Goal: Information Seeking & Learning: Learn about a topic

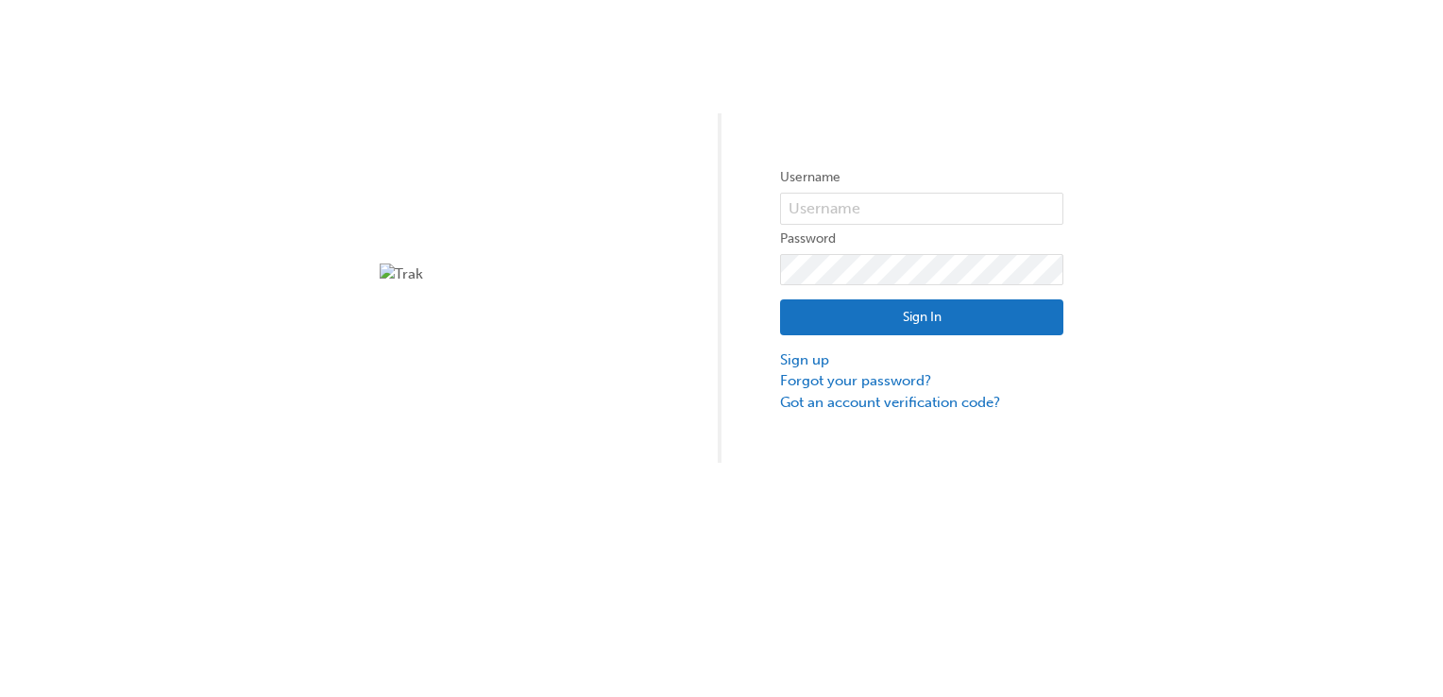
click at [412, 272] on img at bounding box center [521, 274] width 283 height 22
click at [821, 209] on input "text" at bounding box center [921, 209] width 283 height 32
click at [592, 236] on div "Username Password Sign In Sign up Forgot your password? Got an account verifica…" at bounding box center [721, 231] width 1443 height 463
click at [915, 206] on input "text" at bounding box center [921, 209] width 283 height 32
type input "casey.miller2"
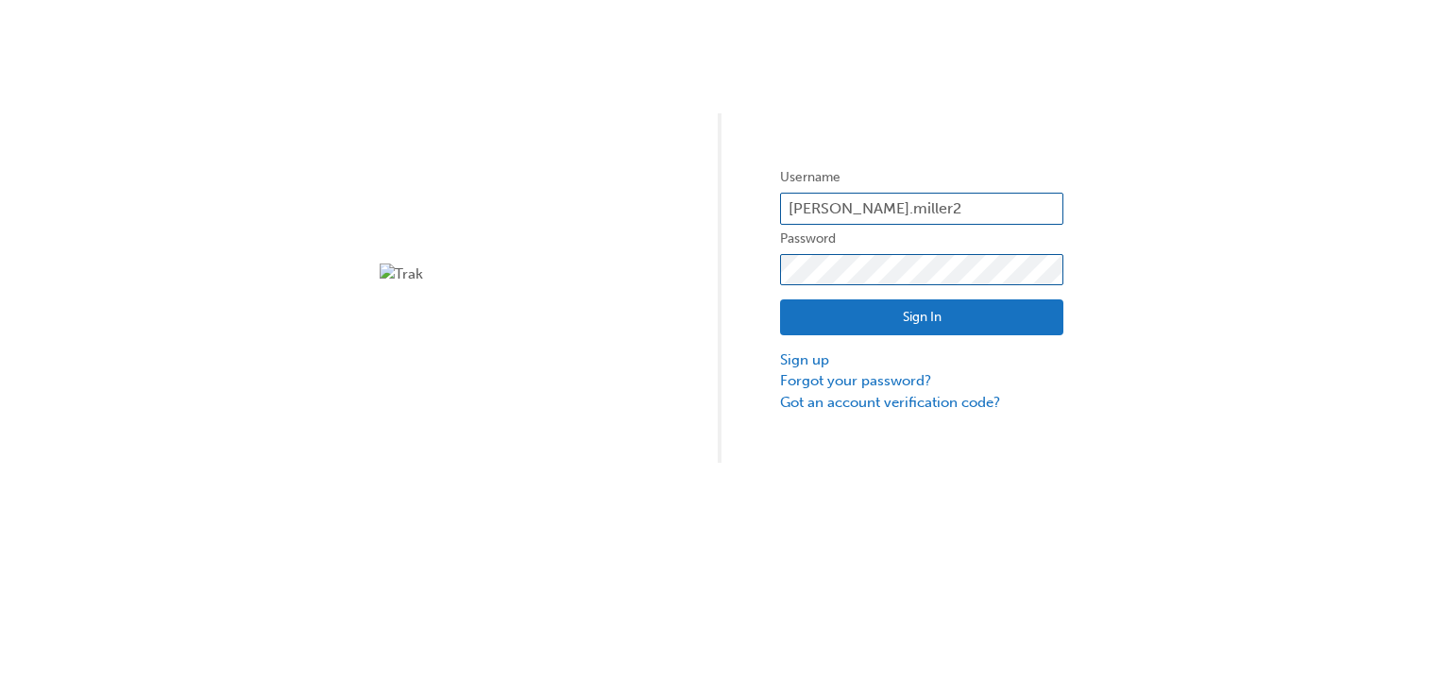
click button "Sign In" at bounding box center [921, 317] width 283 height 36
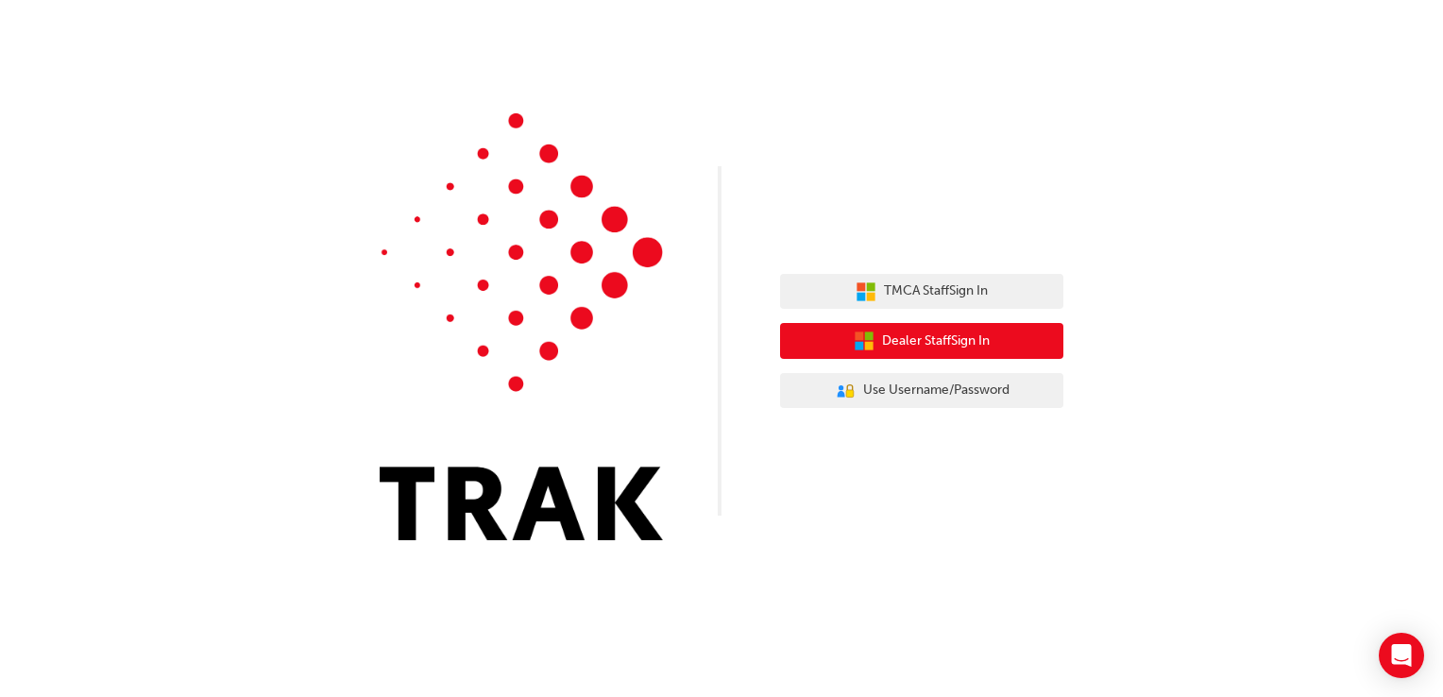
click at [880, 327] on button "Dealer Staff Sign In" at bounding box center [921, 341] width 283 height 36
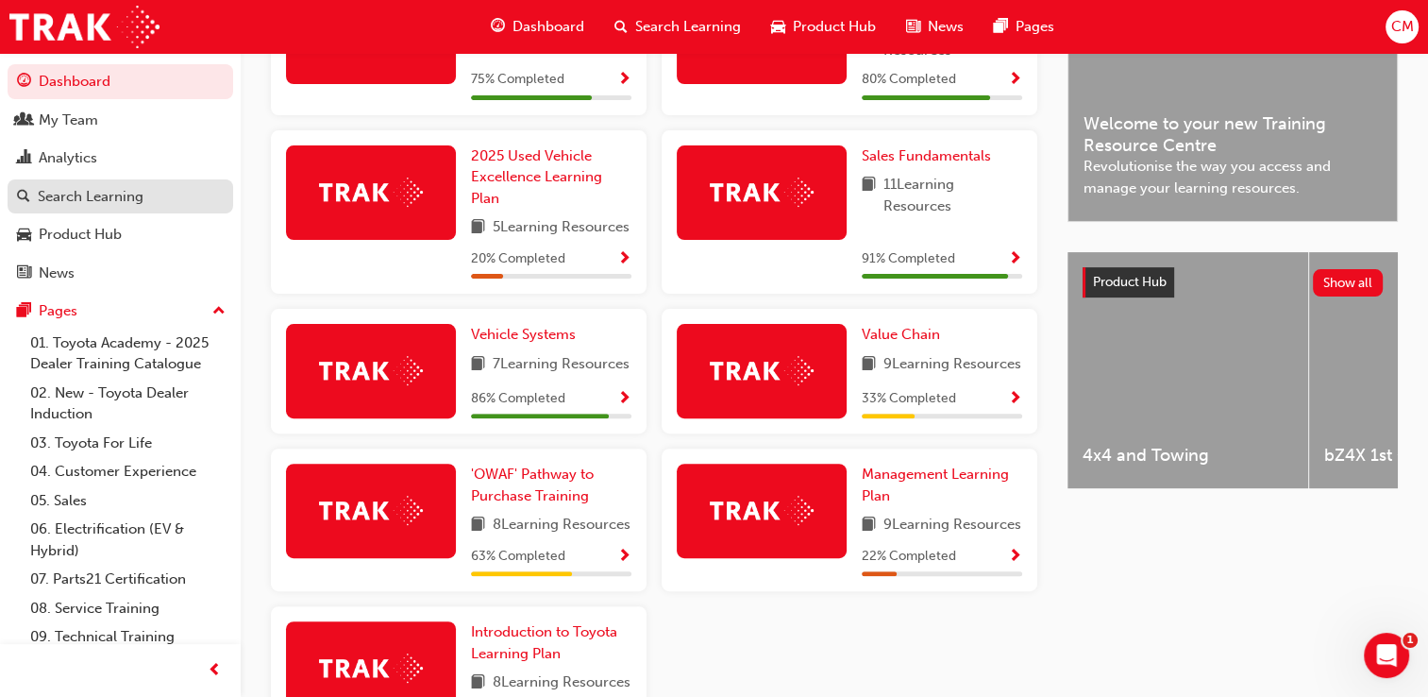
scroll to position [487, 0]
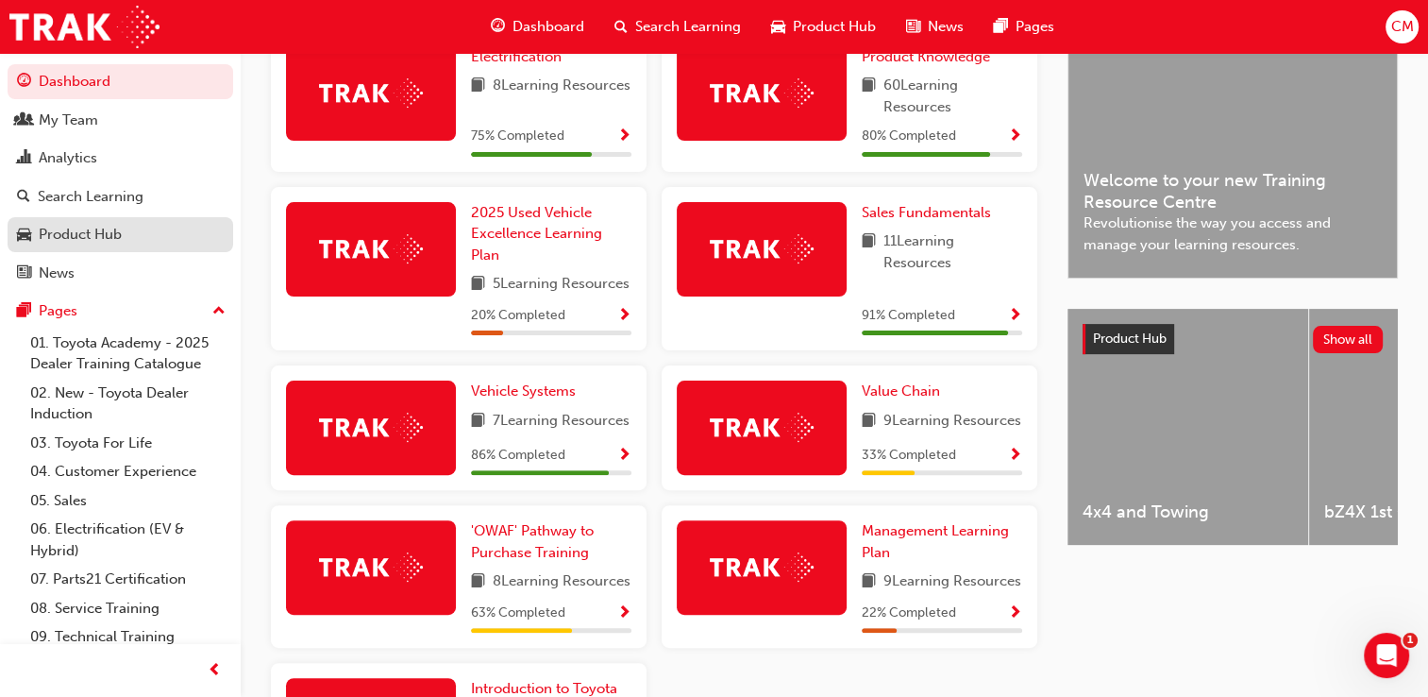
click at [85, 244] on div "Product Hub" at bounding box center [80, 235] width 83 height 22
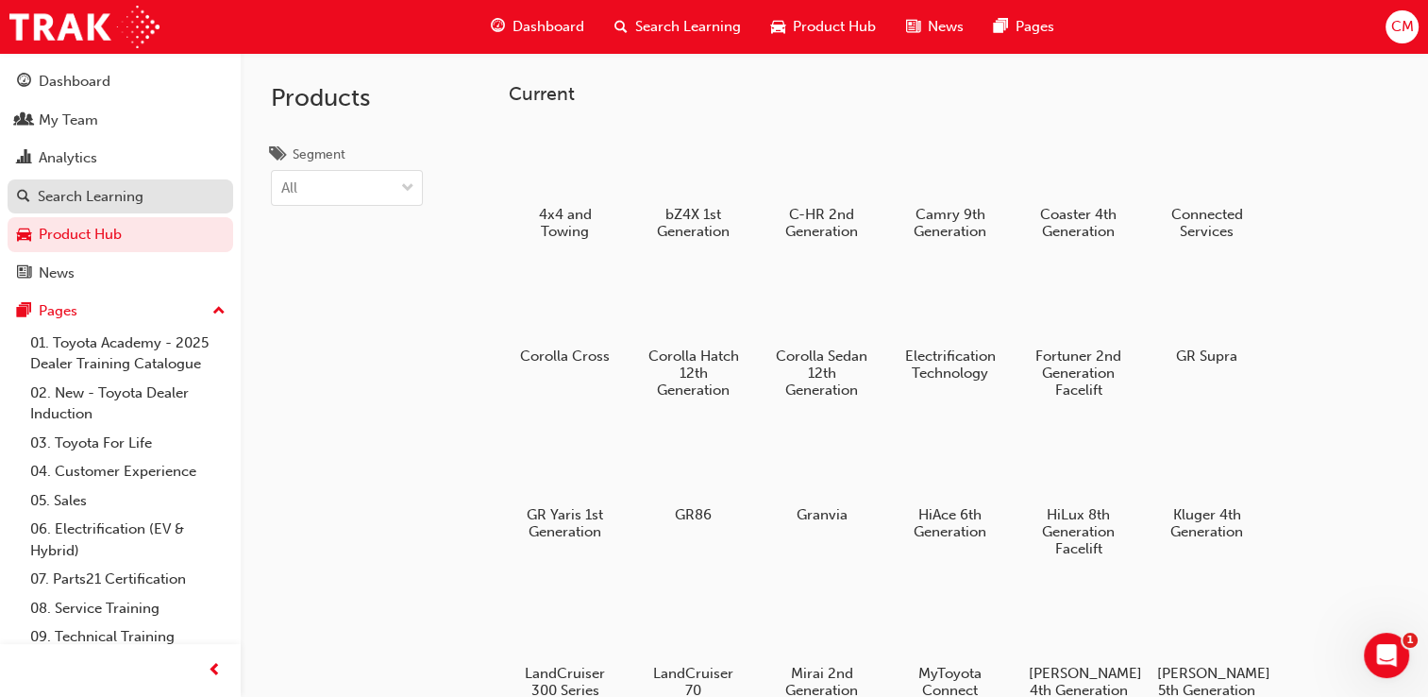
click at [107, 206] on div "Search Learning" at bounding box center [91, 197] width 106 height 22
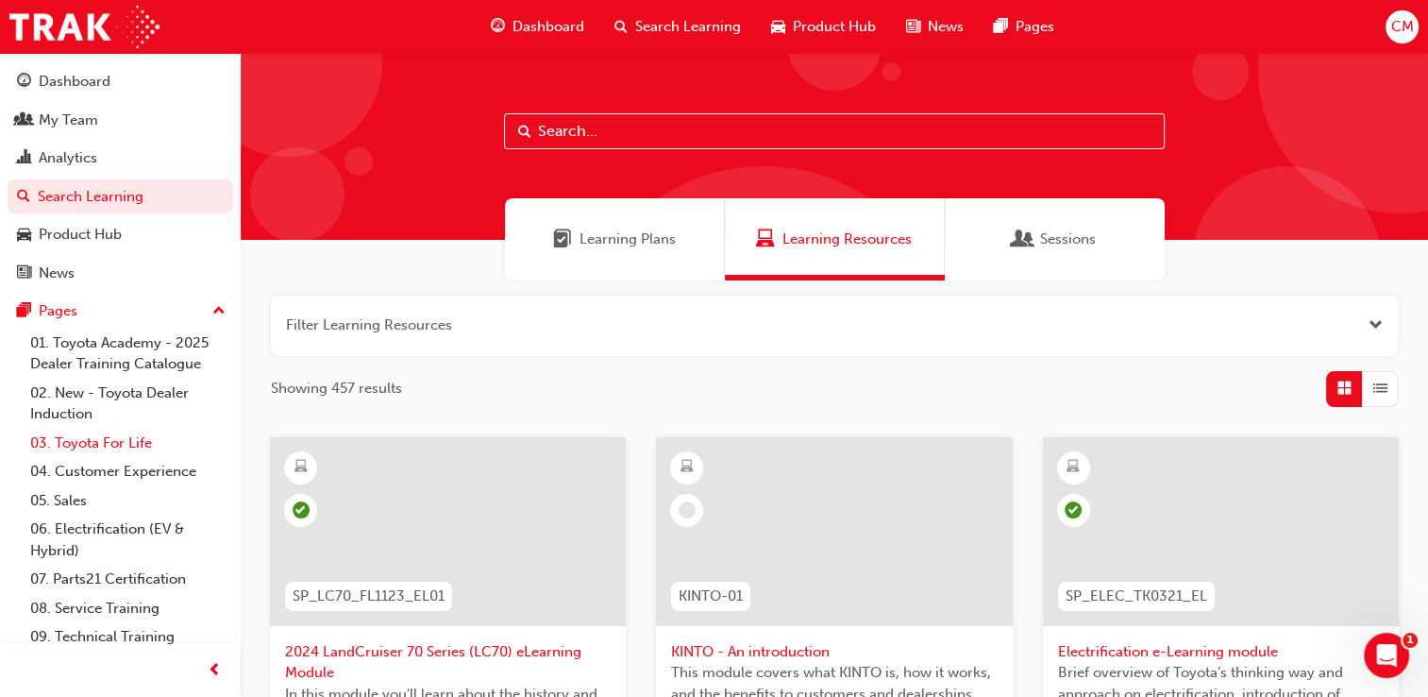
click at [124, 444] on link "03. Toyota For Life" at bounding box center [128, 443] width 211 height 29
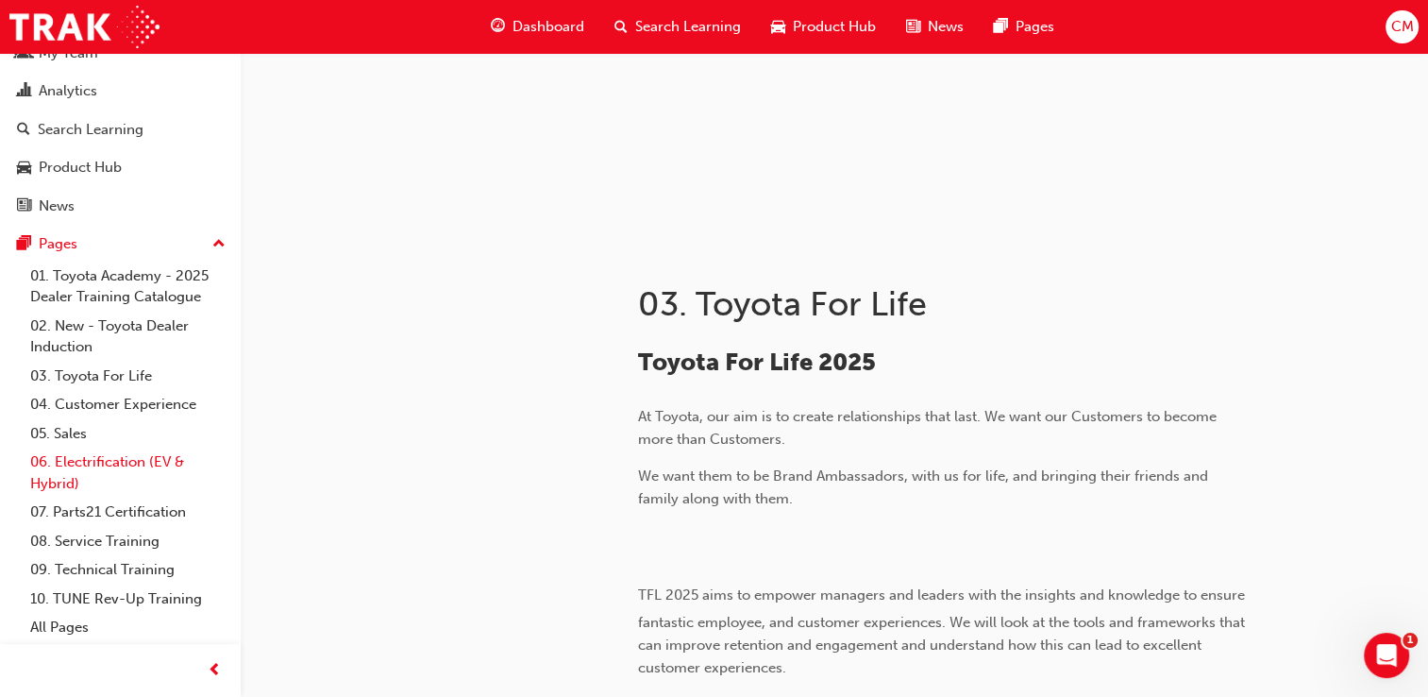
scroll to position [189, 0]
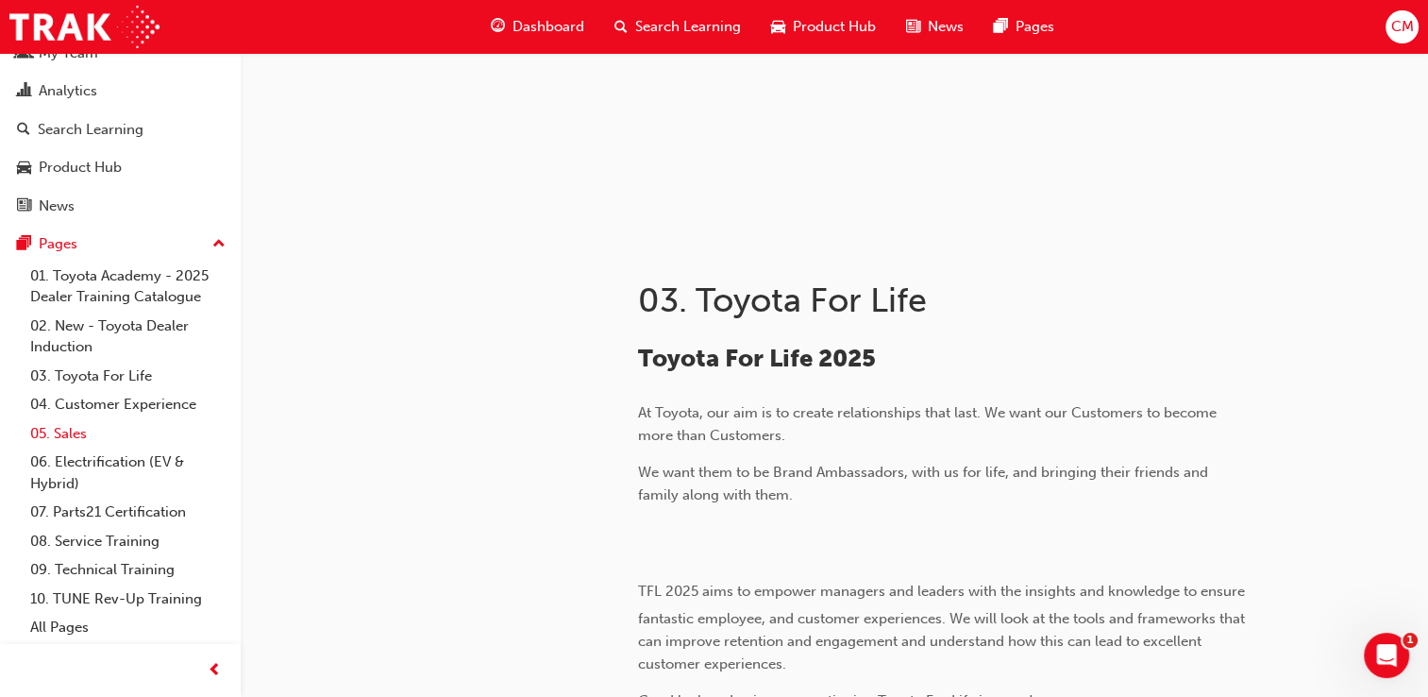
click at [76, 432] on link "05. Sales" at bounding box center [128, 433] width 211 height 29
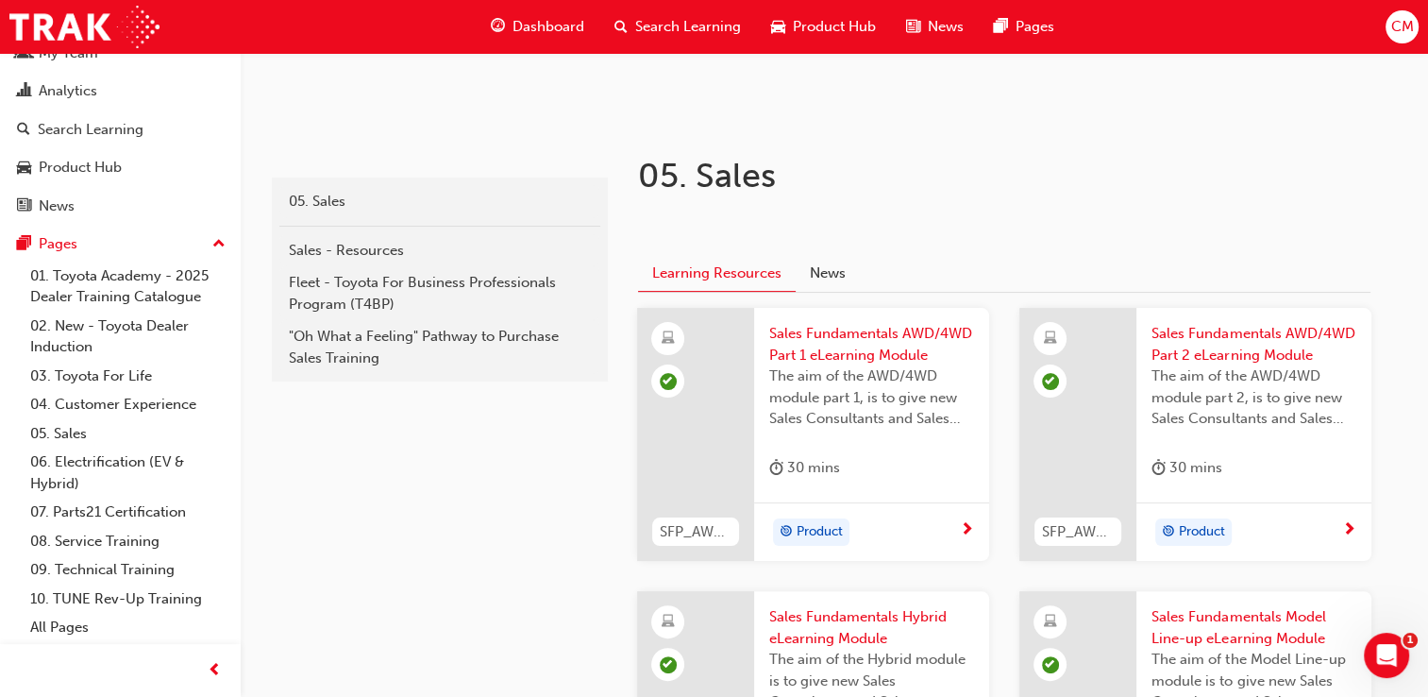
scroll to position [302, 0]
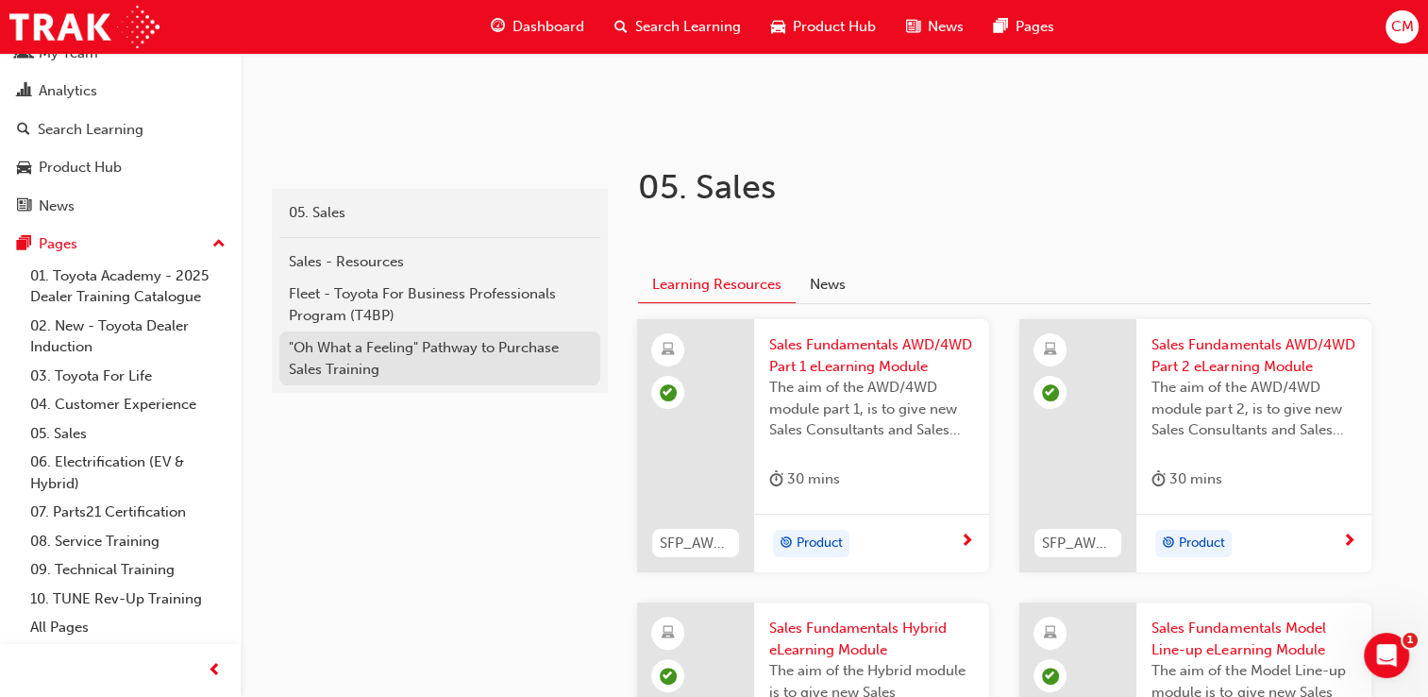
click at [353, 357] on div ""Oh What a Feeling" Pathway to Purchase Sales Training" at bounding box center [440, 358] width 302 height 42
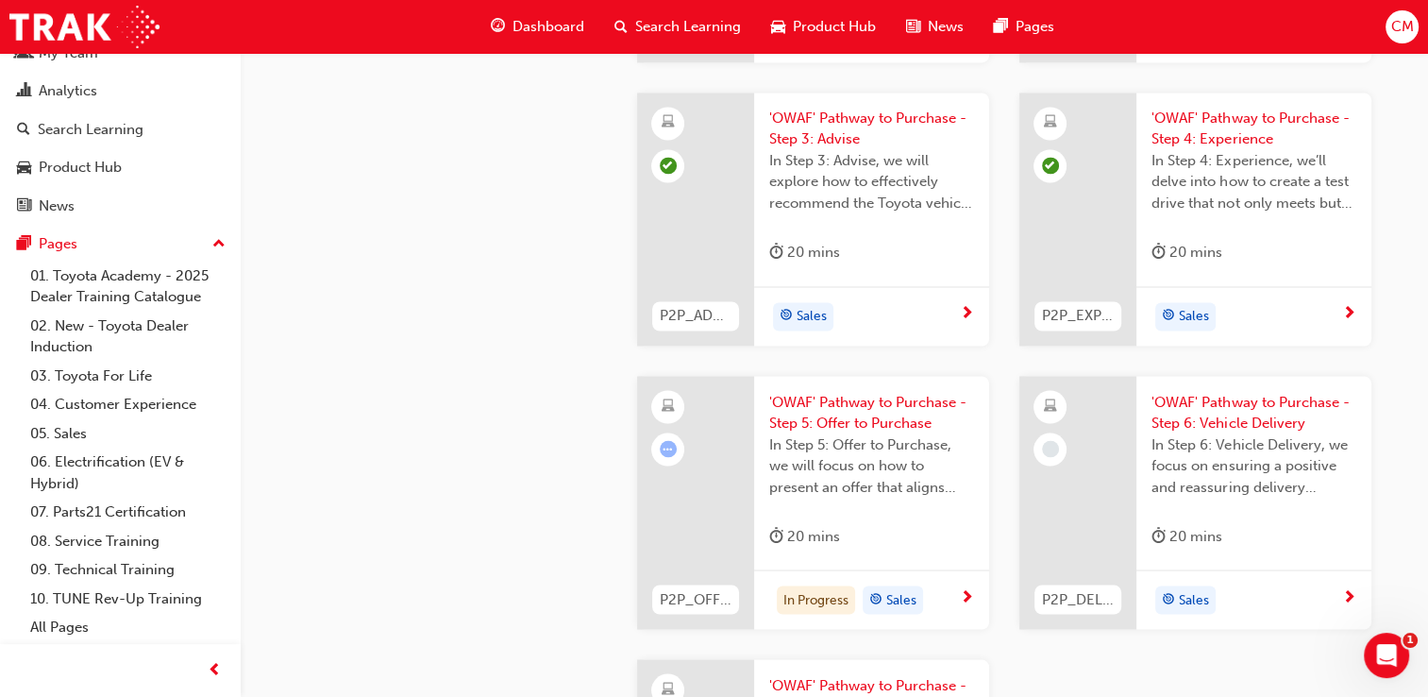
scroll to position [3210, 0]
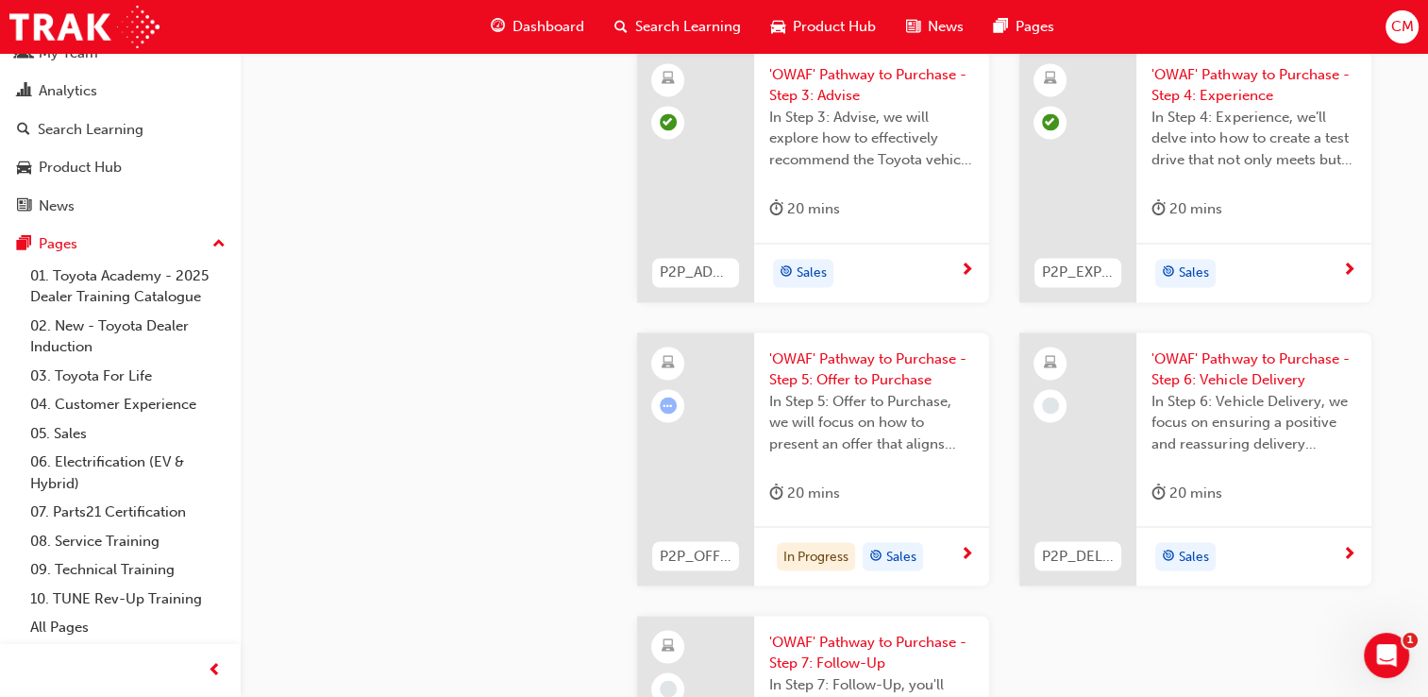
click at [692, 449] on div at bounding box center [695, 458] width 117 height 253
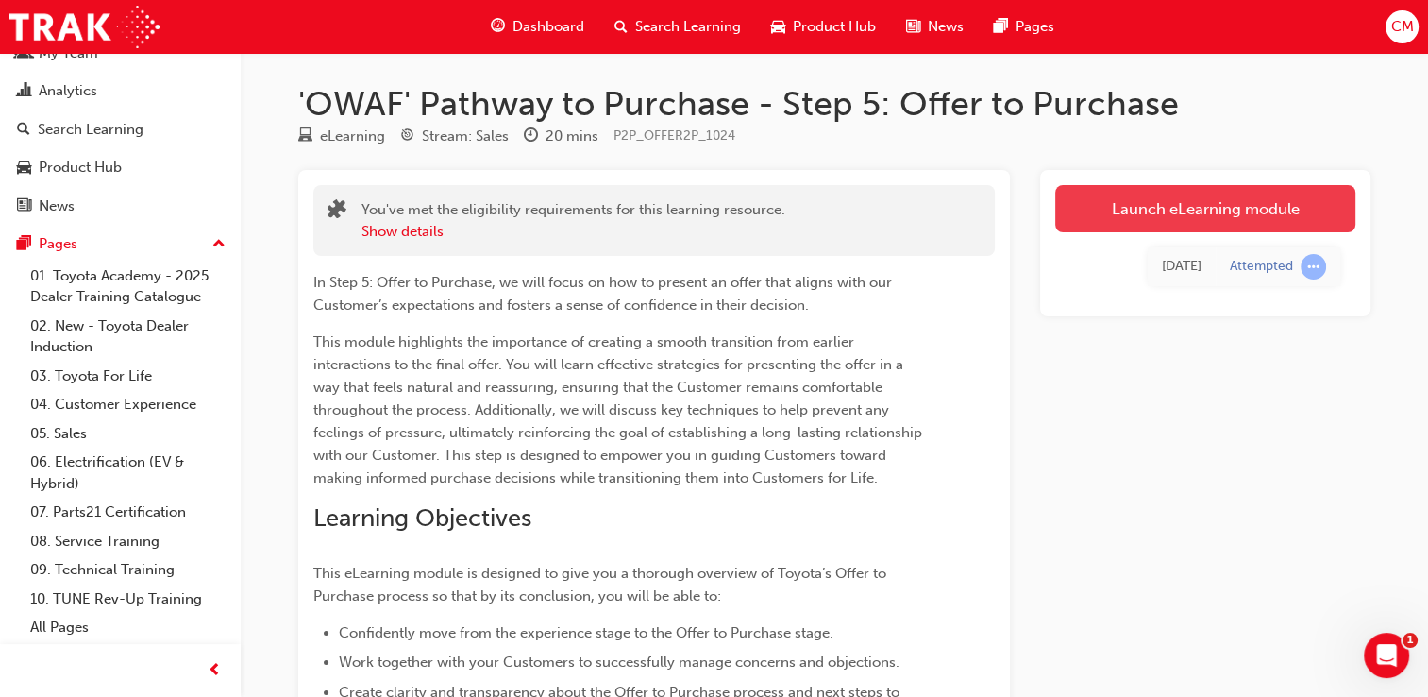
click at [1167, 213] on link "Launch eLearning module" at bounding box center [1206, 208] width 300 height 47
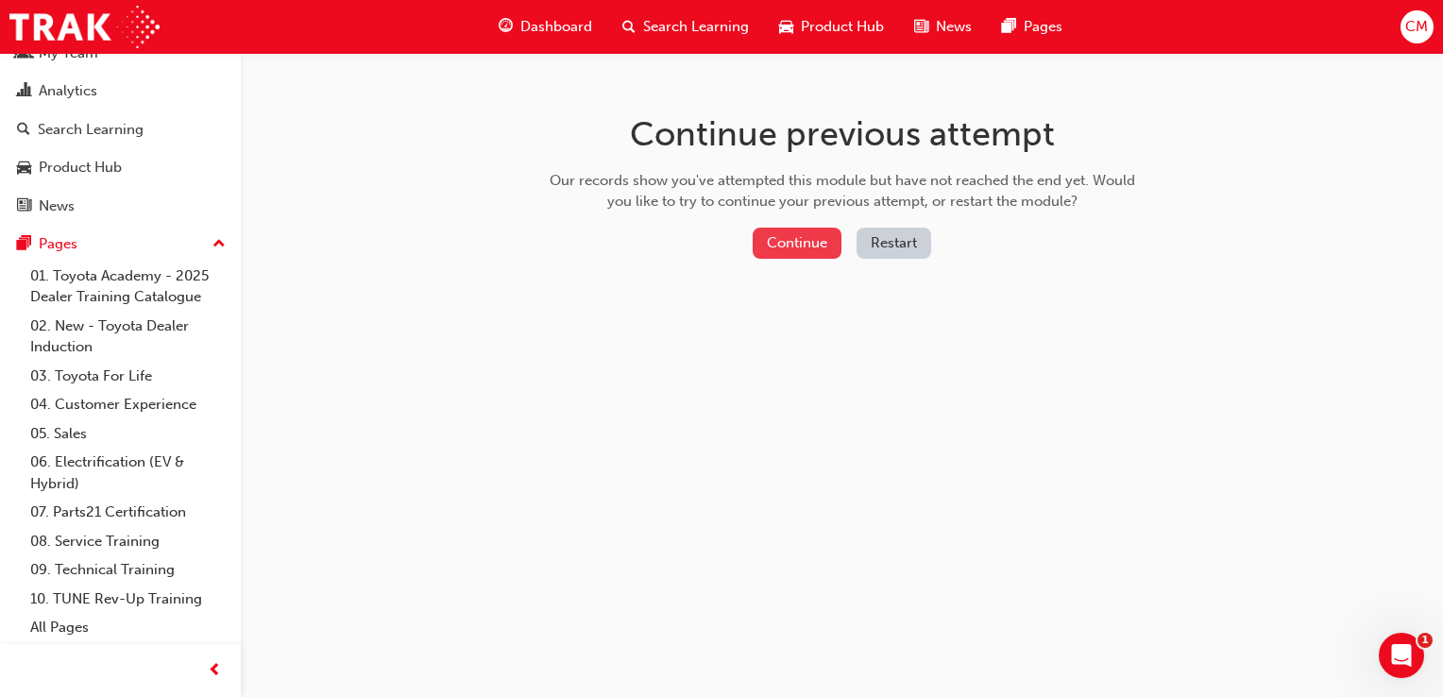
click at [797, 229] on button "Continue" at bounding box center [796, 243] width 89 height 31
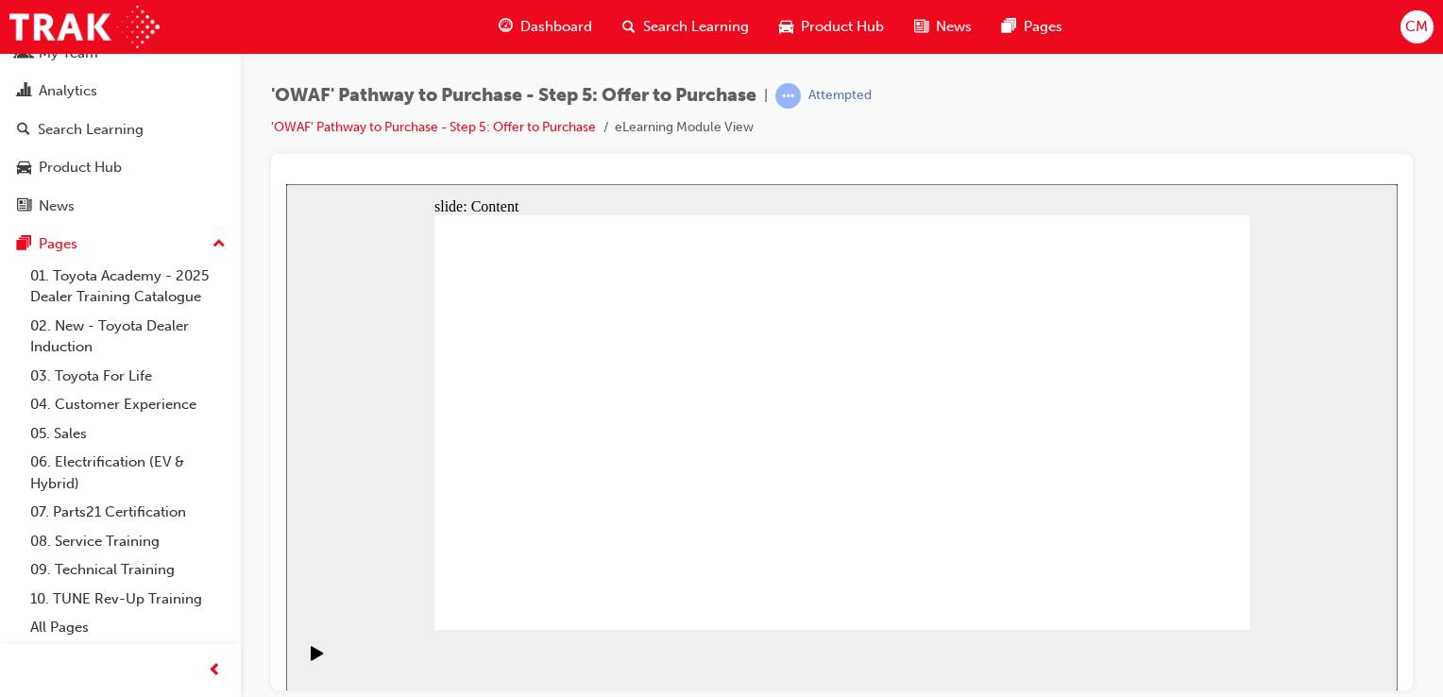
drag, startPoint x: 1117, startPoint y: 574, endPoint x: 1133, endPoint y: 597, distance: 27.8
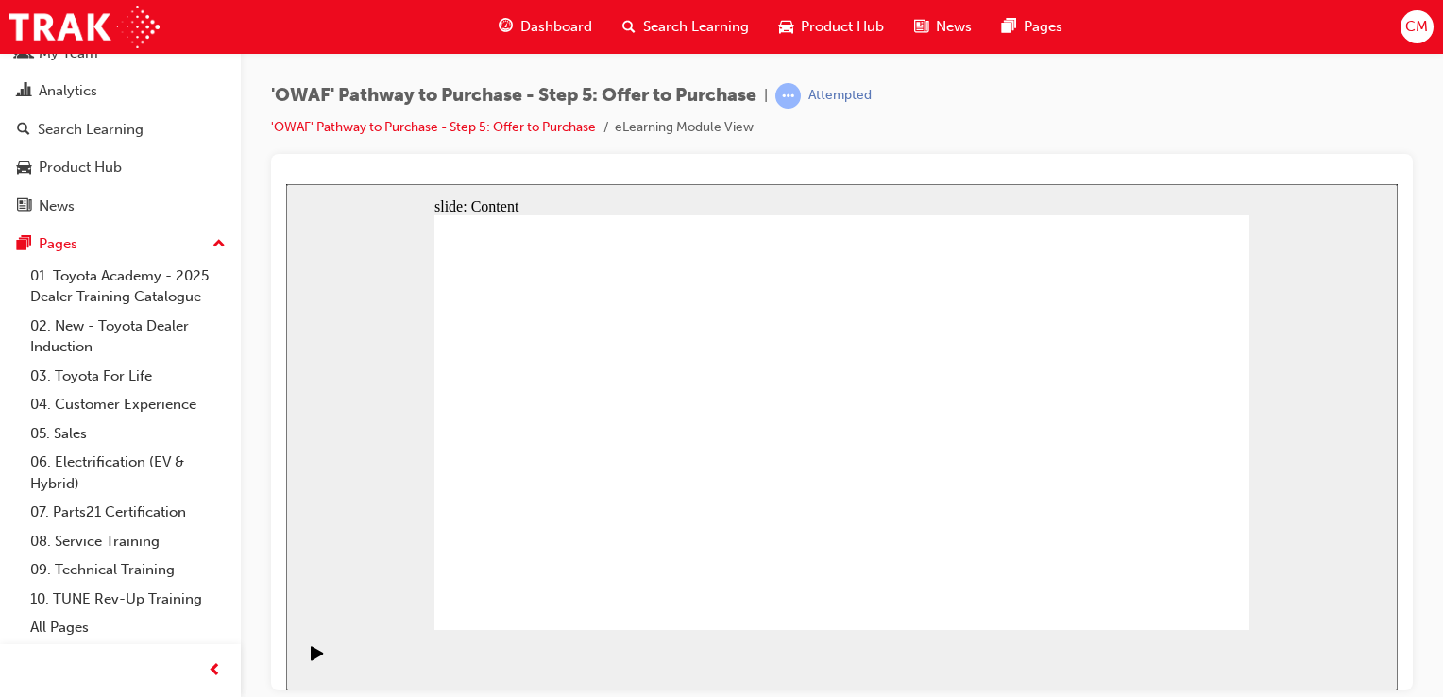
click at [563, 633] on section "Playback Speed 2 1.75 1.5 1.25" at bounding box center [841, 659] width 1111 height 61
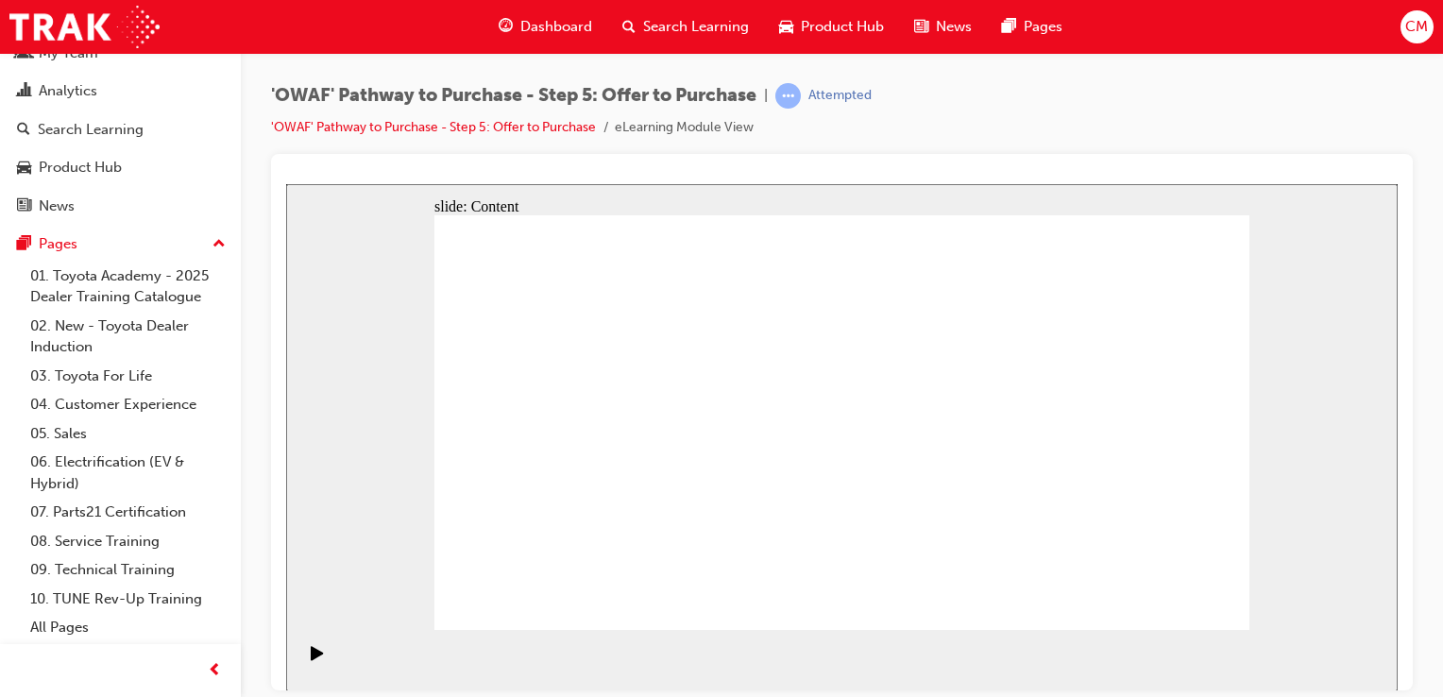
drag, startPoint x: 1223, startPoint y: 619, endPoint x: 1212, endPoint y: 616, distance: 11.1
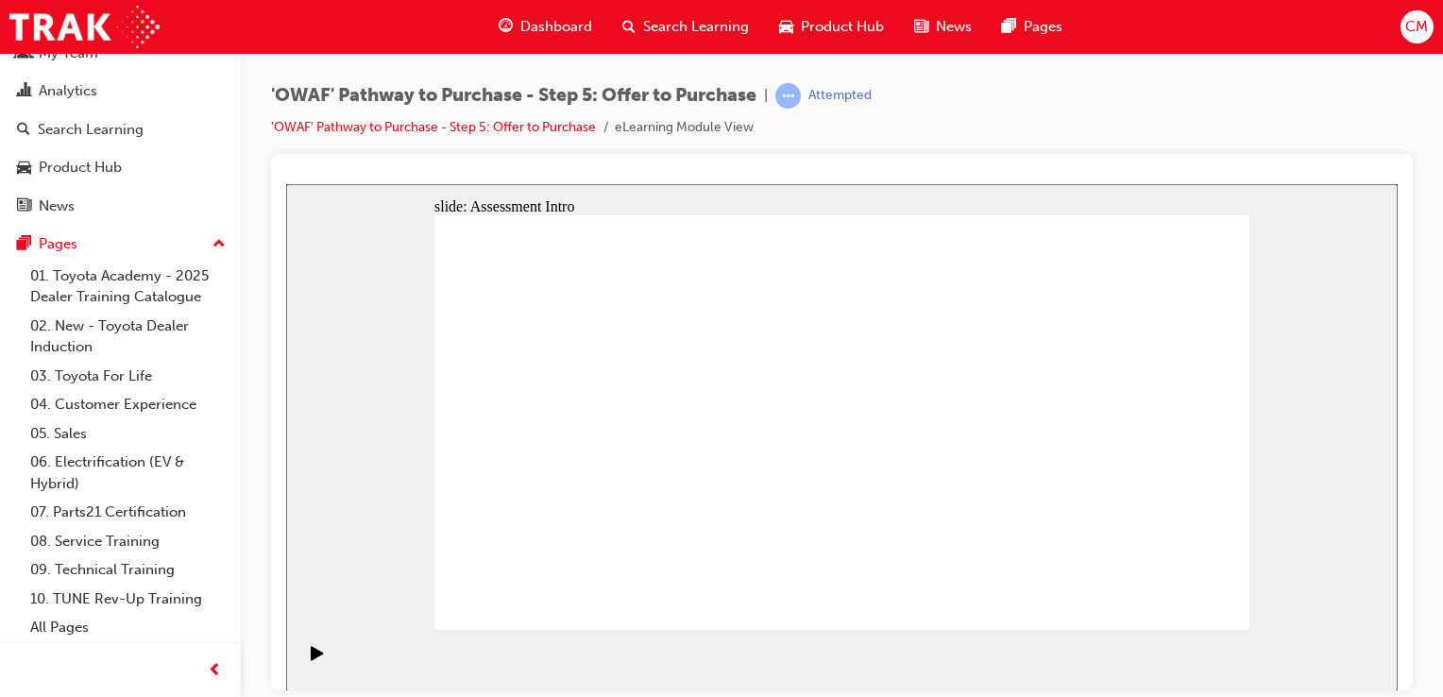
drag, startPoint x: 945, startPoint y: 495, endPoint x: 1035, endPoint y: 549, distance: 105.1
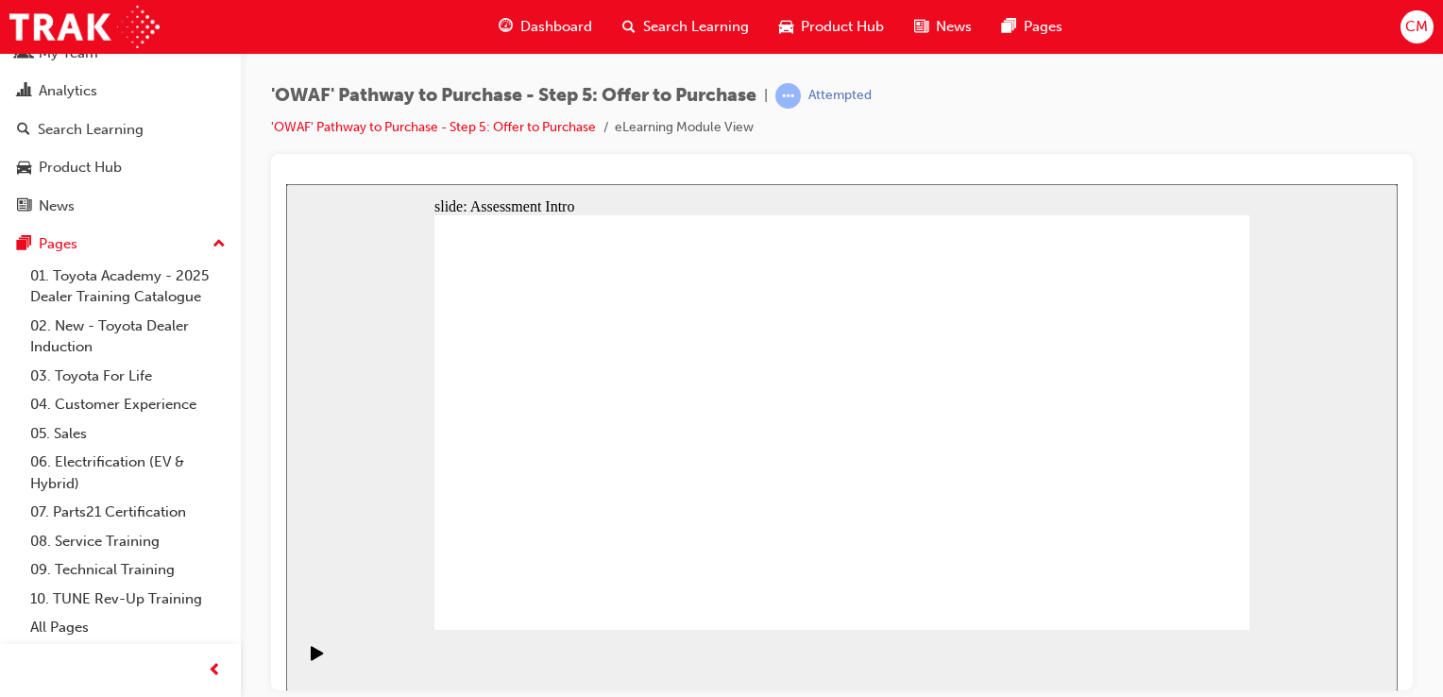
drag, startPoint x: 717, startPoint y: 263, endPoint x: 686, endPoint y: 263, distance: 30.2
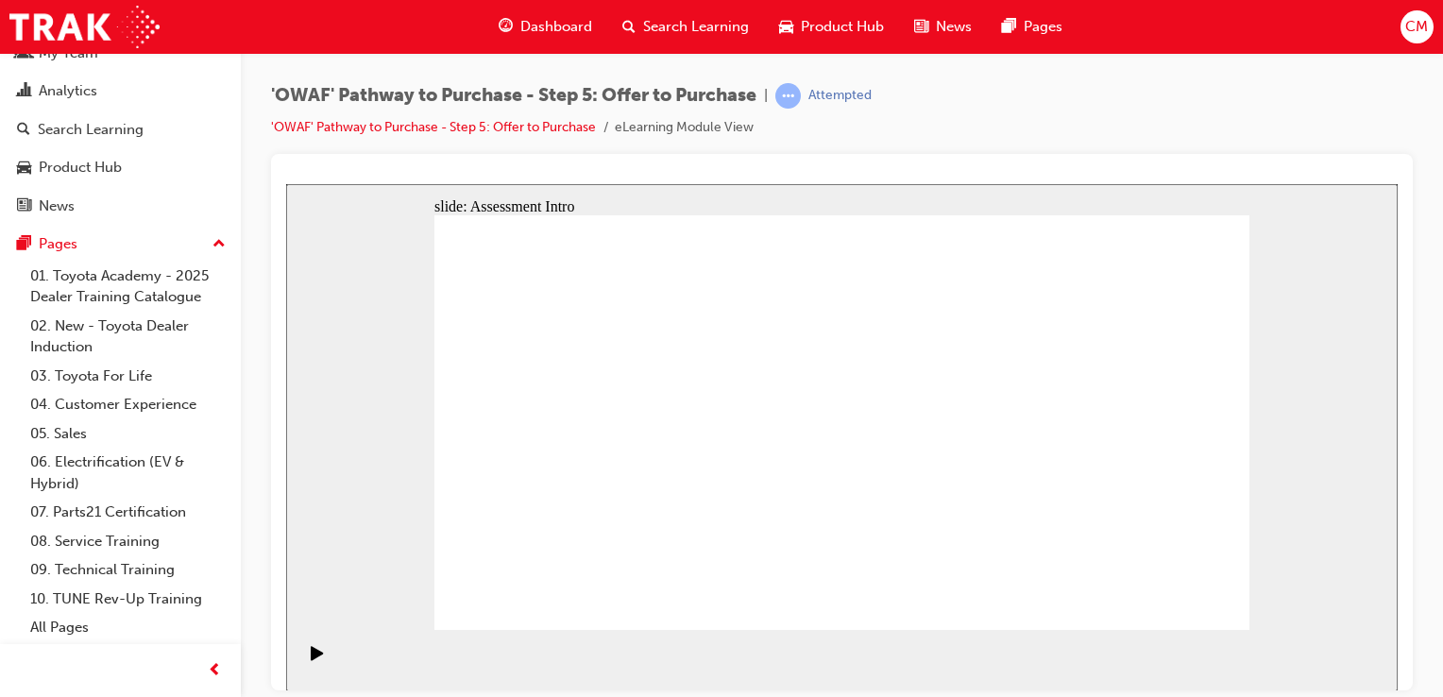
drag, startPoint x: 686, startPoint y: 263, endPoint x: 707, endPoint y: 303, distance: 44.8
click at [316, 659] on icon "Play (Ctrl+Alt+P)" at bounding box center [317, 652] width 12 height 14
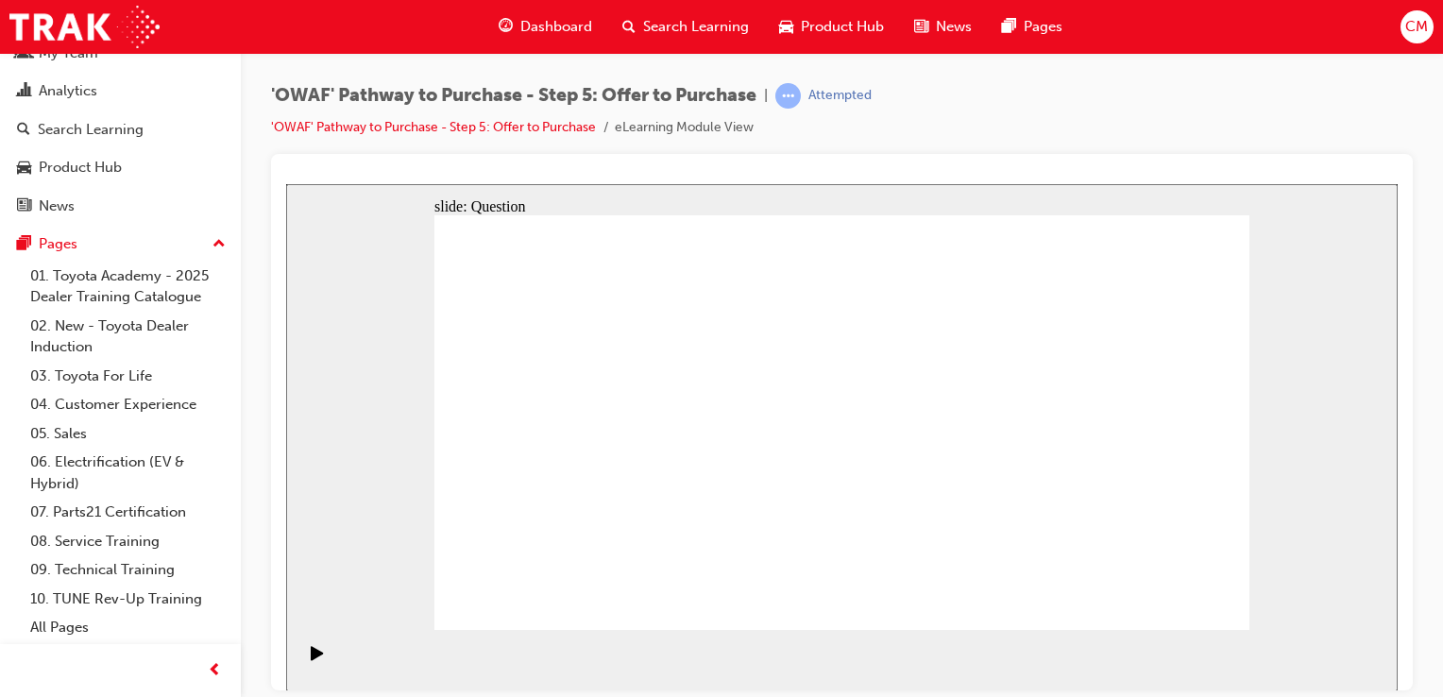
radio input "true"
drag, startPoint x: 1122, startPoint y: 396, endPoint x: 565, endPoint y: 498, distance: 566.3
drag, startPoint x: 1032, startPoint y: 414, endPoint x: 797, endPoint y: 502, distance: 251.3
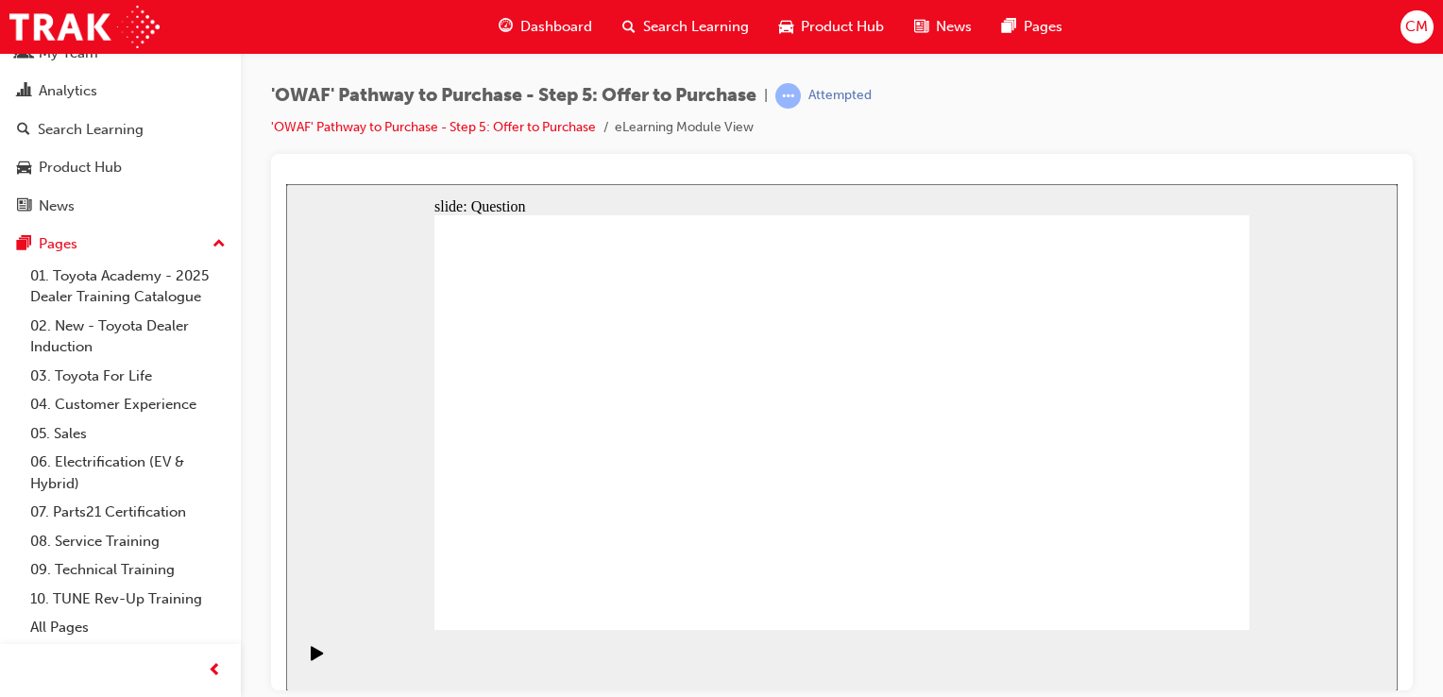
drag, startPoint x: 669, startPoint y: 409, endPoint x: 952, endPoint y: 499, distance: 296.2
drag, startPoint x: 919, startPoint y: 495, endPoint x: 694, endPoint y: 393, distance: 246.8
drag, startPoint x: 553, startPoint y: 413, endPoint x: 979, endPoint y: 531, distance: 441.9
drag, startPoint x: 770, startPoint y: 393, endPoint x: 808, endPoint y: 412, distance: 42.2
drag, startPoint x: 952, startPoint y: 507, endPoint x: 1143, endPoint y: 525, distance: 192.5
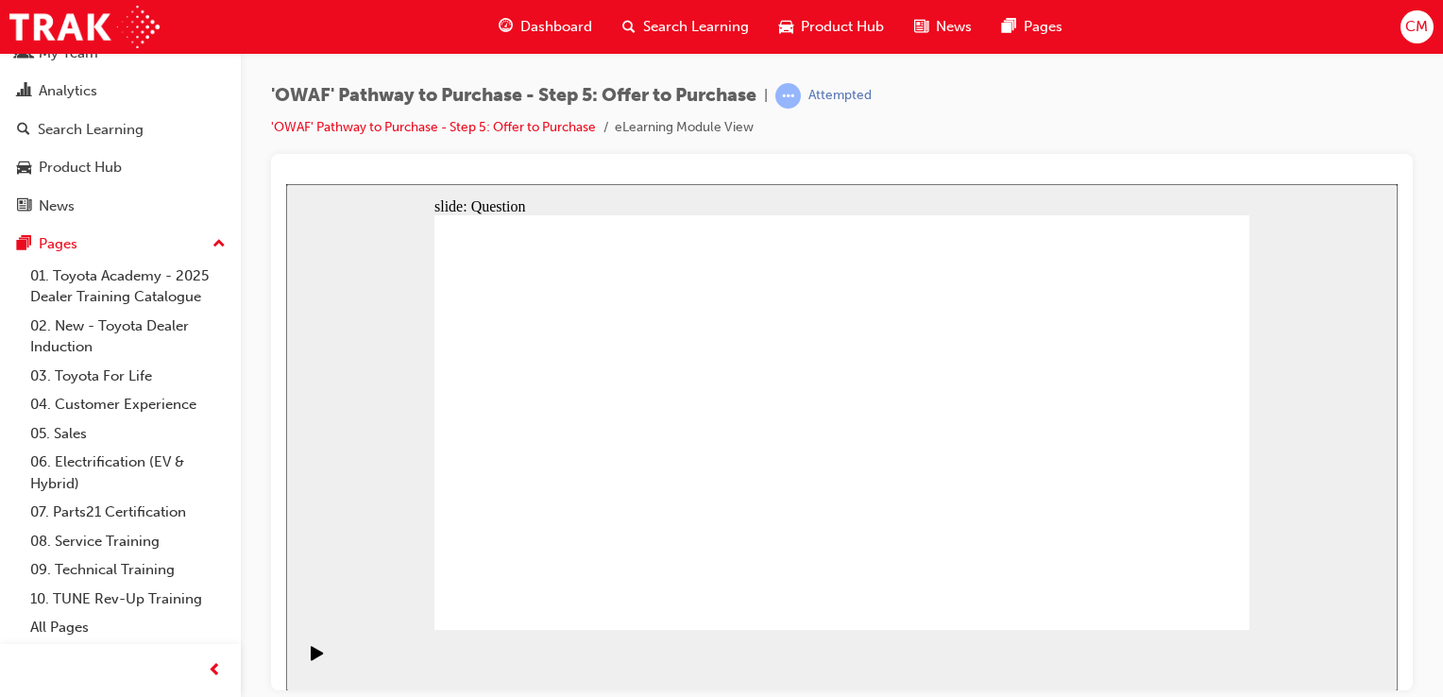
drag, startPoint x: 783, startPoint y: 398, endPoint x: 915, endPoint y: 503, distance: 168.7
drag, startPoint x: 914, startPoint y: 412, endPoint x: 943, endPoint y: 510, distance: 102.5
drag, startPoint x: 545, startPoint y: 409, endPoint x: 1090, endPoint y: 532, distance: 558.4
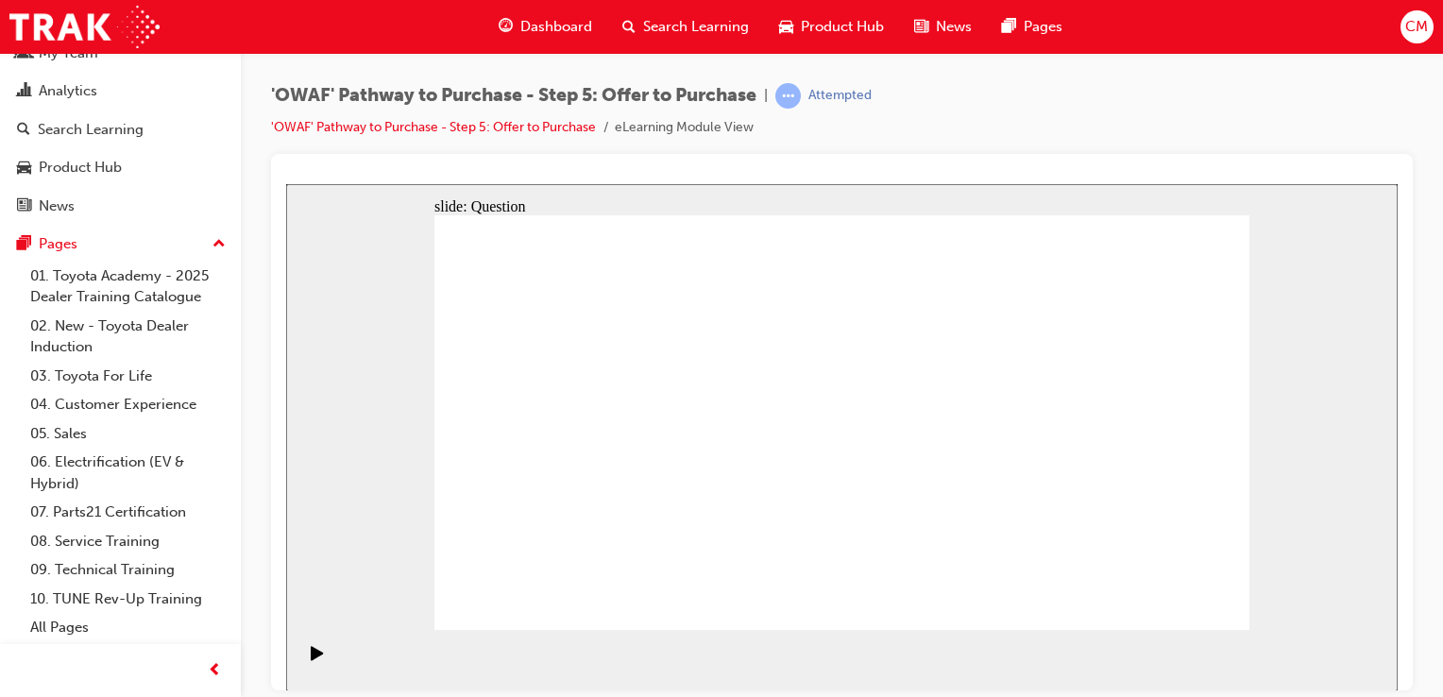
drag, startPoint x: 1150, startPoint y: 408, endPoint x: 571, endPoint y: 407, distance: 578.8
drag, startPoint x: 582, startPoint y: 388, endPoint x: 604, endPoint y: 394, distance: 23.4
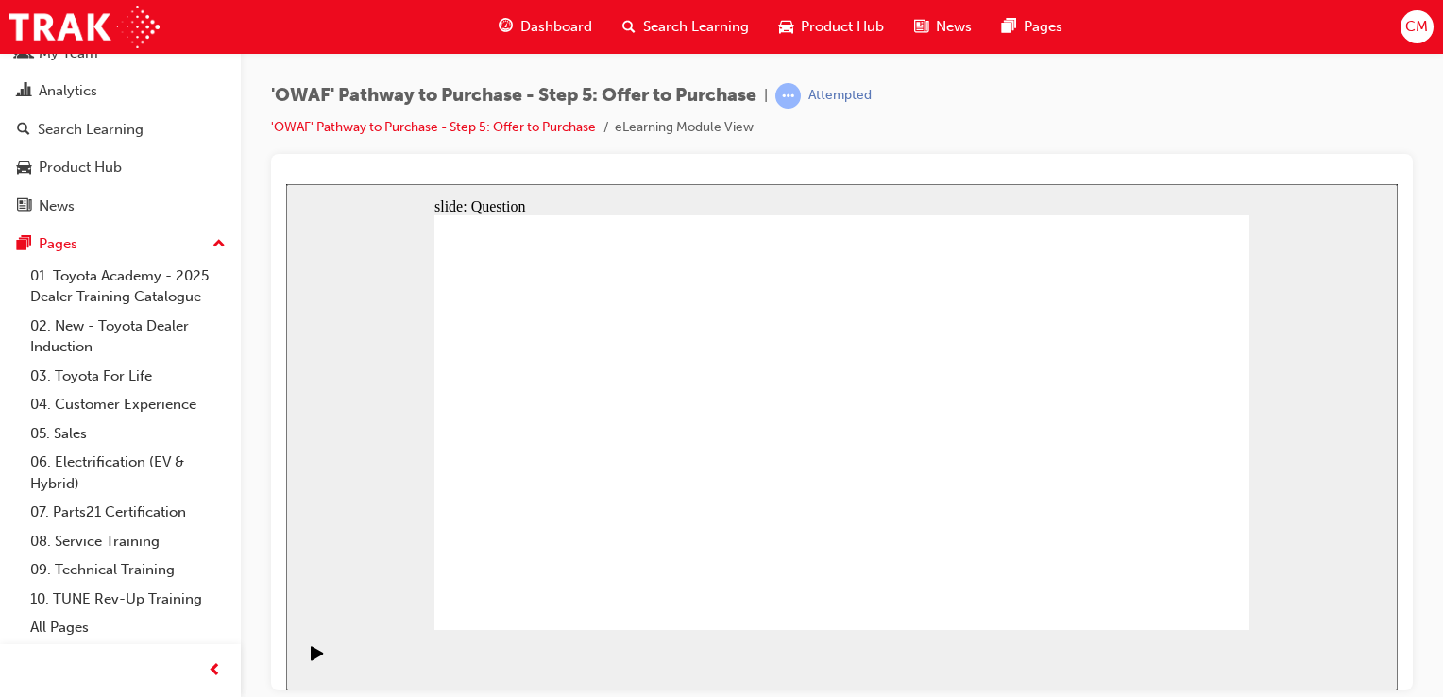
drag, startPoint x: 986, startPoint y: 399, endPoint x: 603, endPoint y: 451, distance: 385.9
drag, startPoint x: 998, startPoint y: 461, endPoint x: 583, endPoint y: 499, distance: 417.1
drag, startPoint x: 1118, startPoint y: 472, endPoint x: 778, endPoint y: 406, distance: 346.3
drag, startPoint x: 992, startPoint y: 532, endPoint x: 808, endPoint y: 478, distance: 191.8
drag, startPoint x: 1126, startPoint y: 525, endPoint x: 770, endPoint y: 510, distance: 356.3
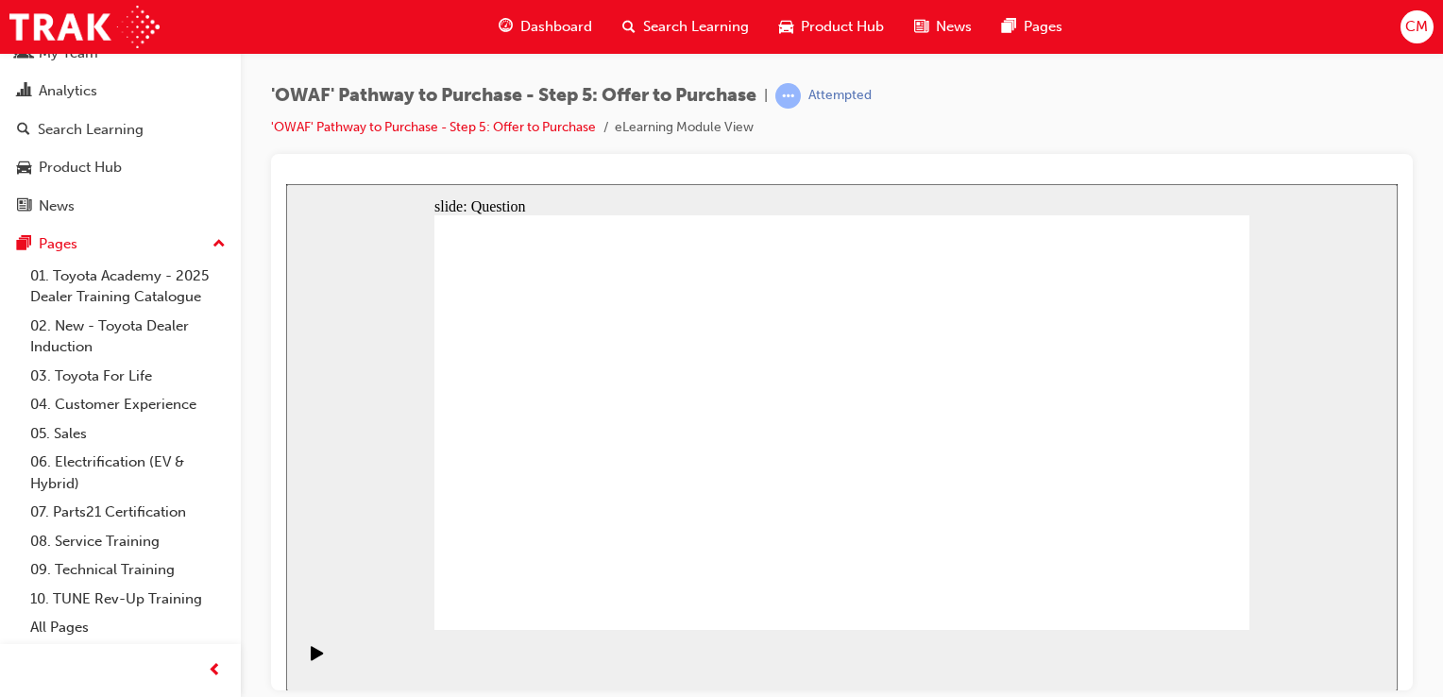
checkbox input "true"
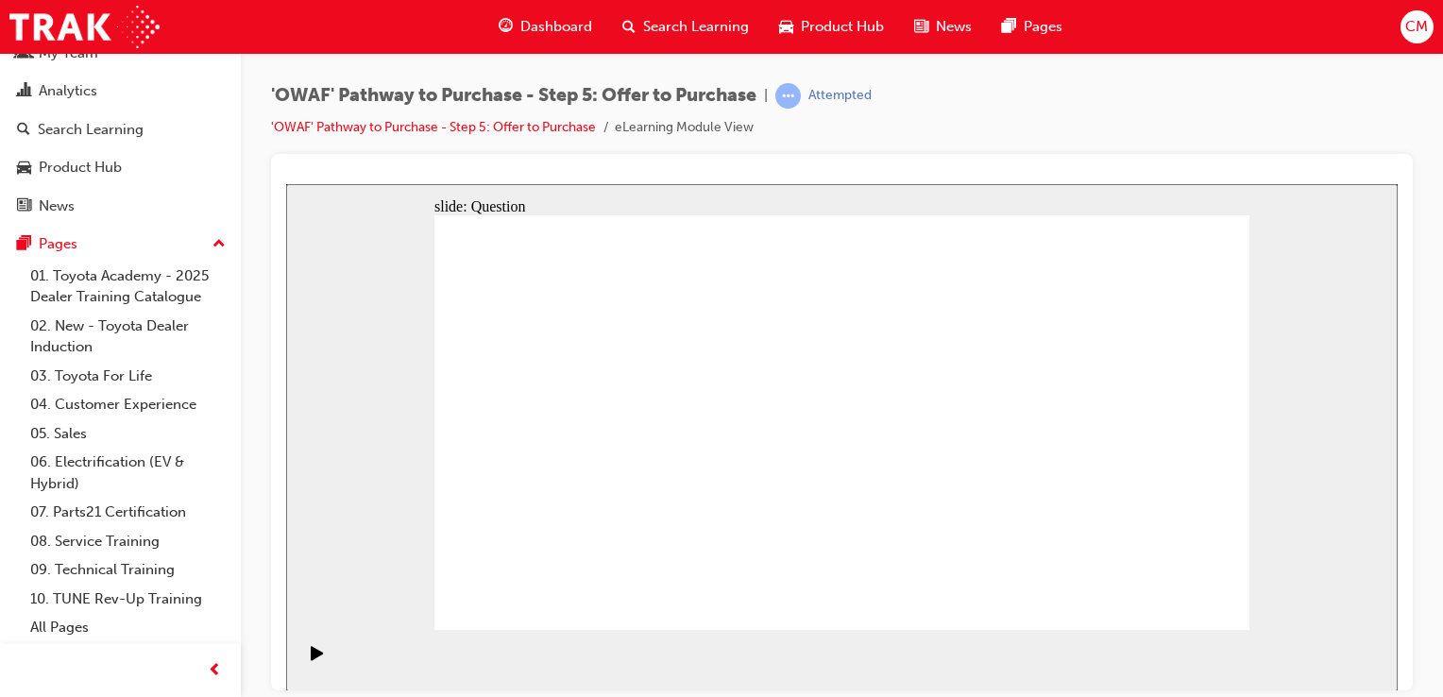
checkbox input "true"
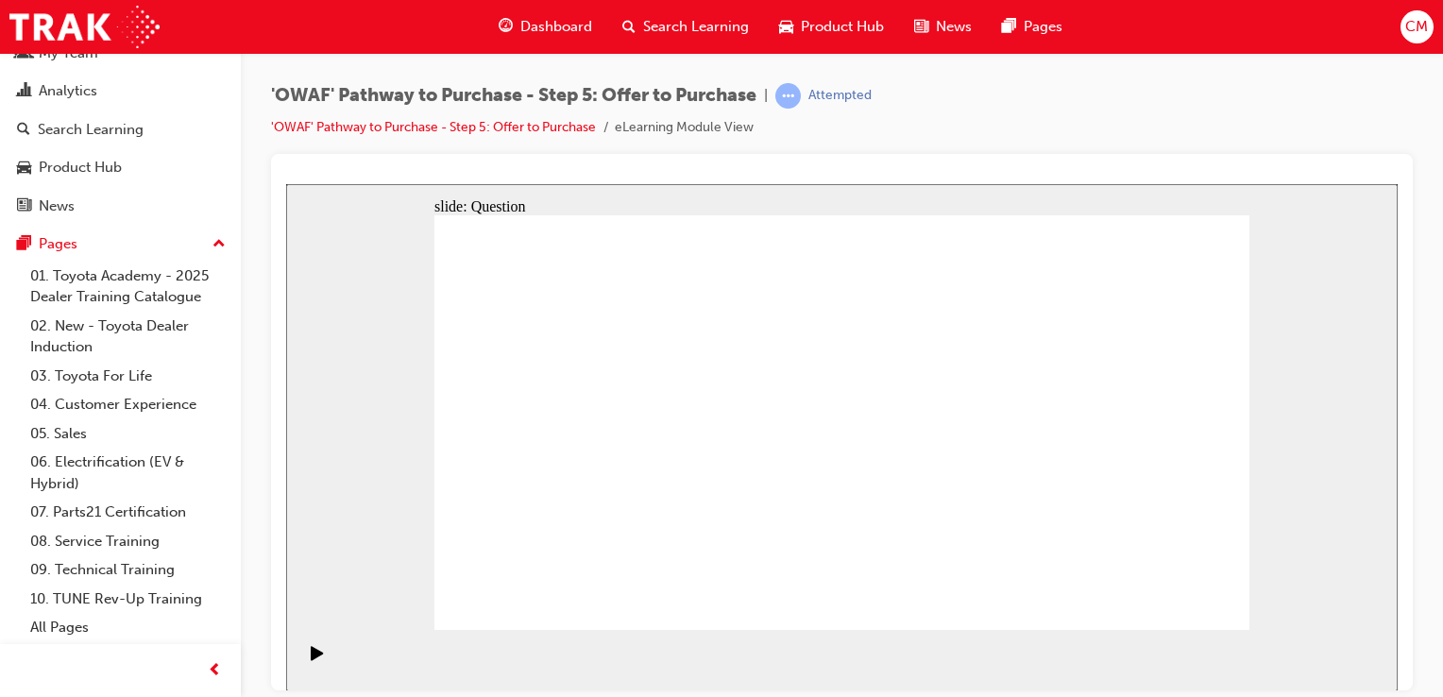
checkbox input "true"
radio input "true"
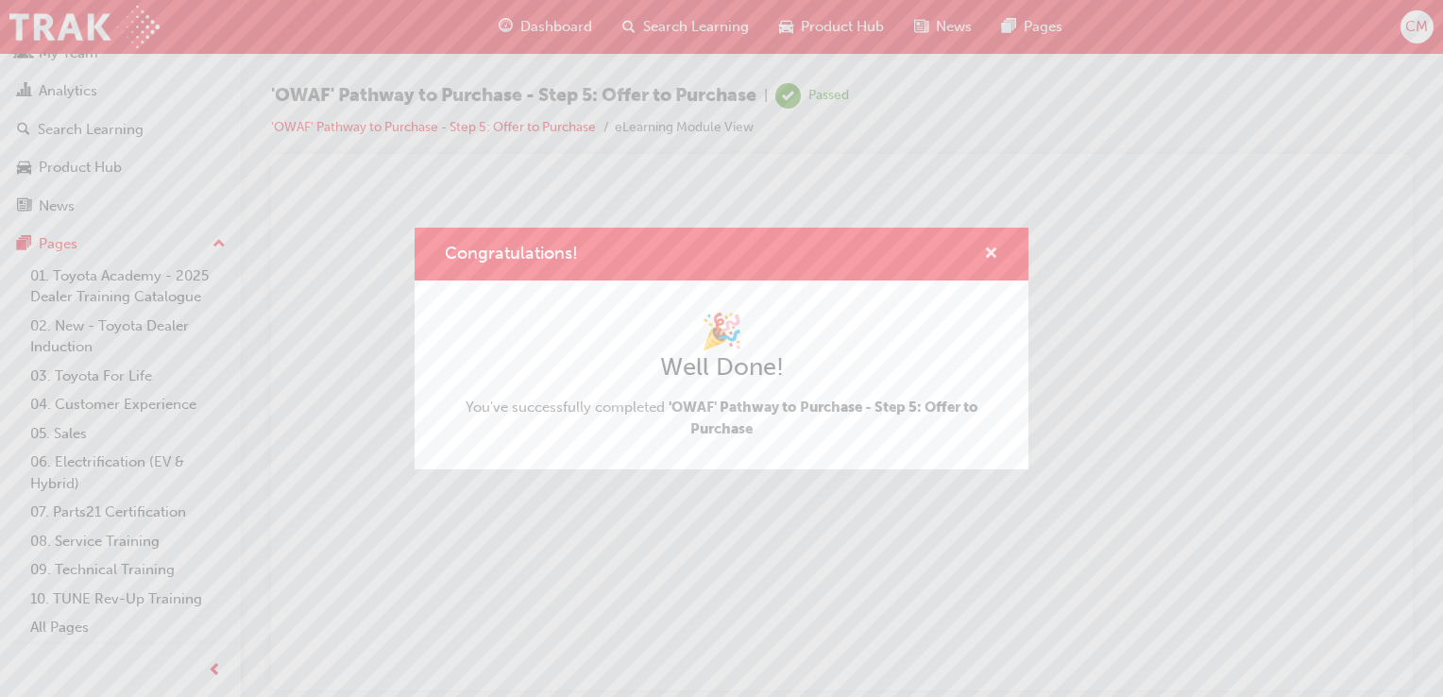
click at [991, 250] on span "cross-icon" at bounding box center [991, 254] width 14 height 17
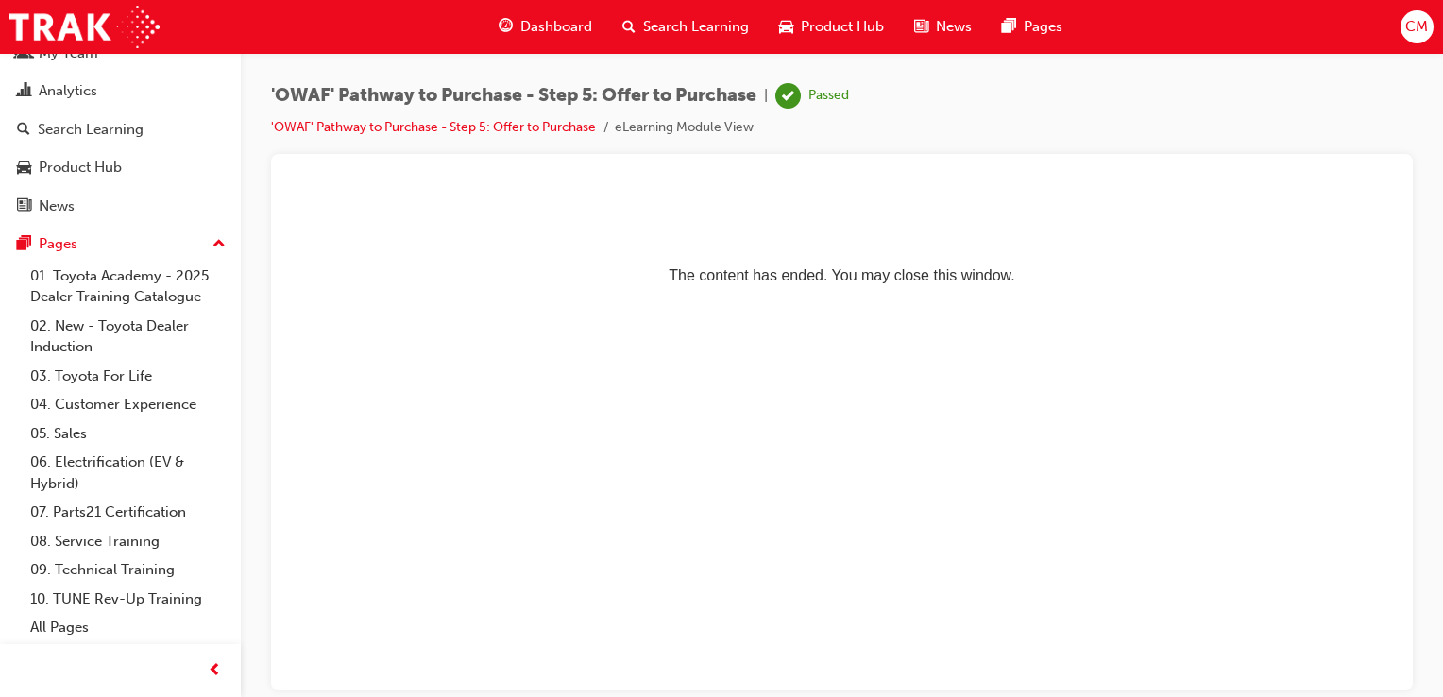
click at [691, 36] on span "Search Learning" at bounding box center [696, 27] width 106 height 22
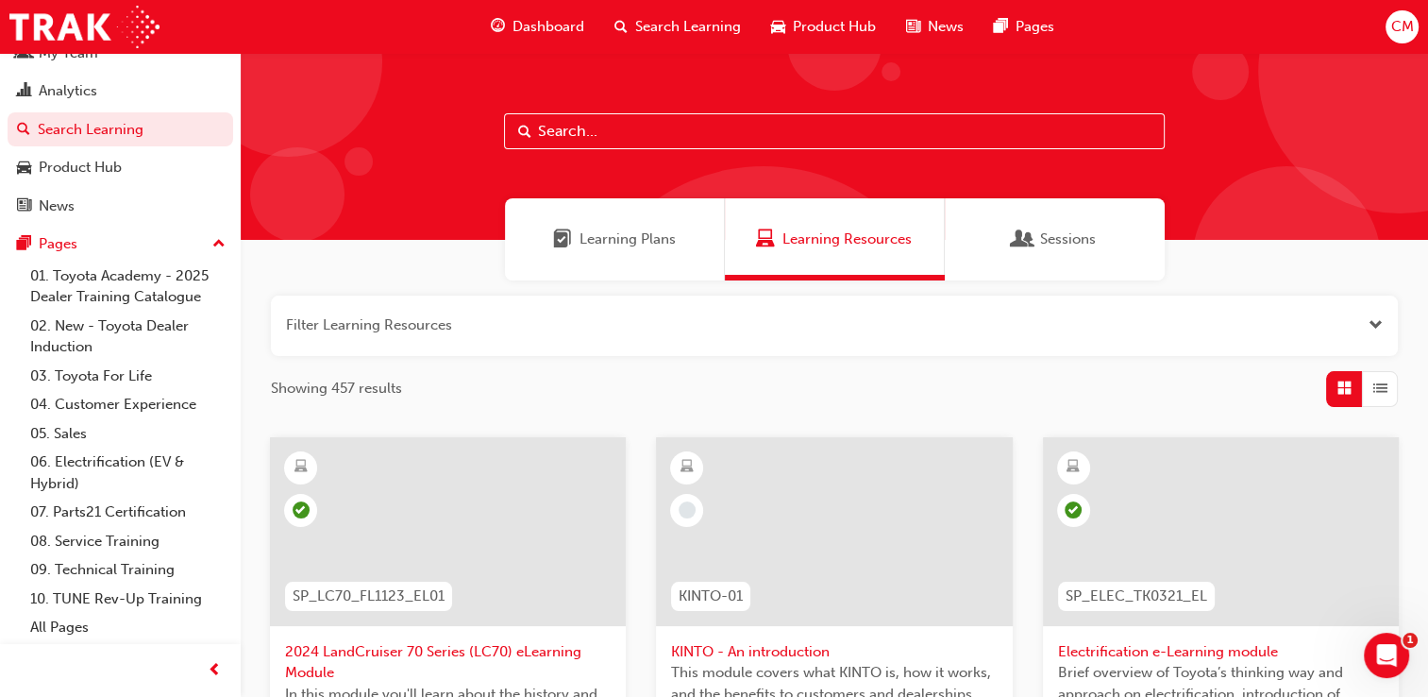
click at [630, 239] on span "Learning Plans" at bounding box center [628, 239] width 96 height 22
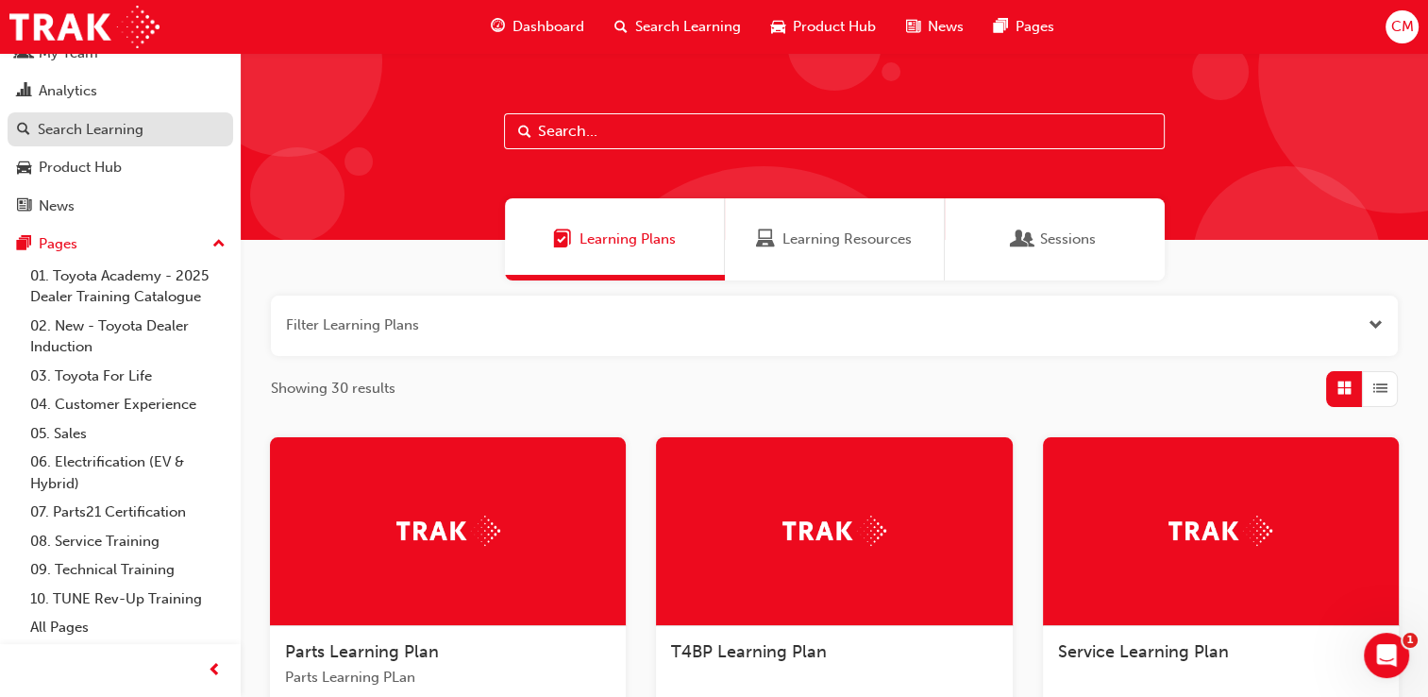
click at [102, 140] on div "Search Learning" at bounding box center [120, 130] width 207 height 24
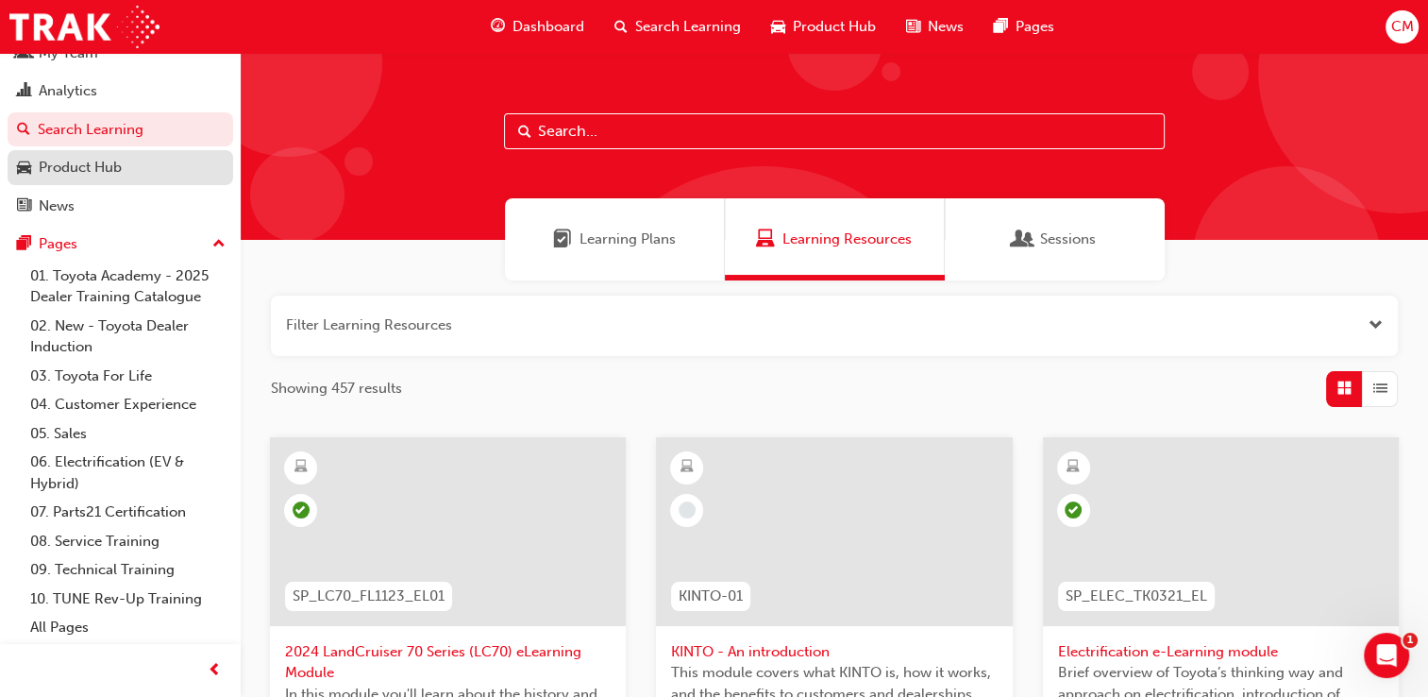
click at [50, 158] on div "Product Hub" at bounding box center [80, 168] width 83 height 22
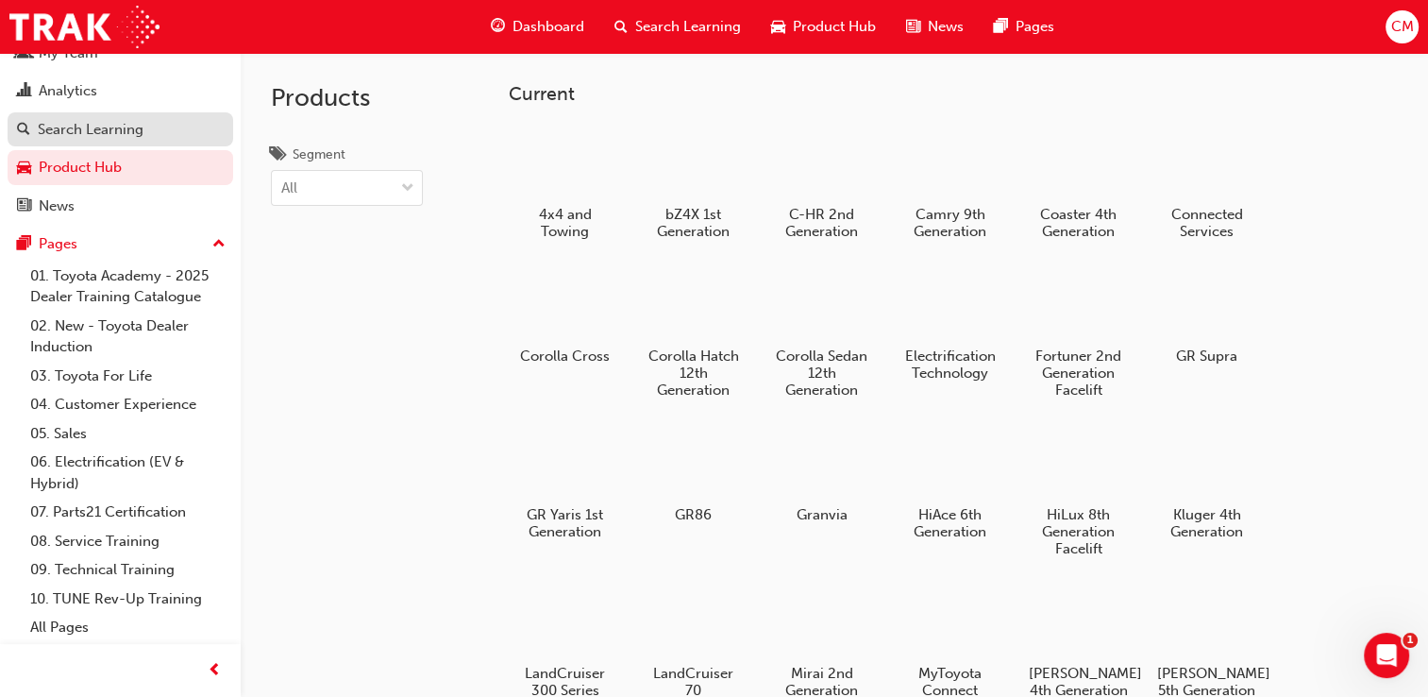
click at [83, 139] on div "Search Learning" at bounding box center [91, 130] width 106 height 22
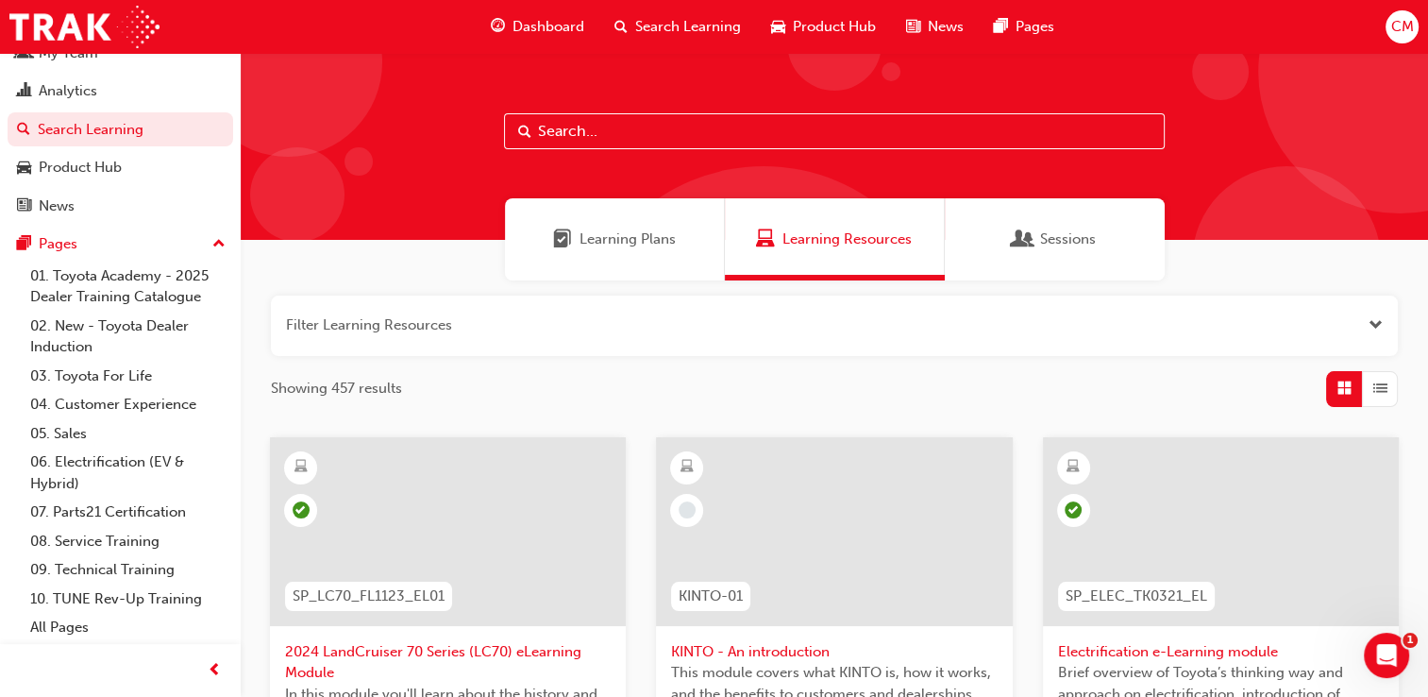
click at [684, 25] on span "Search Learning" at bounding box center [688, 27] width 106 height 22
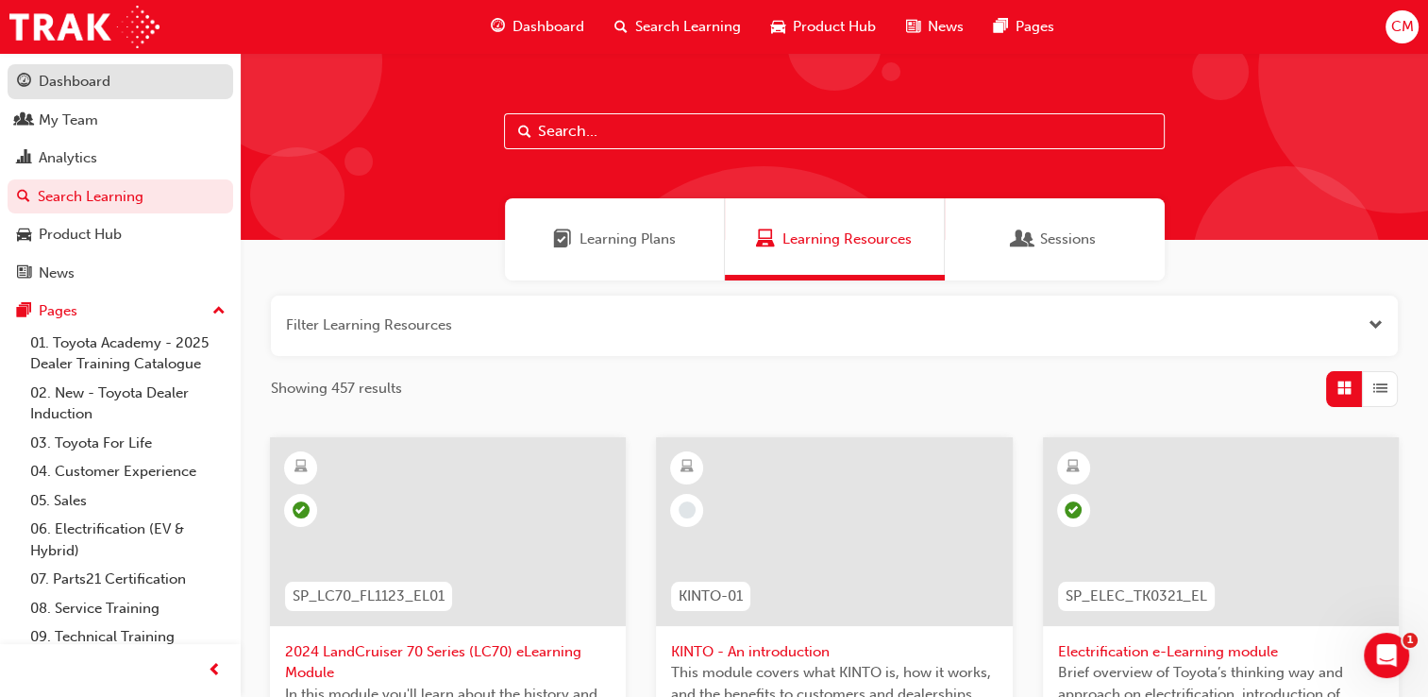
click at [97, 74] on div "Dashboard" at bounding box center [75, 82] width 72 height 22
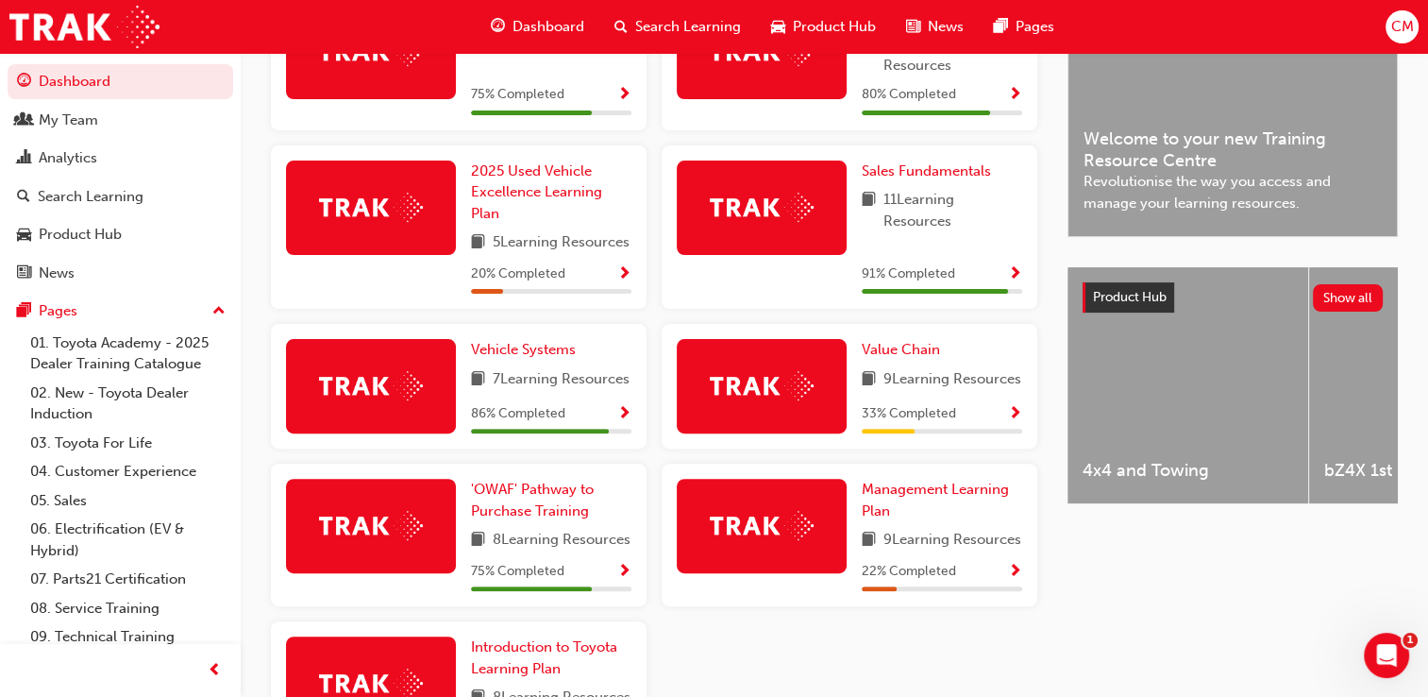
scroll to position [535, 0]
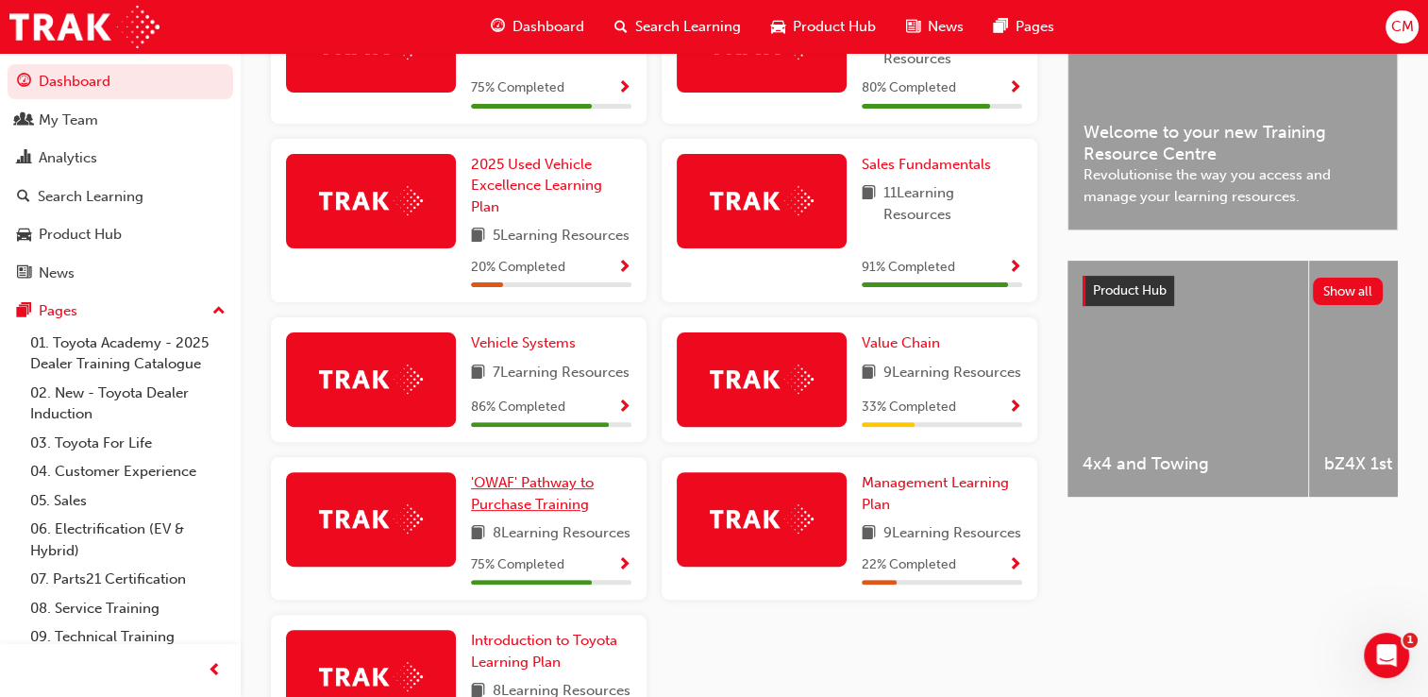
click at [550, 513] on span "'OWAF' Pathway to Purchase Training" at bounding box center [532, 493] width 123 height 39
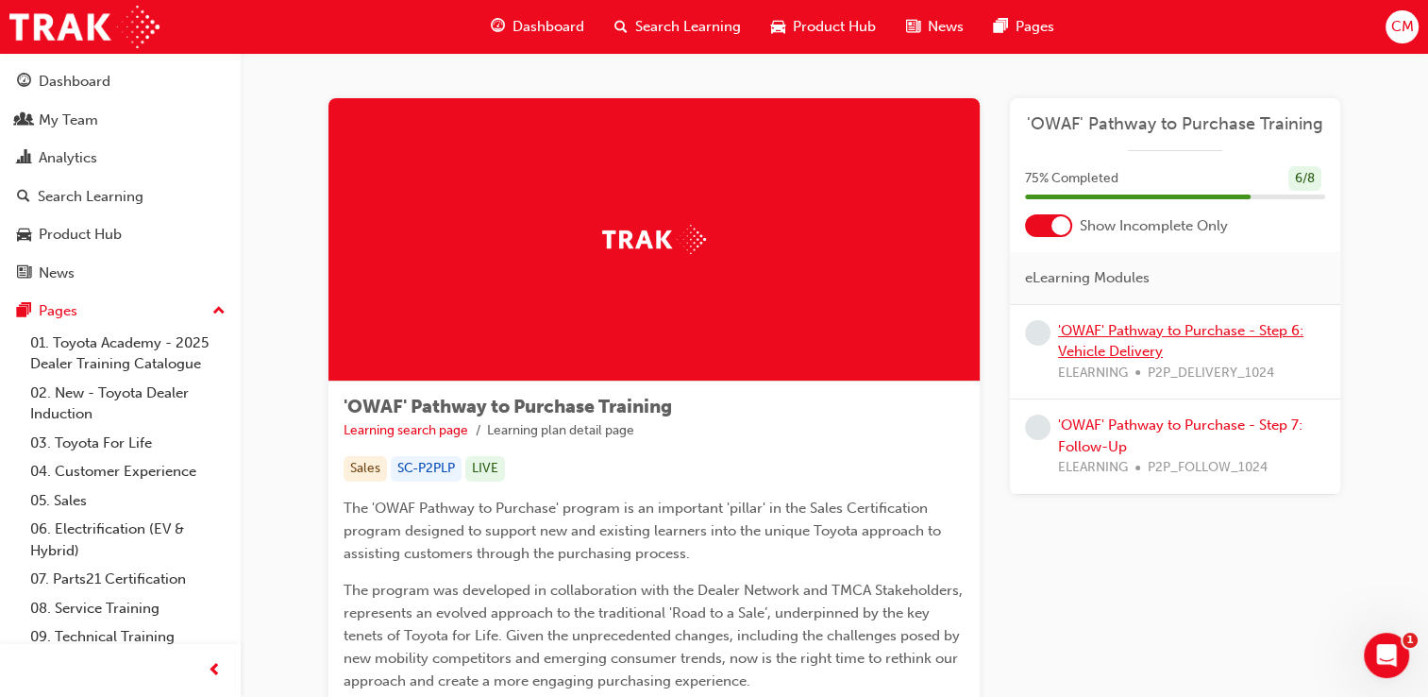
click at [1107, 330] on link "'OWAF' Pathway to Purchase - Step 6: Vehicle Delivery" at bounding box center [1180, 341] width 245 height 39
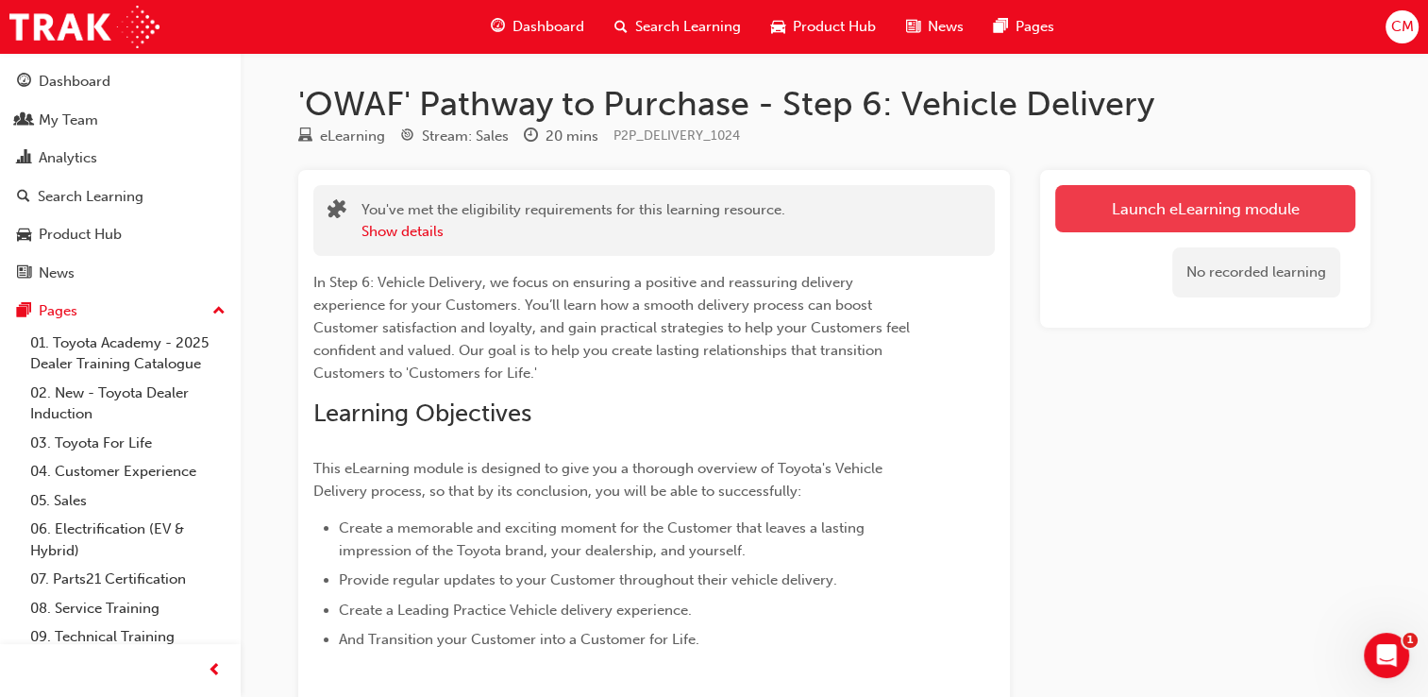
click at [1158, 209] on link "Launch eLearning module" at bounding box center [1206, 208] width 300 height 47
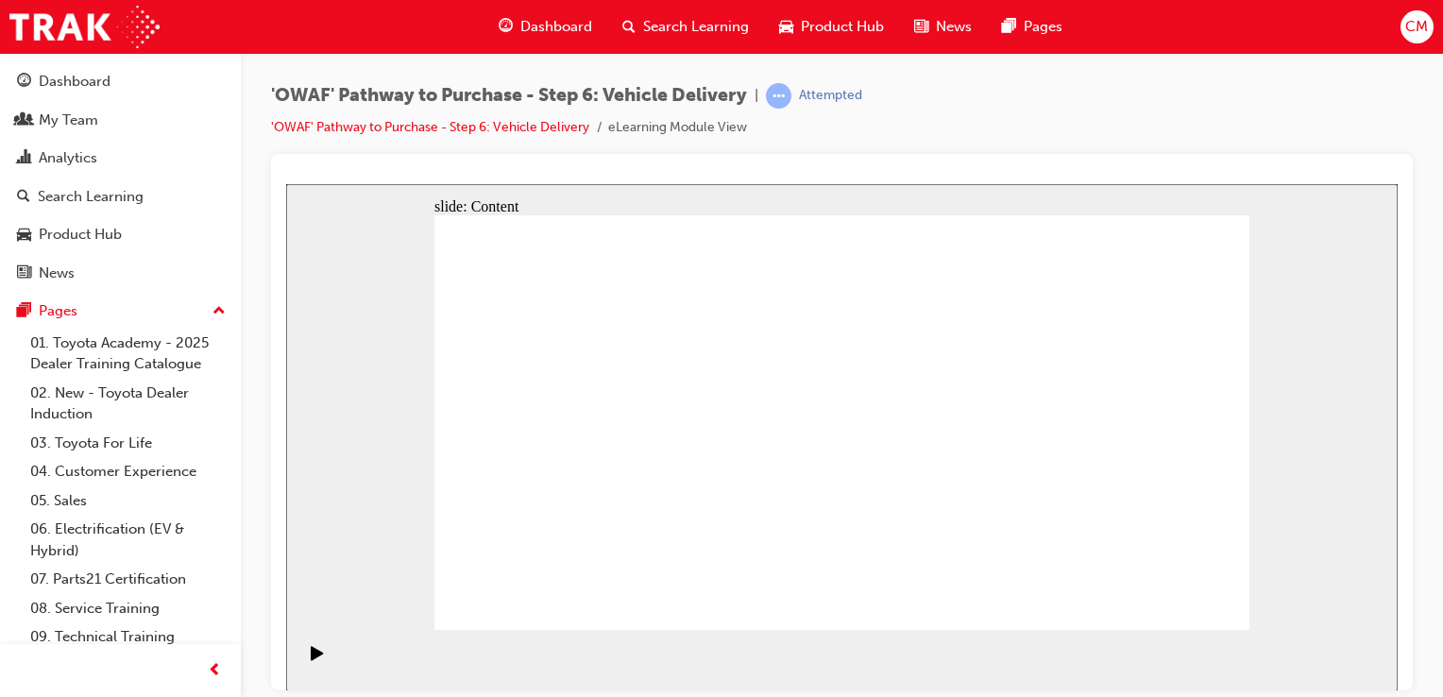
click at [119, 522] on link "06. Electrification (EV & Hybrid)" at bounding box center [128, 540] width 211 height 50
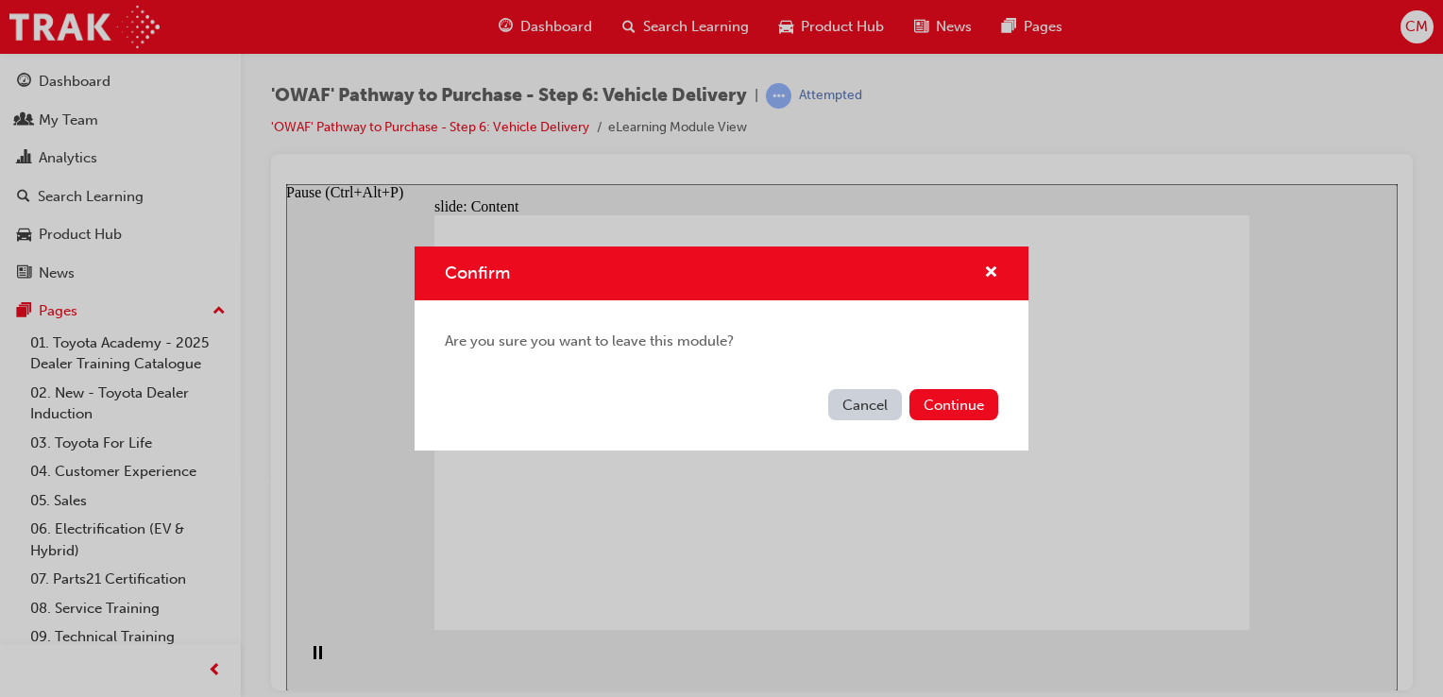
click at [845, 389] on button "Cancel" at bounding box center [865, 404] width 74 height 31
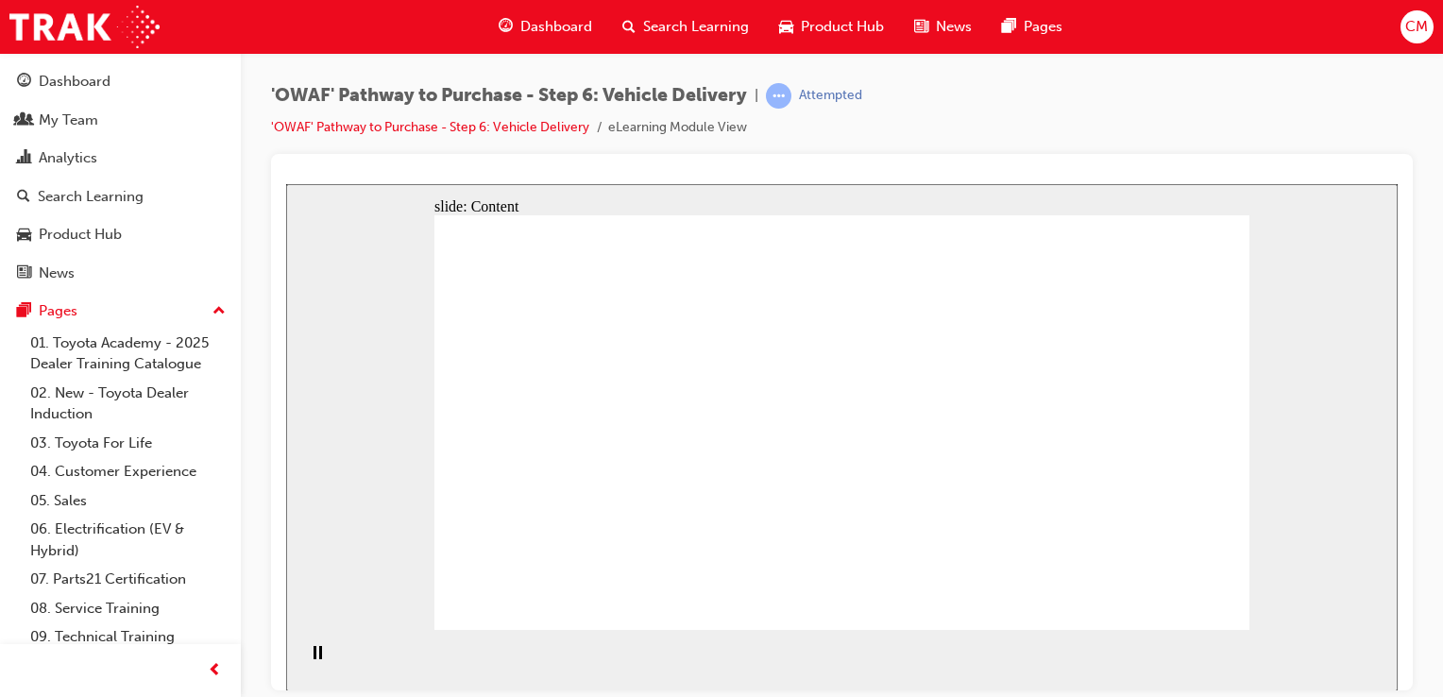
drag, startPoint x: 1065, startPoint y: 461, endPoint x: 1068, endPoint y: 482, distance: 21.0
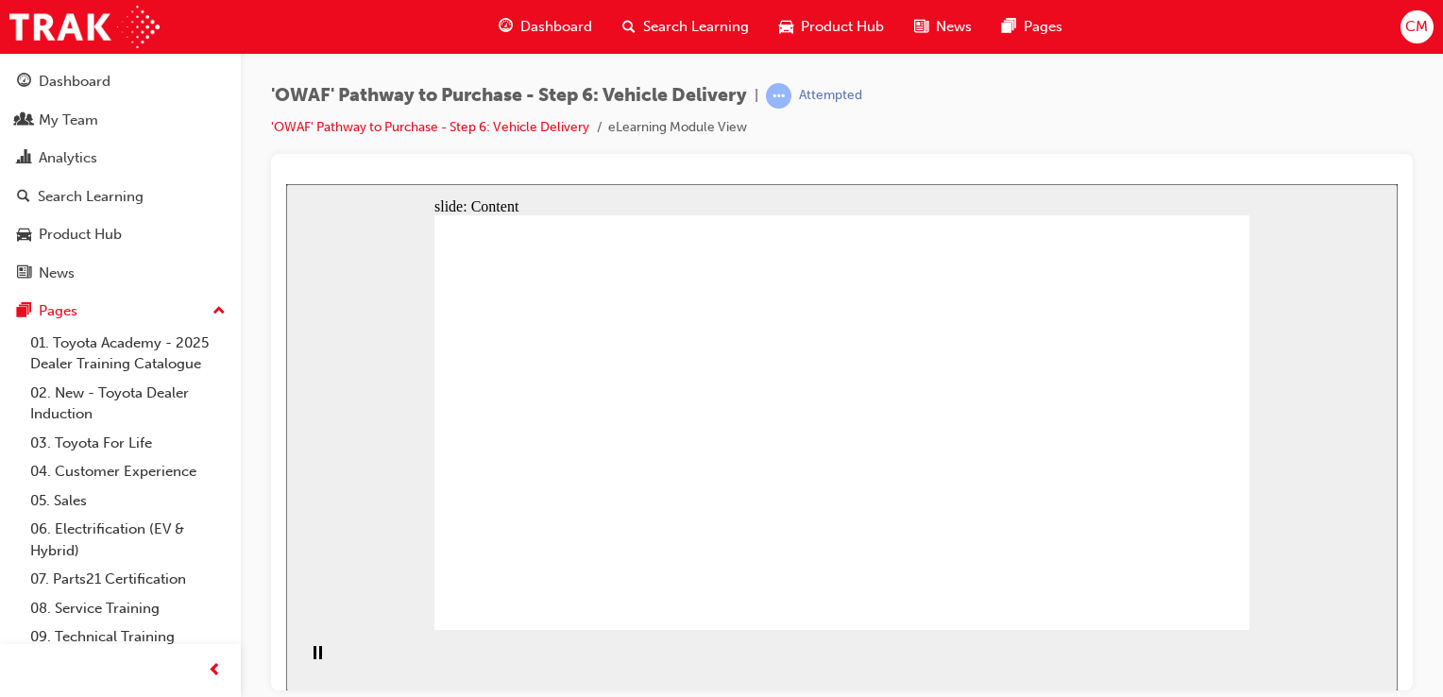
drag, startPoint x: 629, startPoint y: 345, endPoint x: 691, endPoint y: 344, distance: 62.3
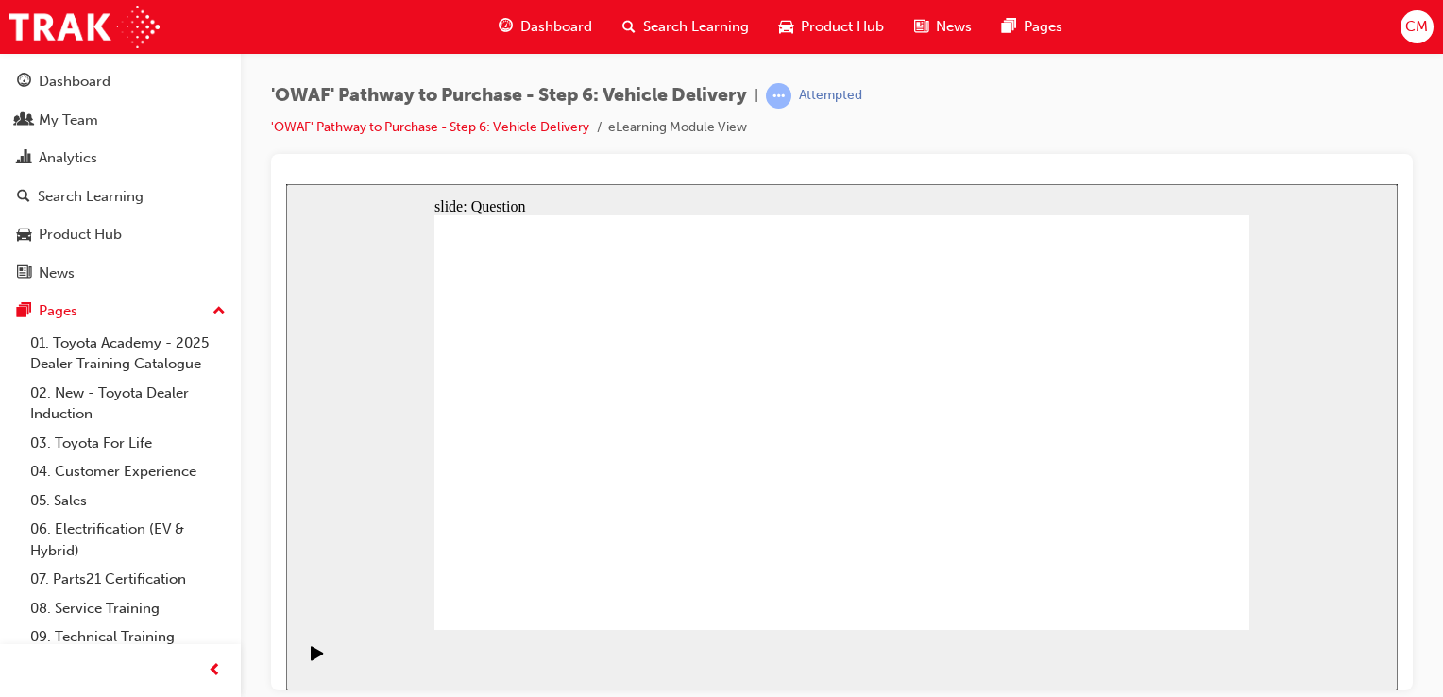
radio input "true"
drag, startPoint x: 844, startPoint y: 519, endPoint x: 999, endPoint y: 401, distance: 194.7
drag, startPoint x: 985, startPoint y: 517, endPoint x: 726, endPoint y: 401, distance: 283.6
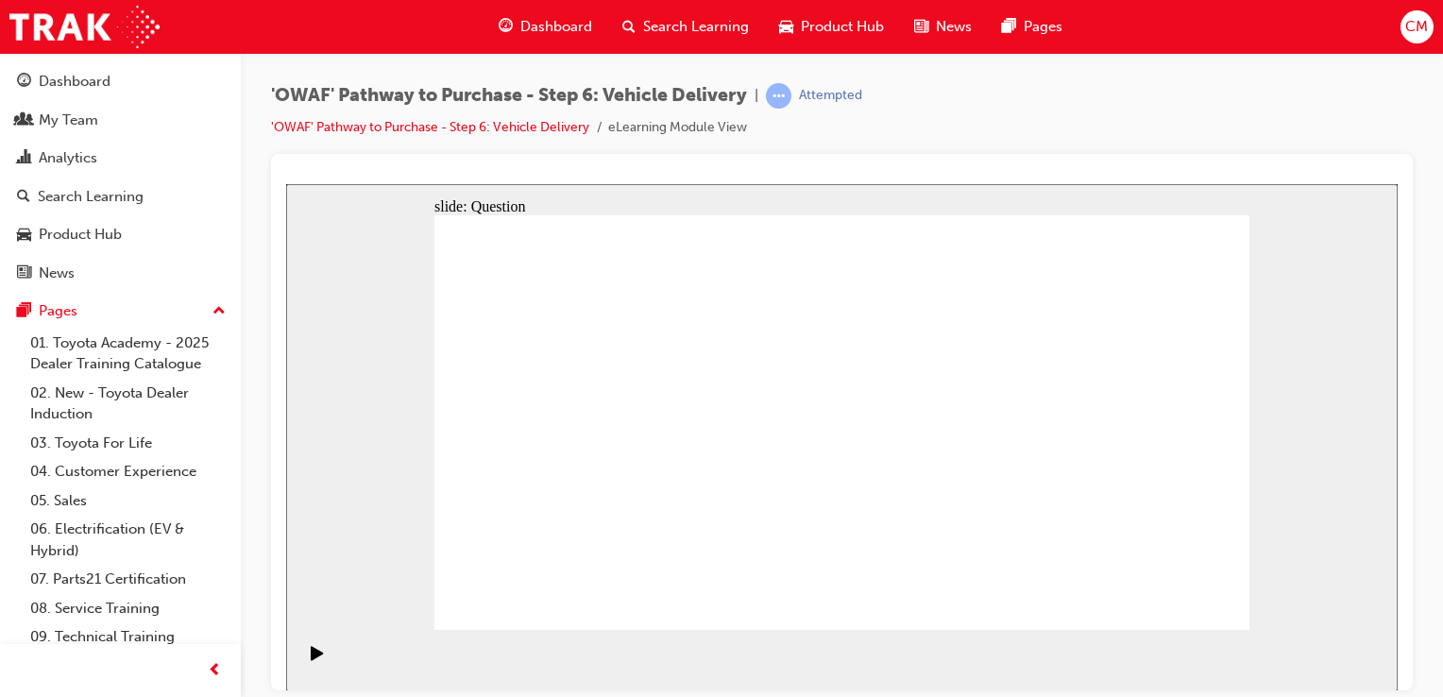
drag, startPoint x: 735, startPoint y: 385, endPoint x: 618, endPoint y: 431, distance: 125.5
drag, startPoint x: 716, startPoint y: 517, endPoint x: 745, endPoint y: 386, distance: 134.5
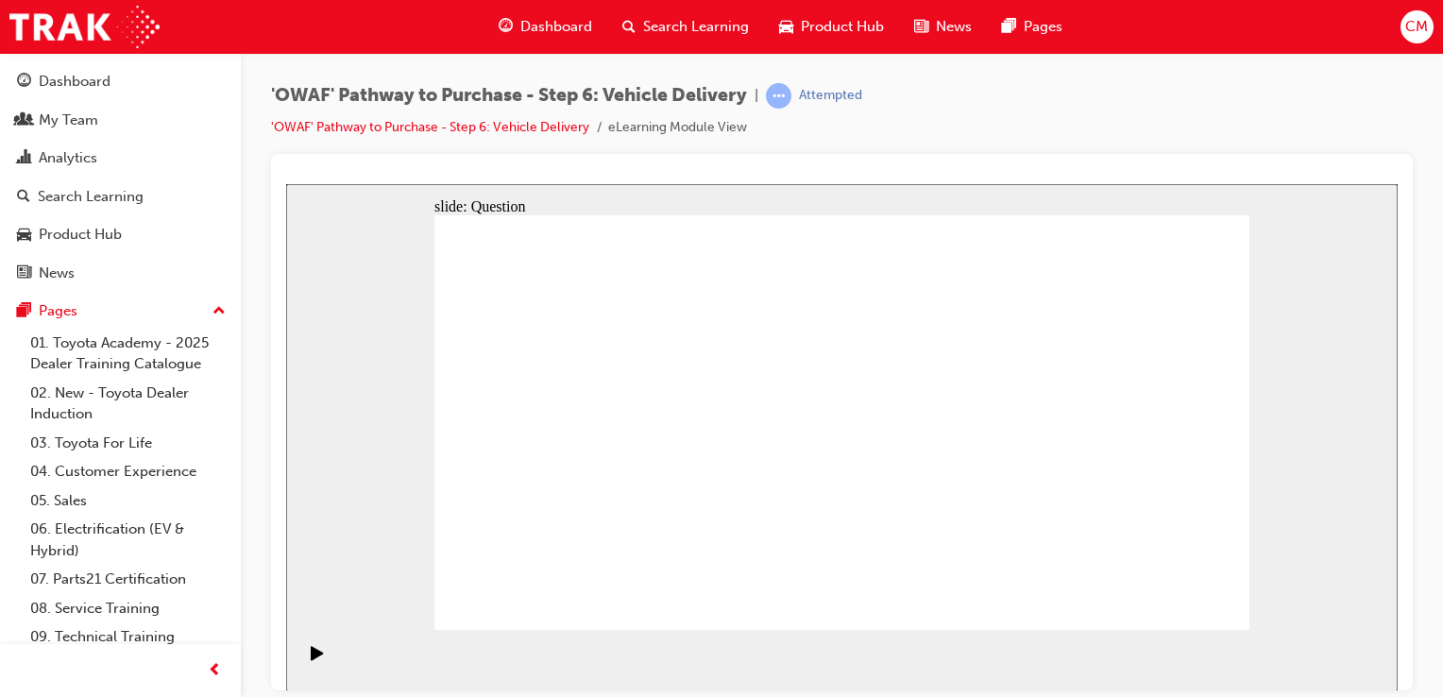
checkbox input "true"
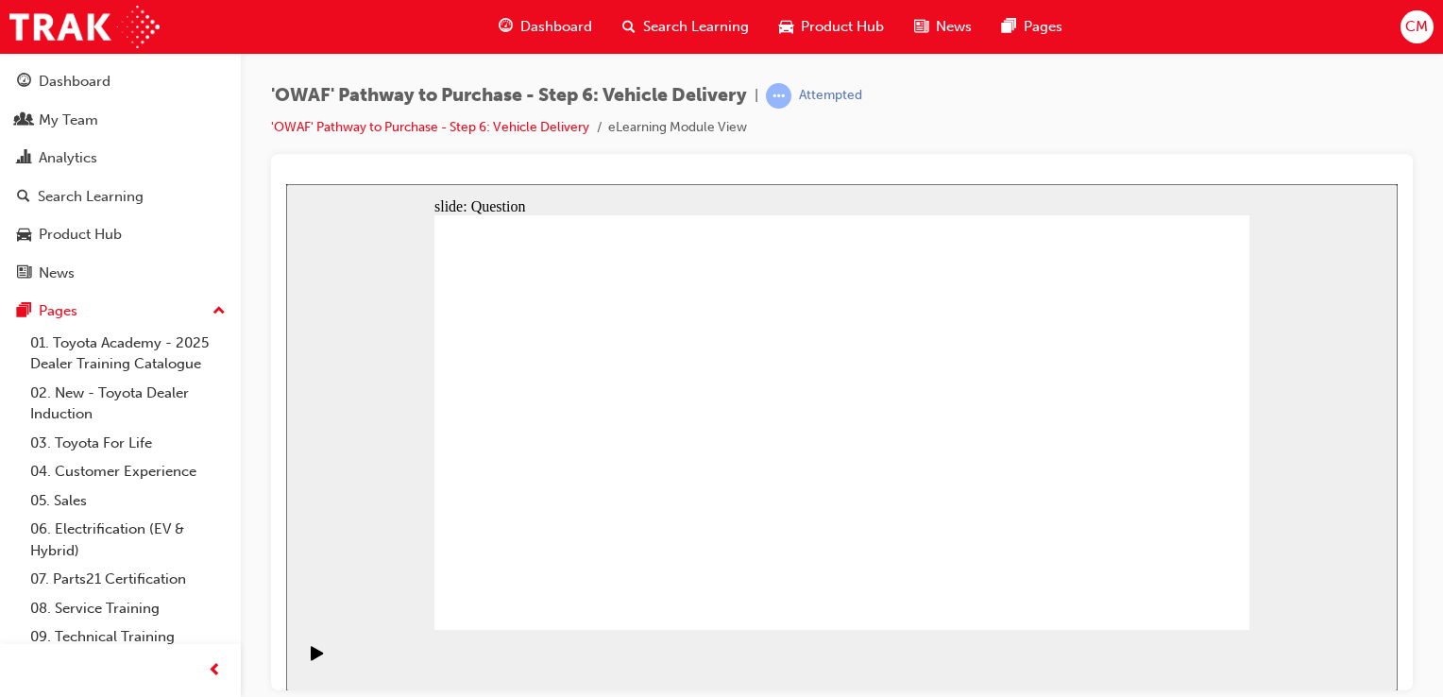
checkbox input "true"
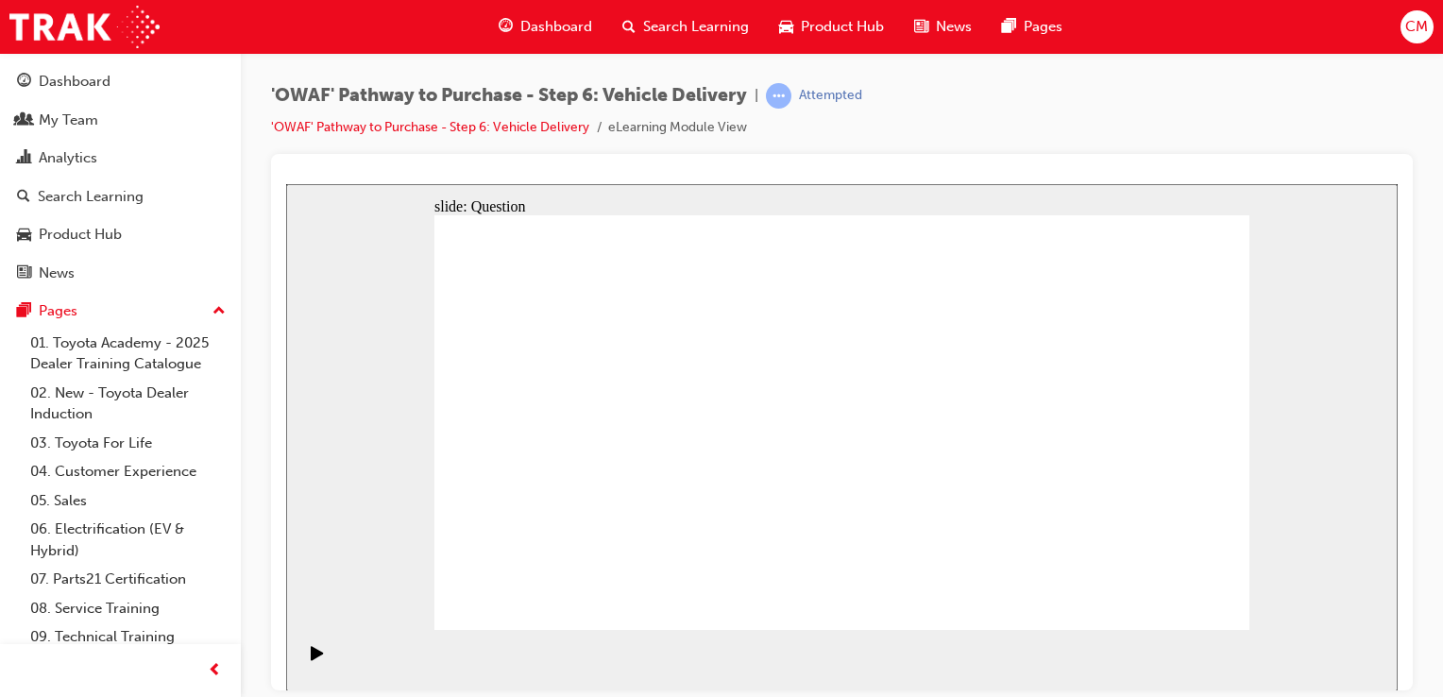
drag, startPoint x: 1124, startPoint y: 488, endPoint x: 549, endPoint y: 506, distance: 575.3
drag, startPoint x: 1115, startPoint y: 477, endPoint x: 600, endPoint y: 506, distance: 515.4
drag, startPoint x: 1105, startPoint y: 473, endPoint x: 870, endPoint y: 511, distance: 237.2
drag, startPoint x: 1124, startPoint y: 471, endPoint x: 582, endPoint y: 489, distance: 543.2
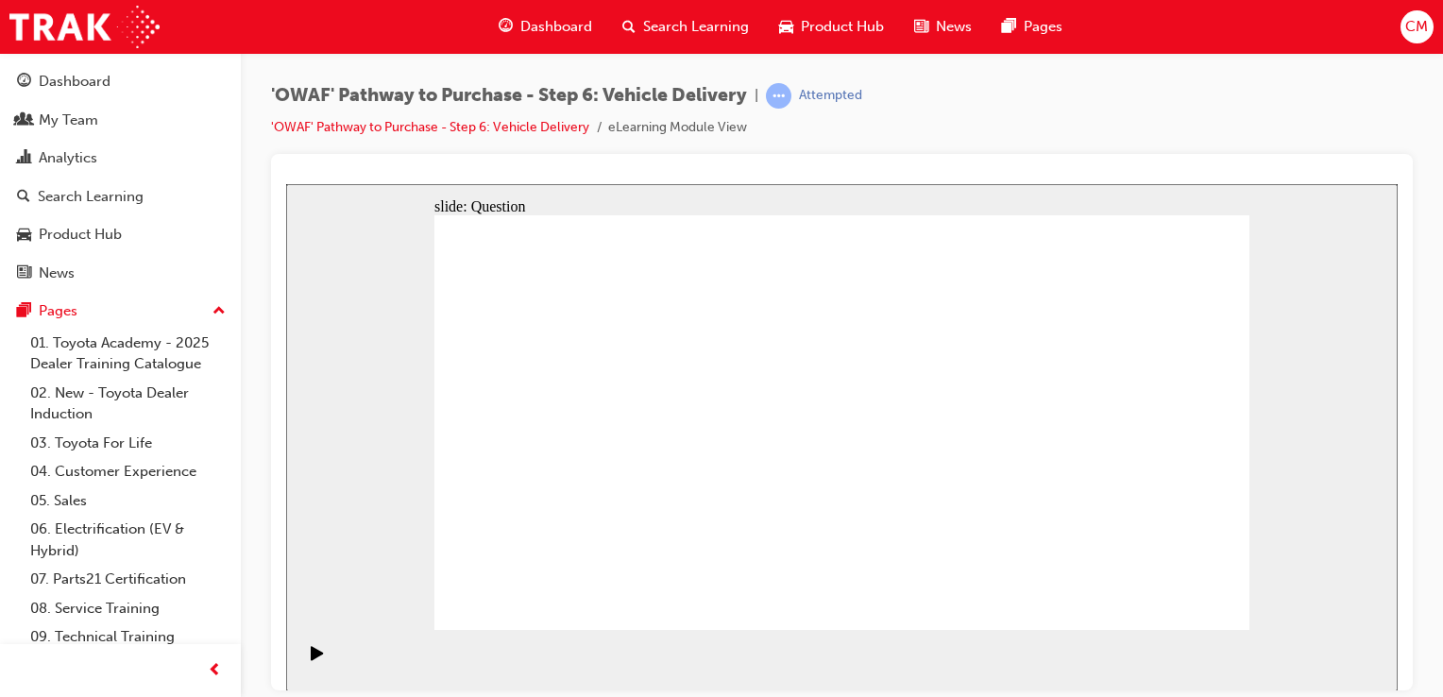
drag, startPoint x: 1147, startPoint y: 487, endPoint x: 633, endPoint y: 485, distance: 514.6
drag, startPoint x: 1126, startPoint y: 474, endPoint x: 887, endPoint y: 493, distance: 239.6
drag, startPoint x: 1128, startPoint y: 456, endPoint x: 580, endPoint y: 455, distance: 548.5
drag, startPoint x: 1107, startPoint y: 481, endPoint x: 562, endPoint y: 492, distance: 544.9
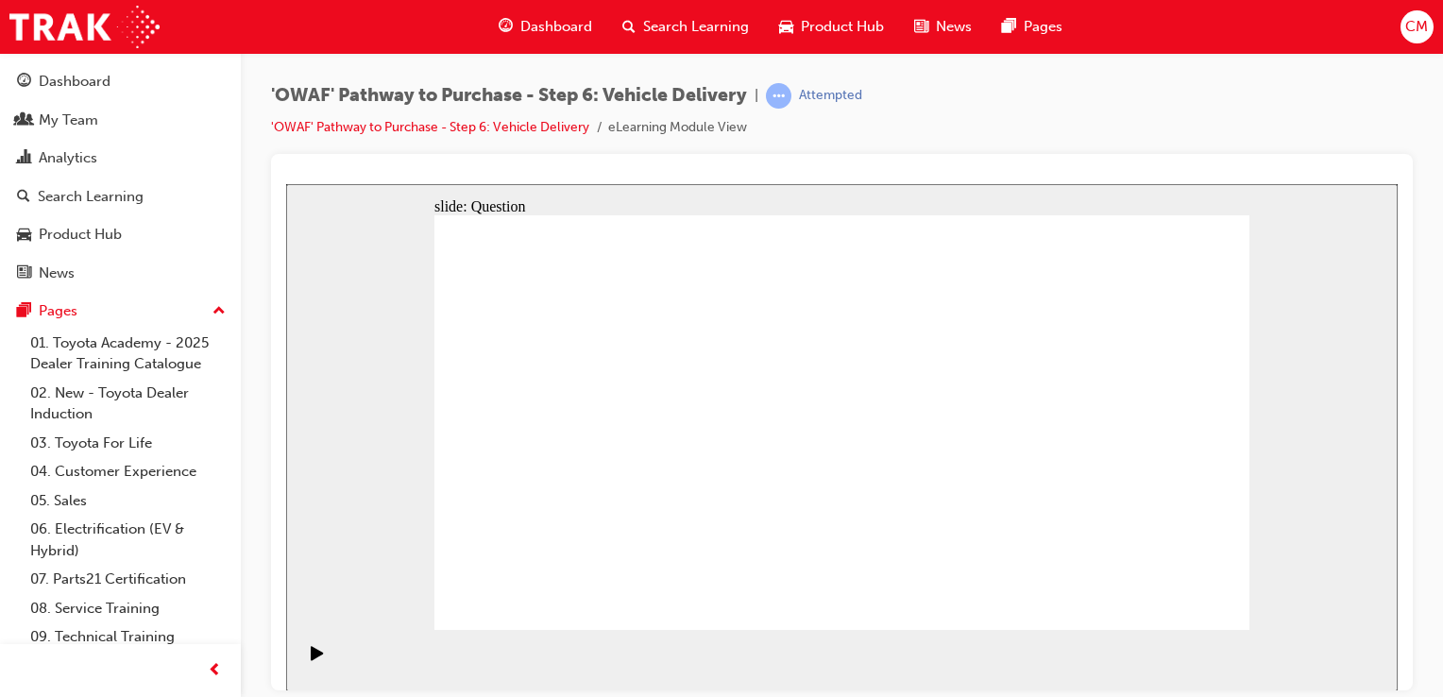
radio input "true"
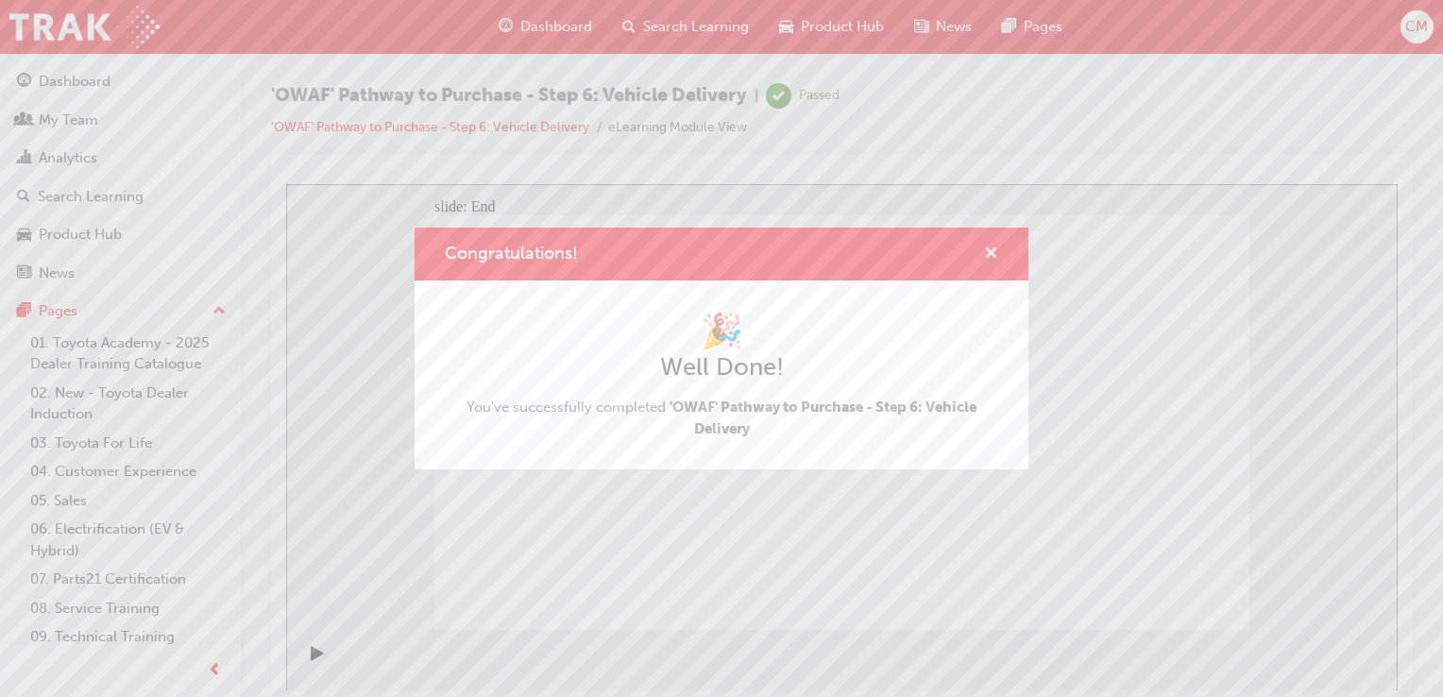
click at [989, 249] on span "cross-icon" at bounding box center [991, 254] width 14 height 17
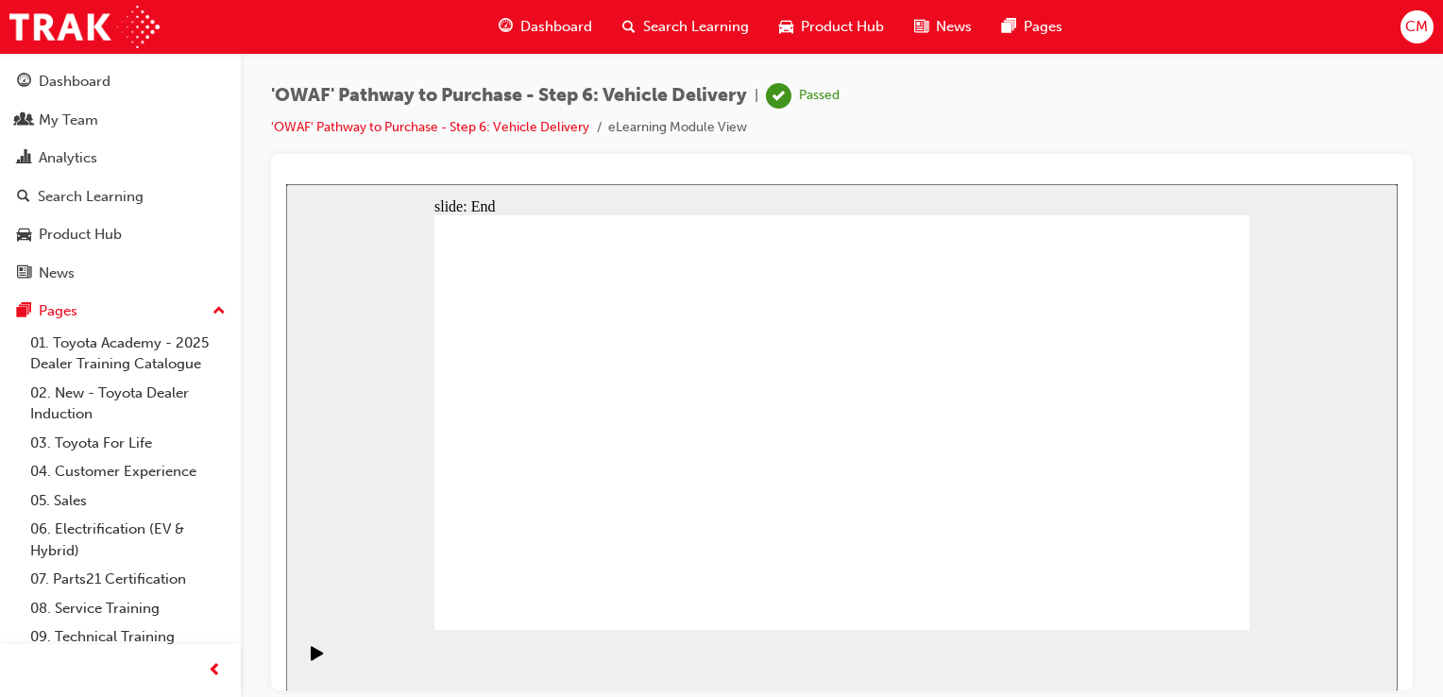
click at [564, 36] on span "Dashboard" at bounding box center [556, 27] width 72 height 22
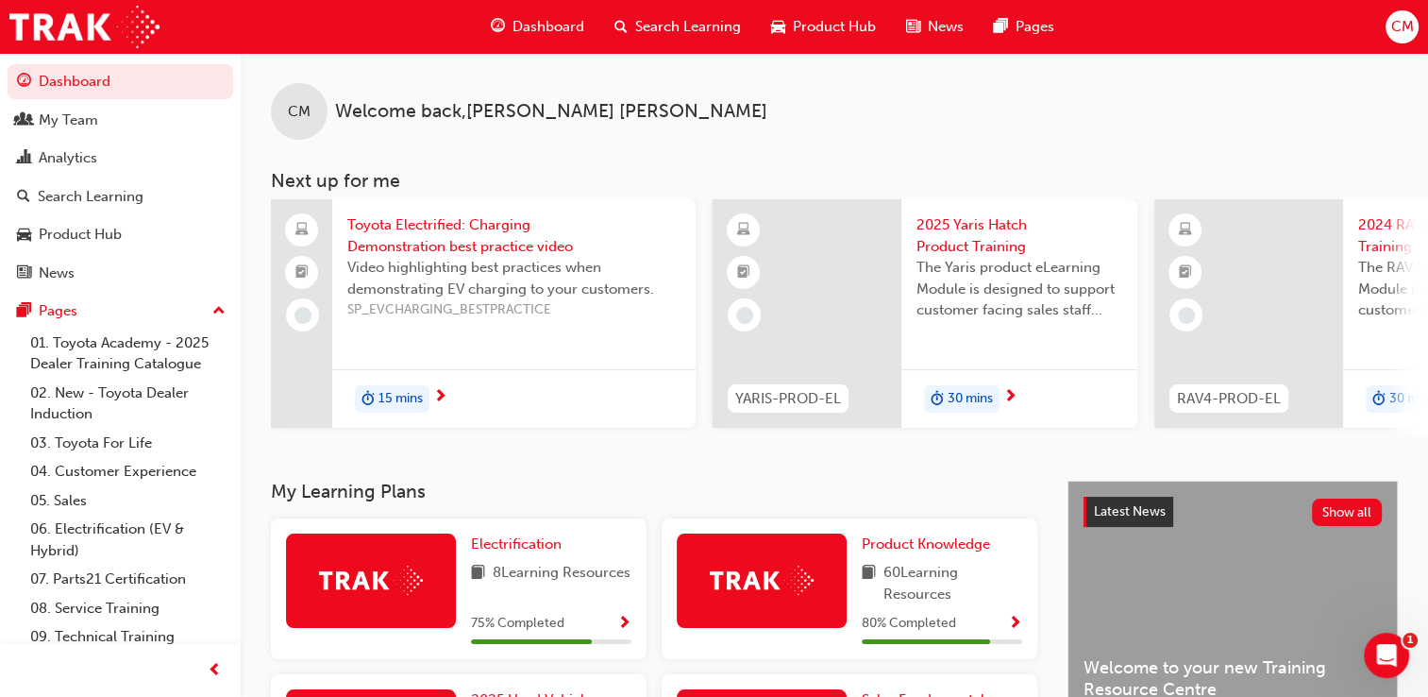
click at [686, 25] on span "Search Learning" at bounding box center [688, 27] width 106 height 22
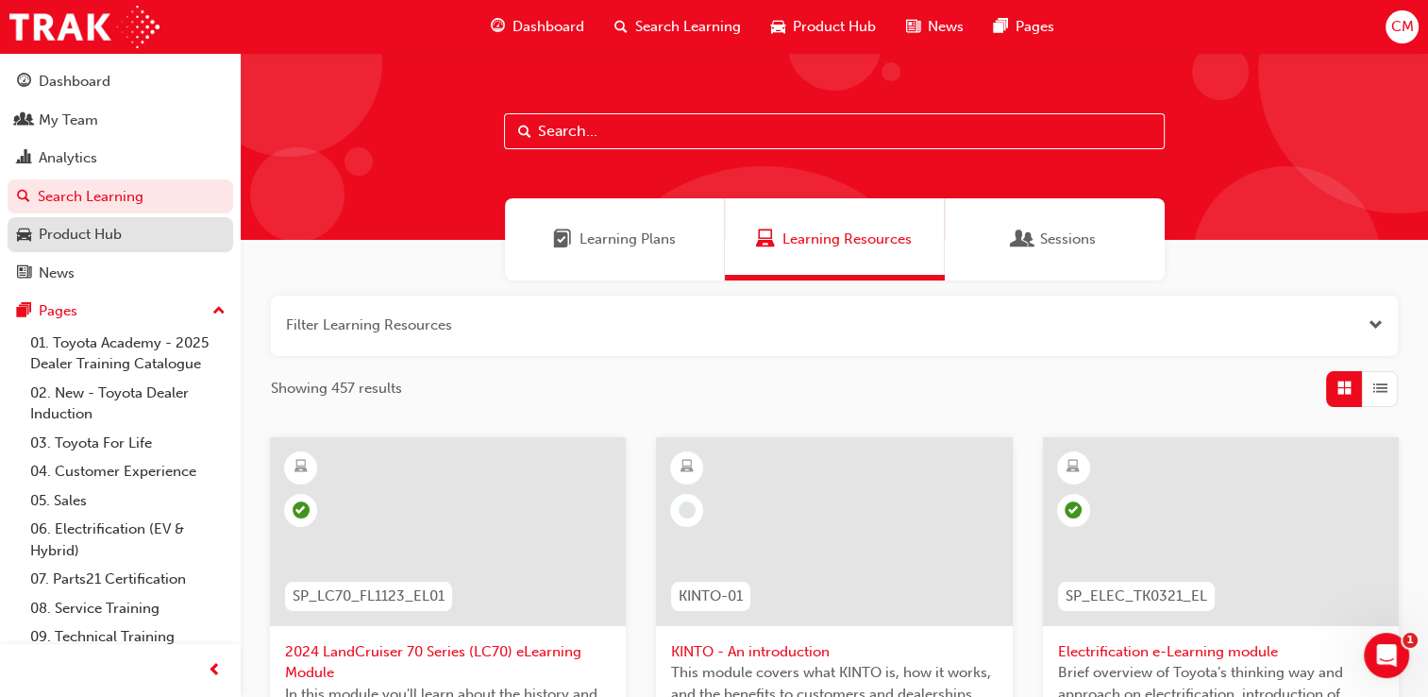
click at [101, 243] on div "Product Hub" at bounding box center [80, 235] width 83 height 22
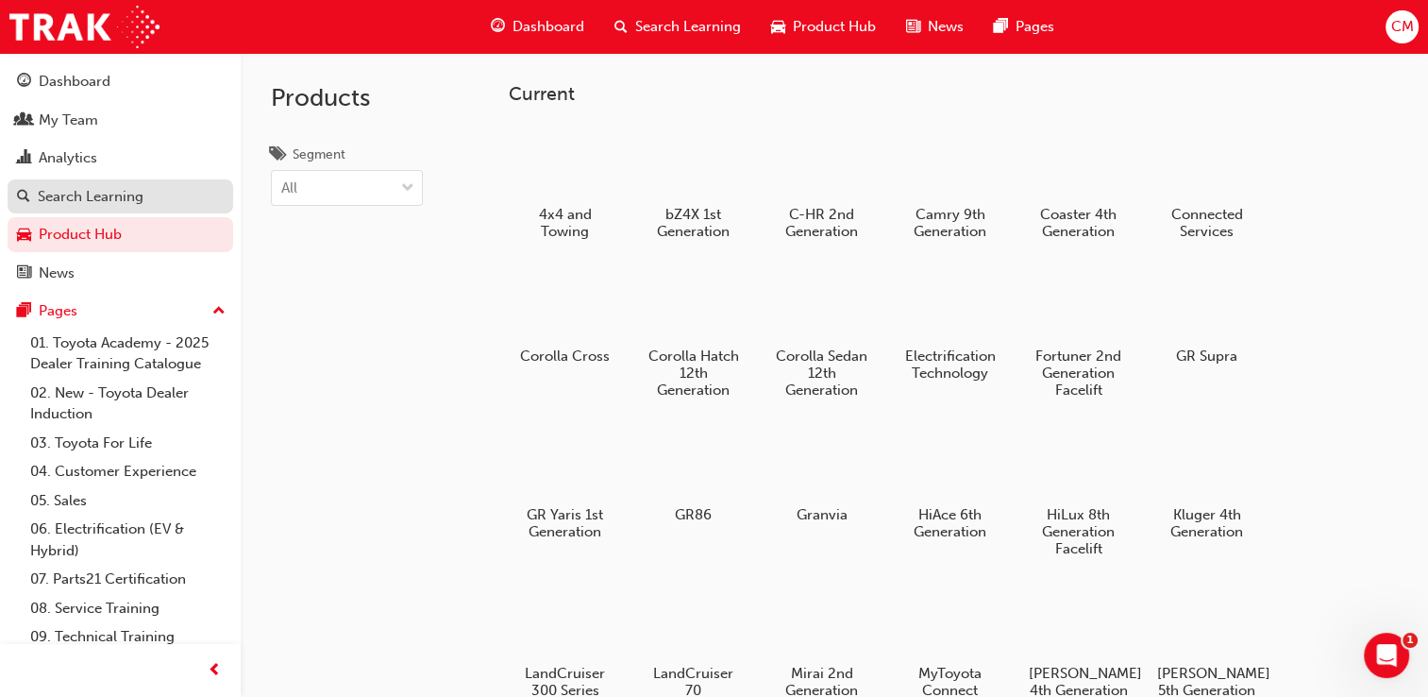
click at [160, 200] on div "Search Learning" at bounding box center [120, 197] width 207 height 24
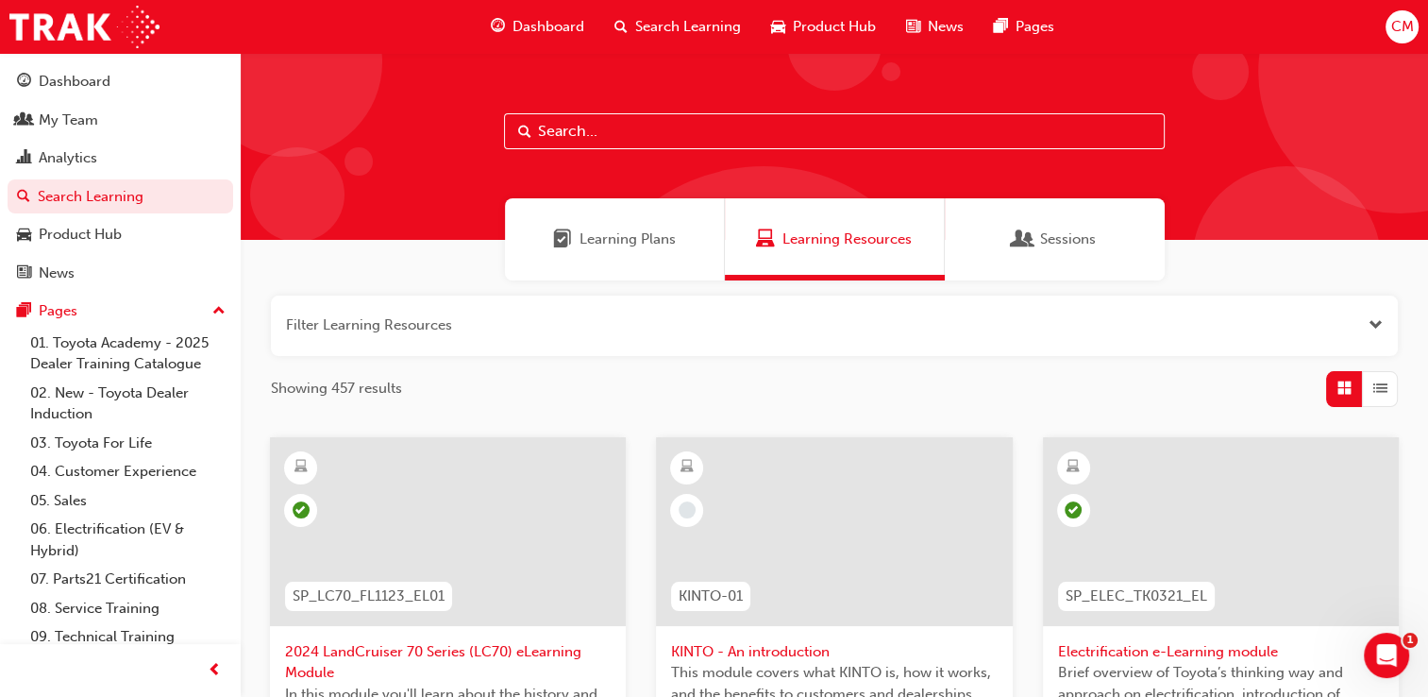
click at [850, 32] on span "Product Hub" at bounding box center [834, 27] width 83 height 22
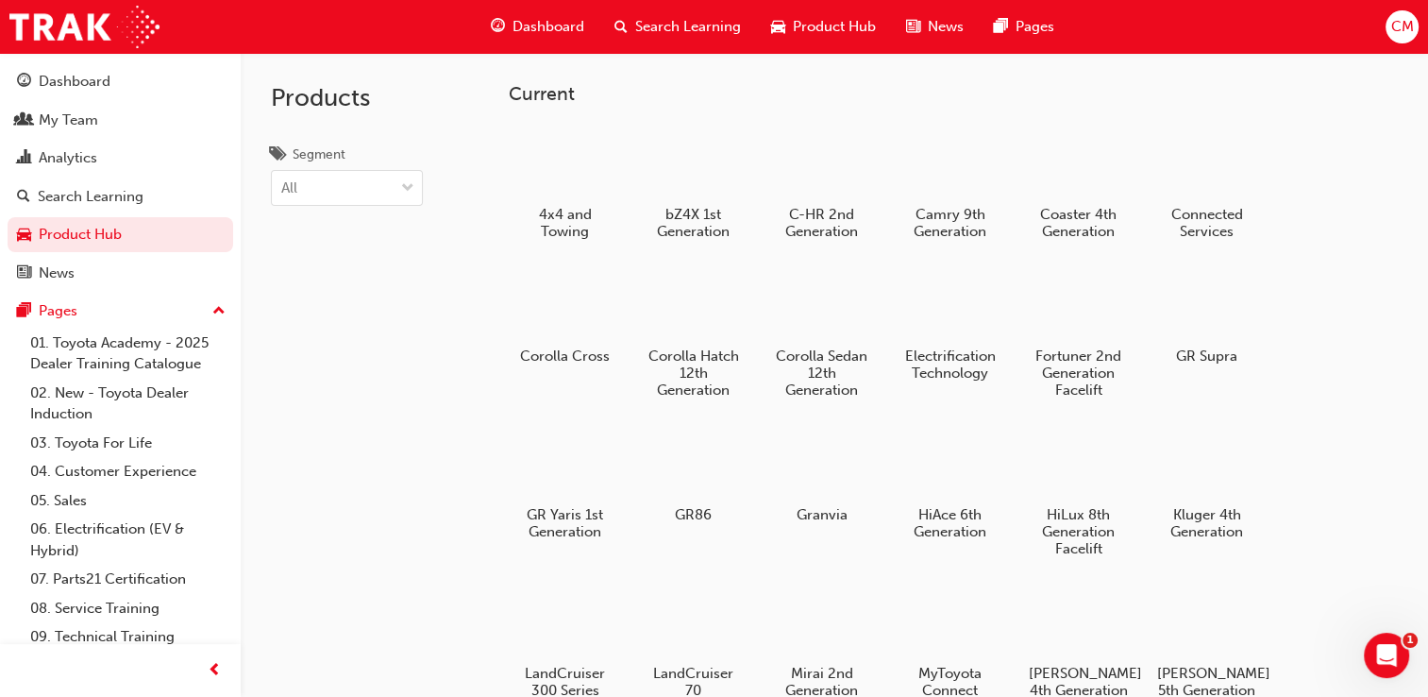
click at [555, 22] on span "Dashboard" at bounding box center [549, 27] width 72 height 22
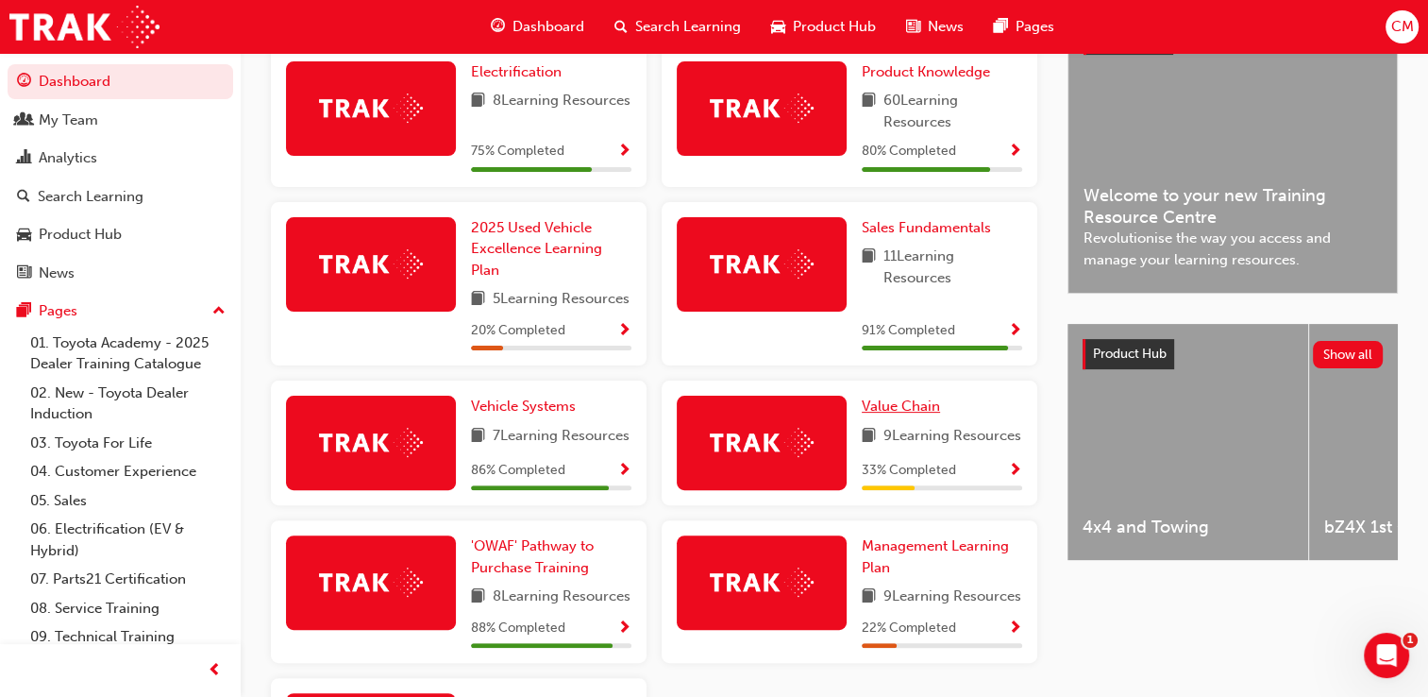
scroll to position [566, 0]
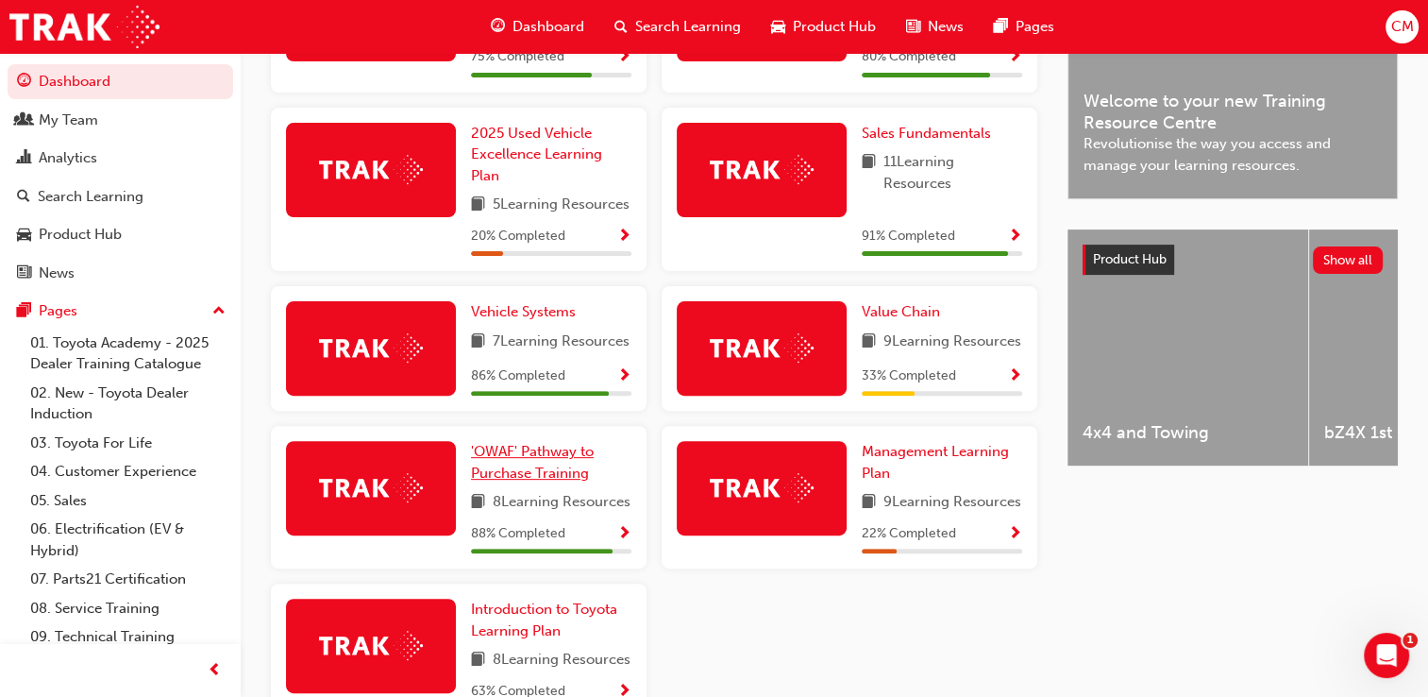
click at [536, 482] on span "'OWAF' Pathway to Purchase Training" at bounding box center [532, 462] width 123 height 39
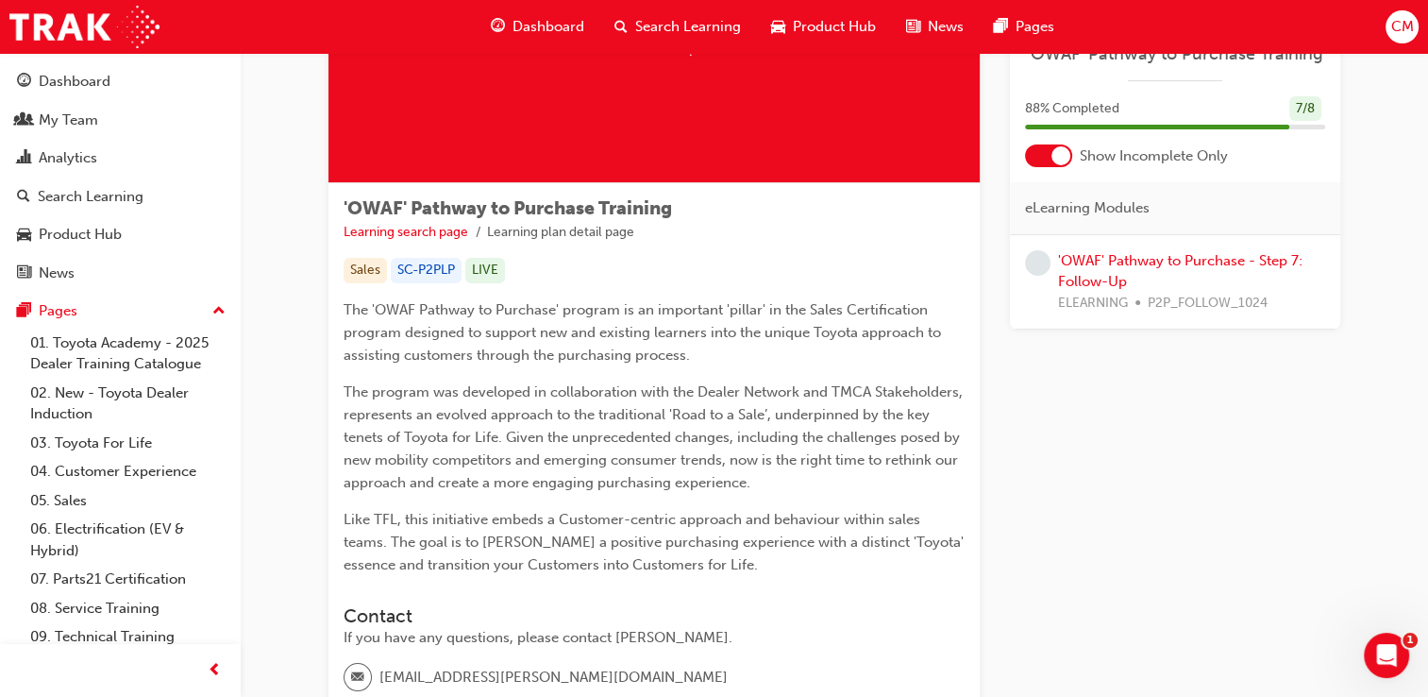
scroll to position [283, 0]
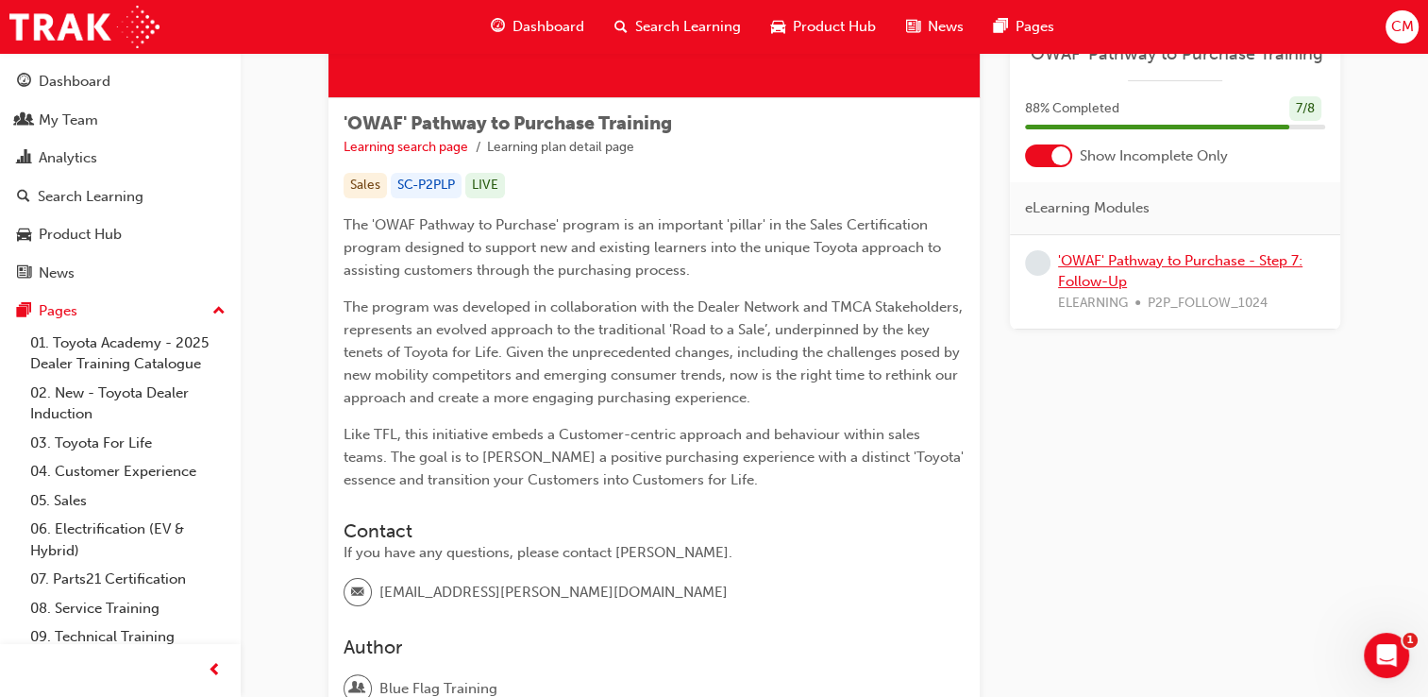
click at [1096, 257] on link "'OWAF' Pathway to Purchase - Step 7: Follow-Up" at bounding box center [1180, 271] width 245 height 39
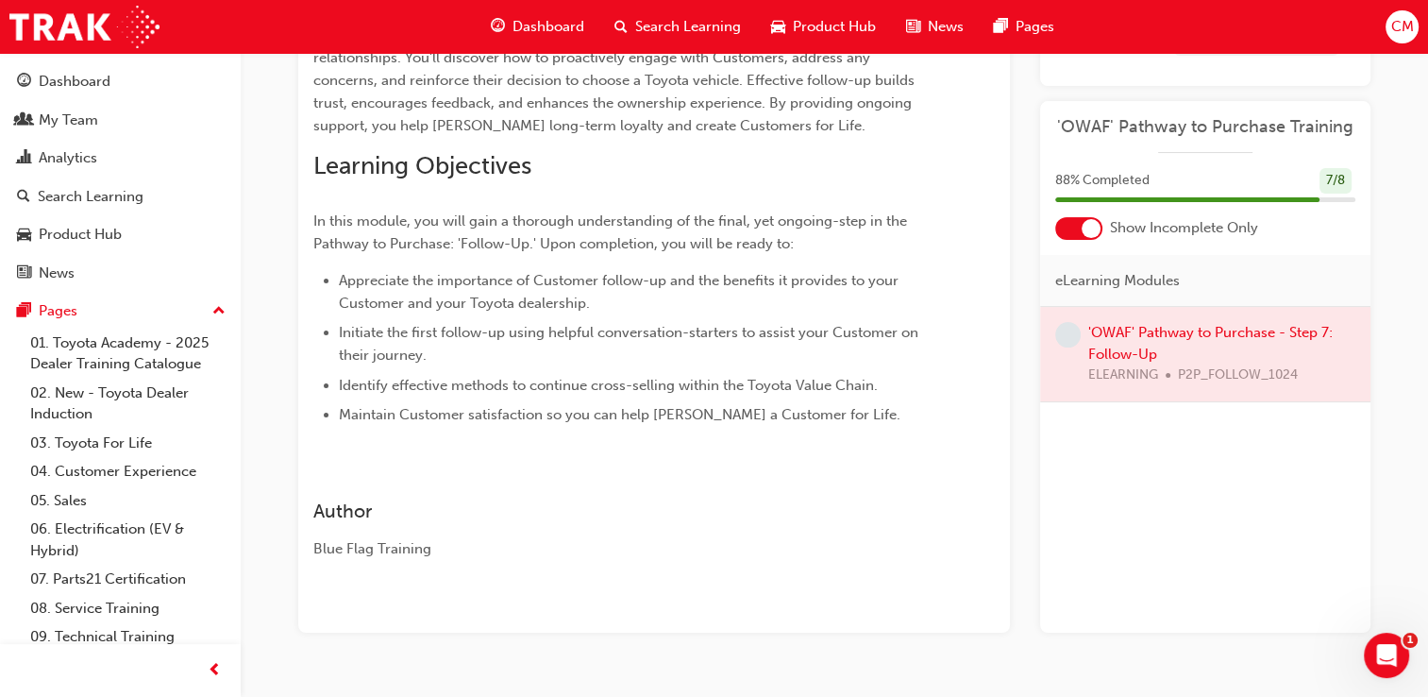
scroll to position [283, 0]
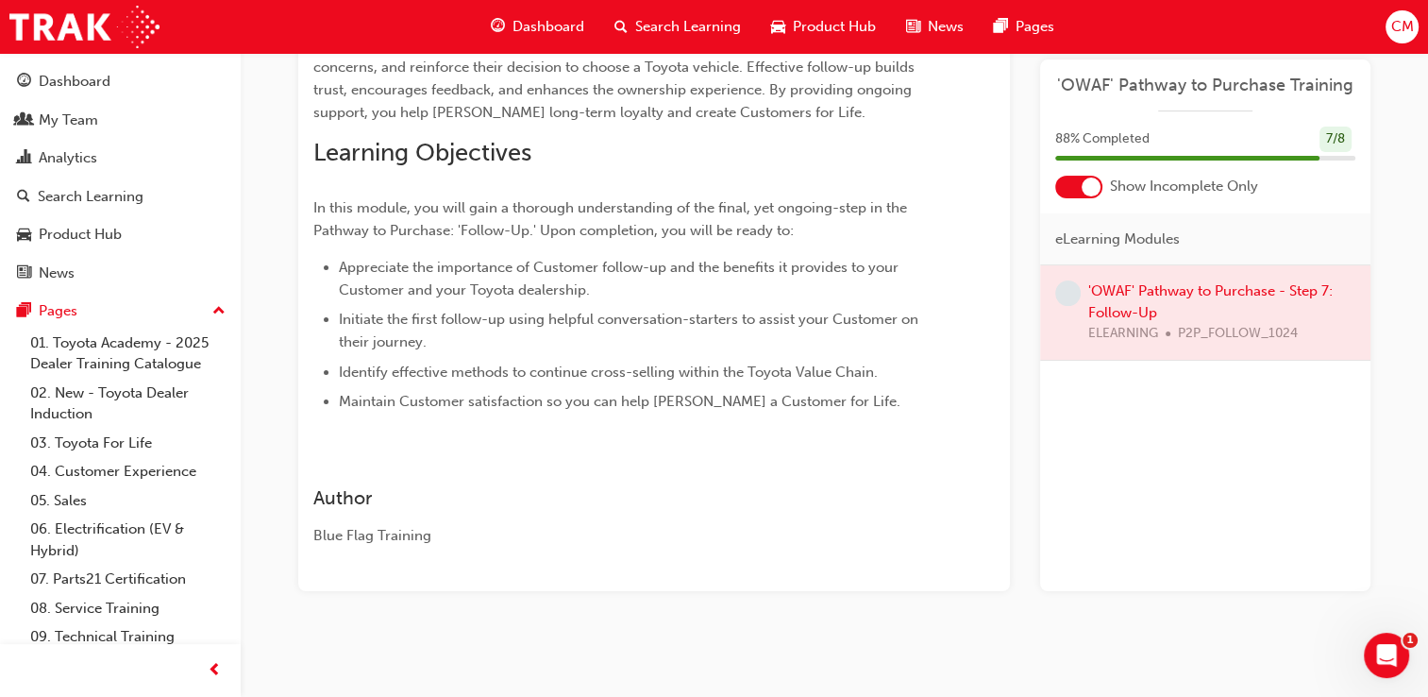
click at [1133, 296] on div at bounding box center [1205, 312] width 330 height 94
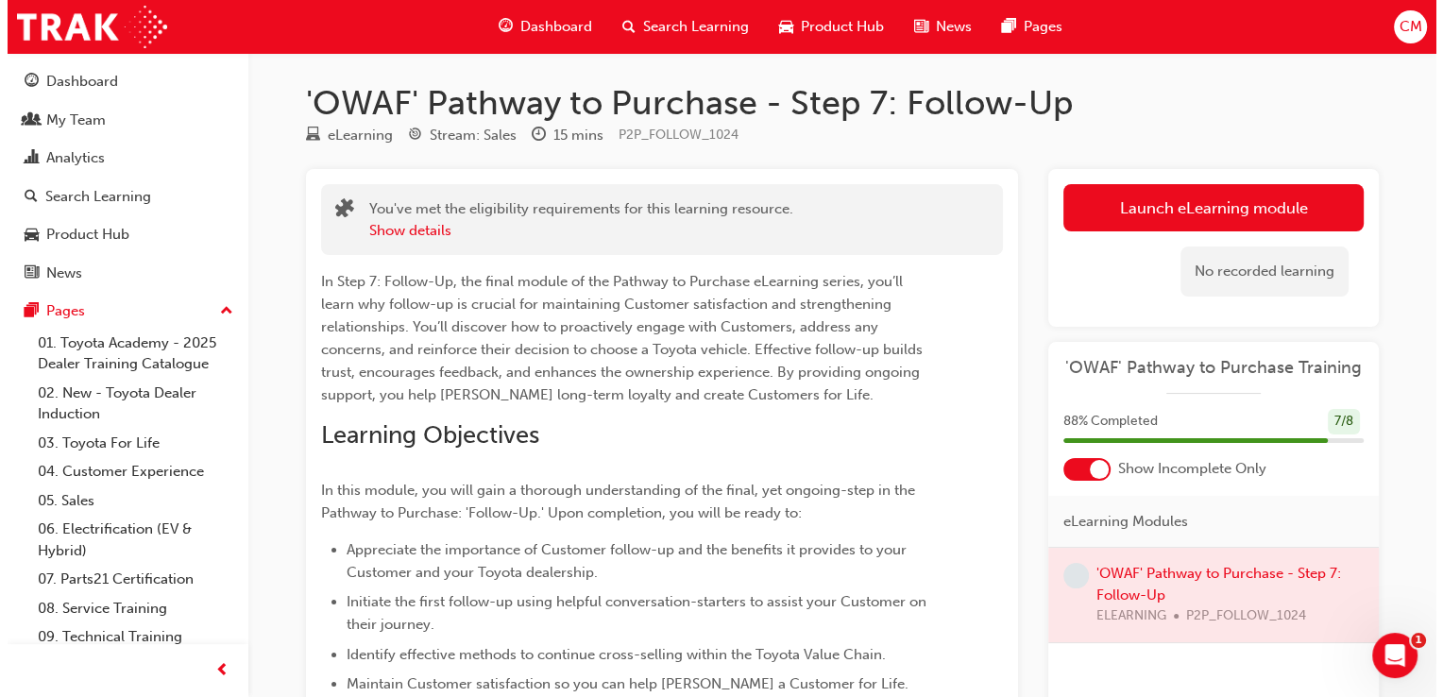
scroll to position [0, 0]
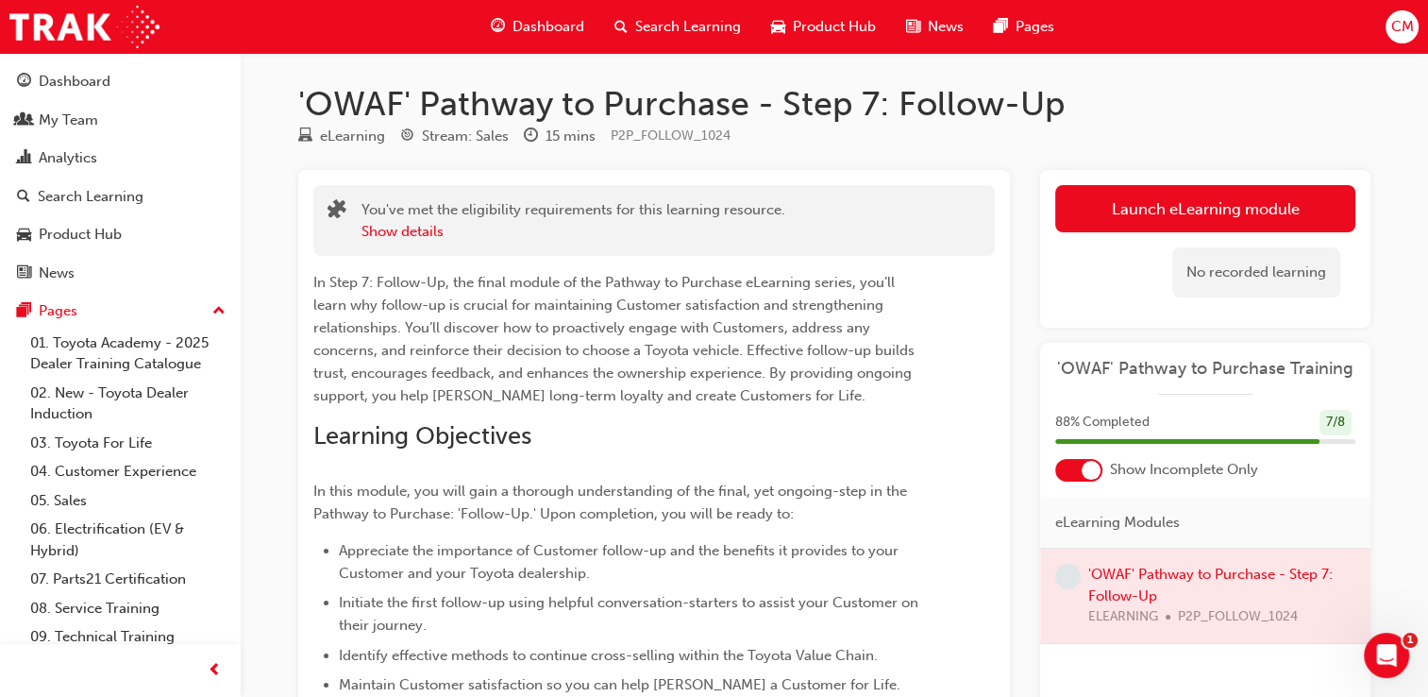
click at [1135, 574] on div at bounding box center [1205, 596] width 330 height 94
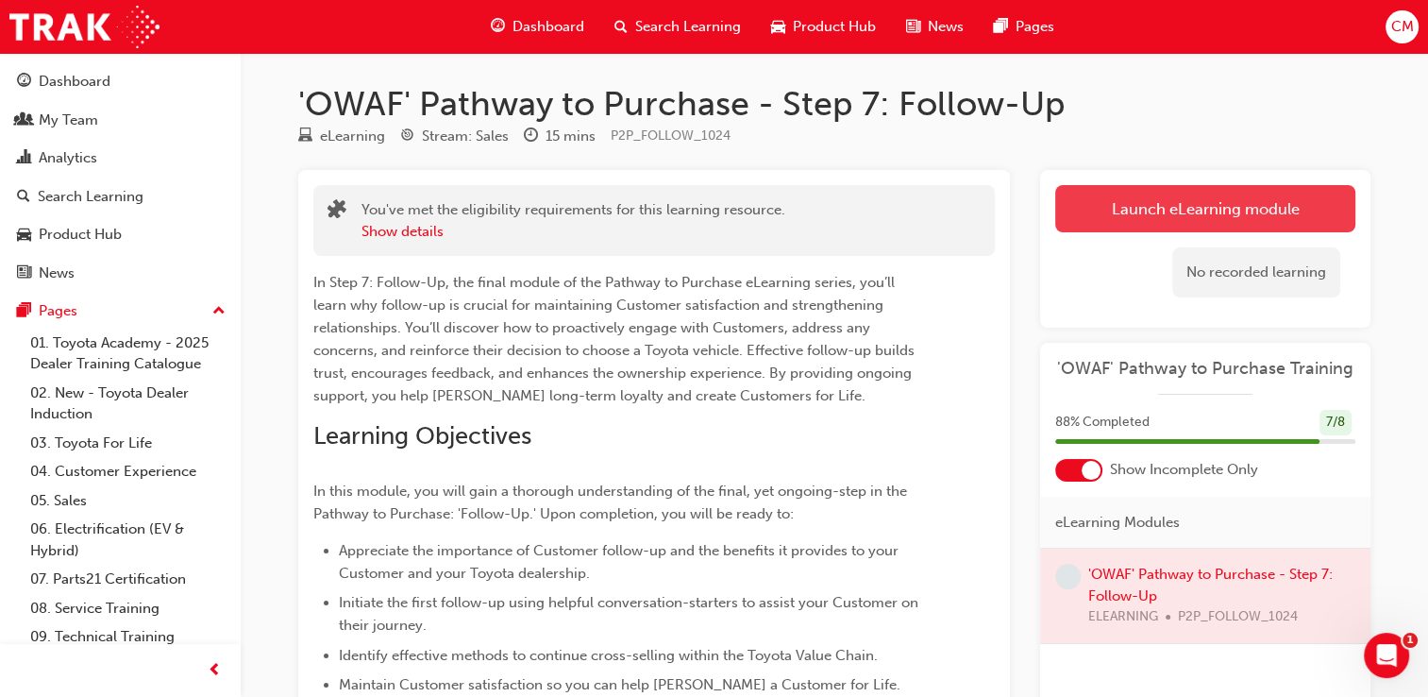
click at [1171, 212] on link "Launch eLearning module" at bounding box center [1206, 208] width 300 height 47
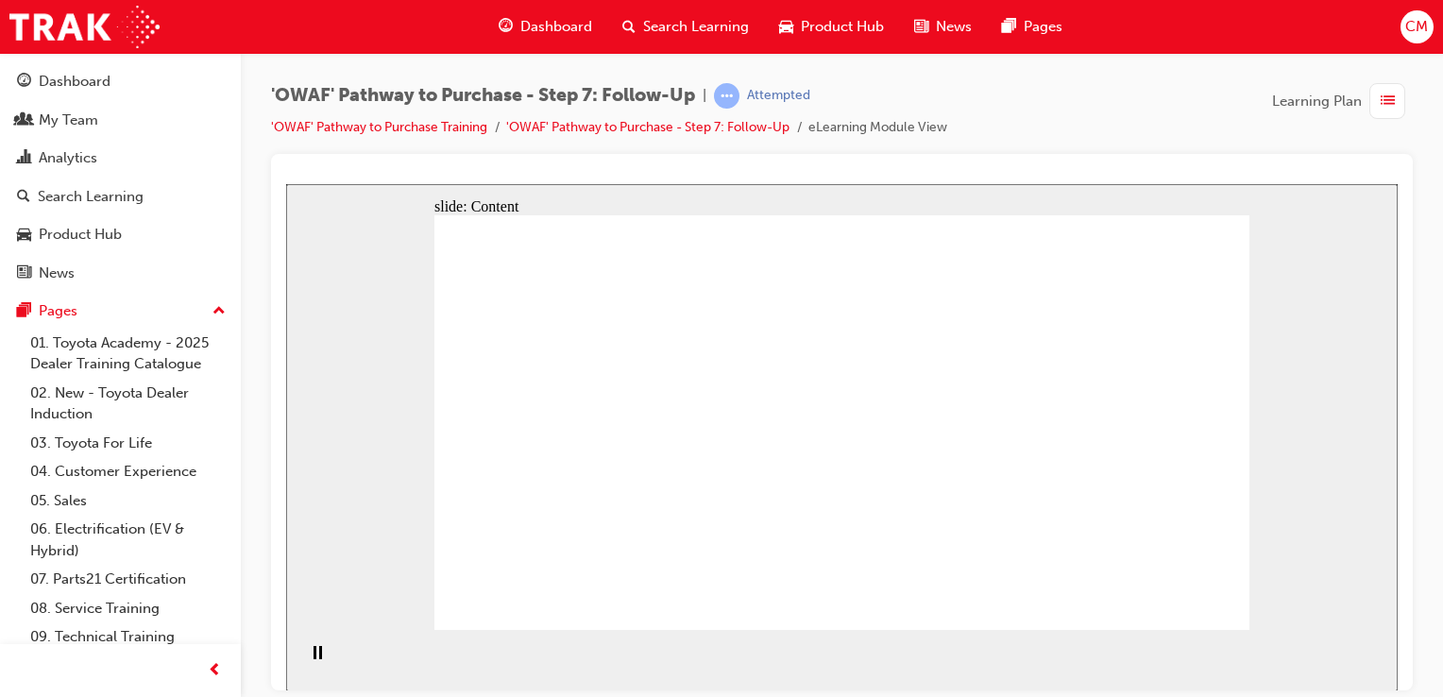
drag, startPoint x: 988, startPoint y: 386, endPoint x: 1282, endPoint y: 616, distance: 373.4
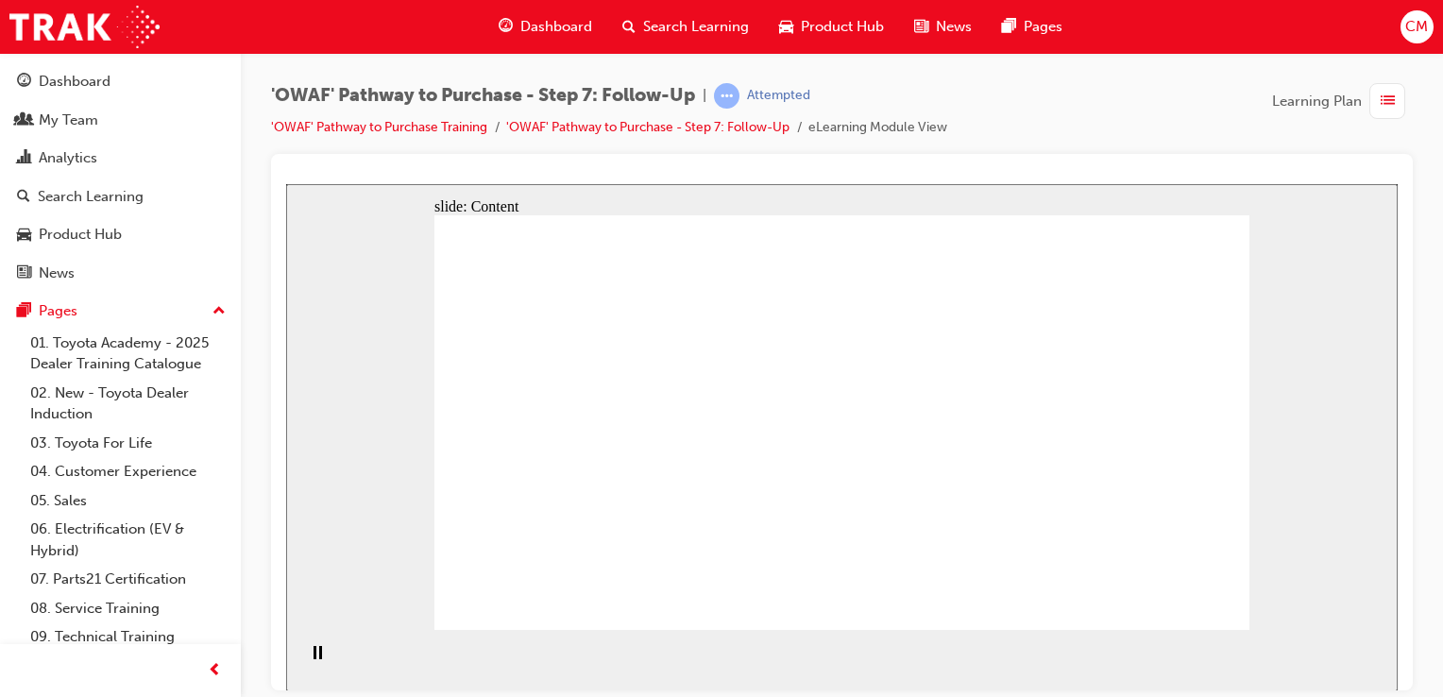
drag, startPoint x: 690, startPoint y: 511, endPoint x: 702, endPoint y: 497, distance: 18.7
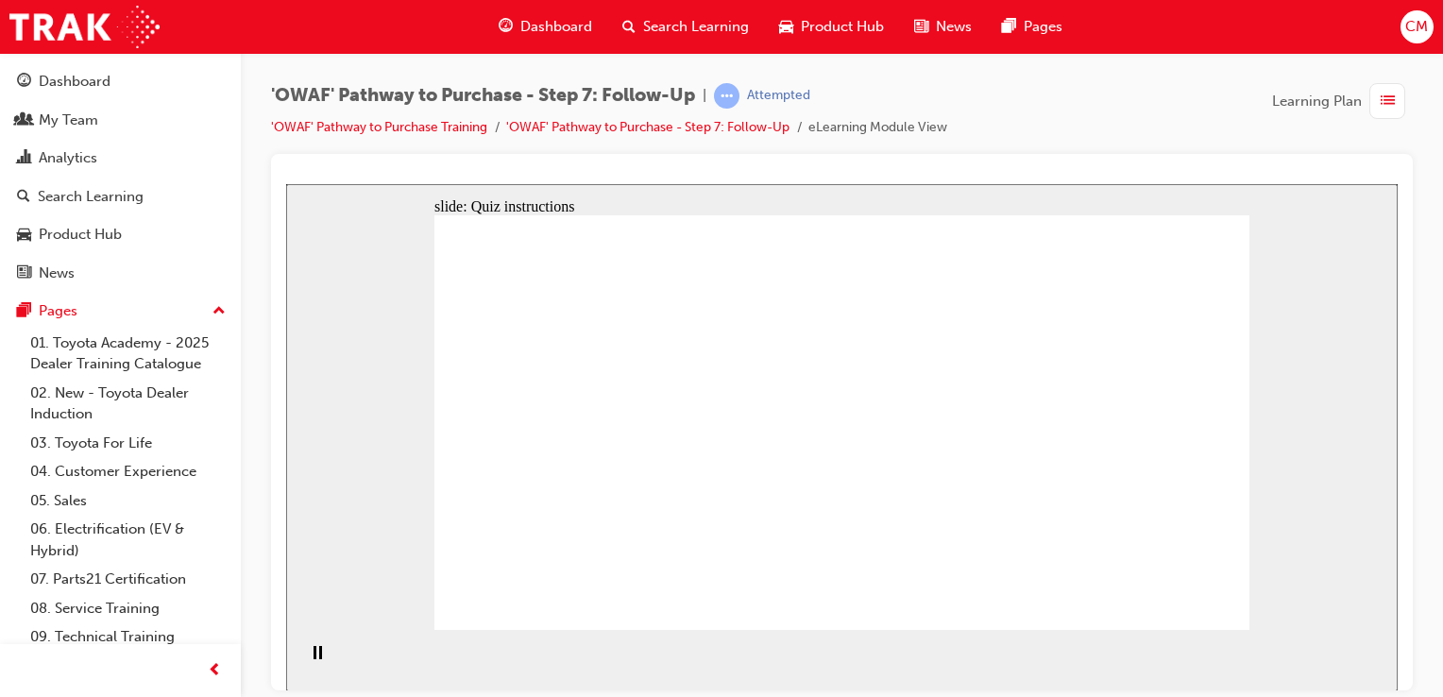
radio input "true"
drag, startPoint x: 960, startPoint y: 538, endPoint x: 807, endPoint y: 374, distance: 224.5
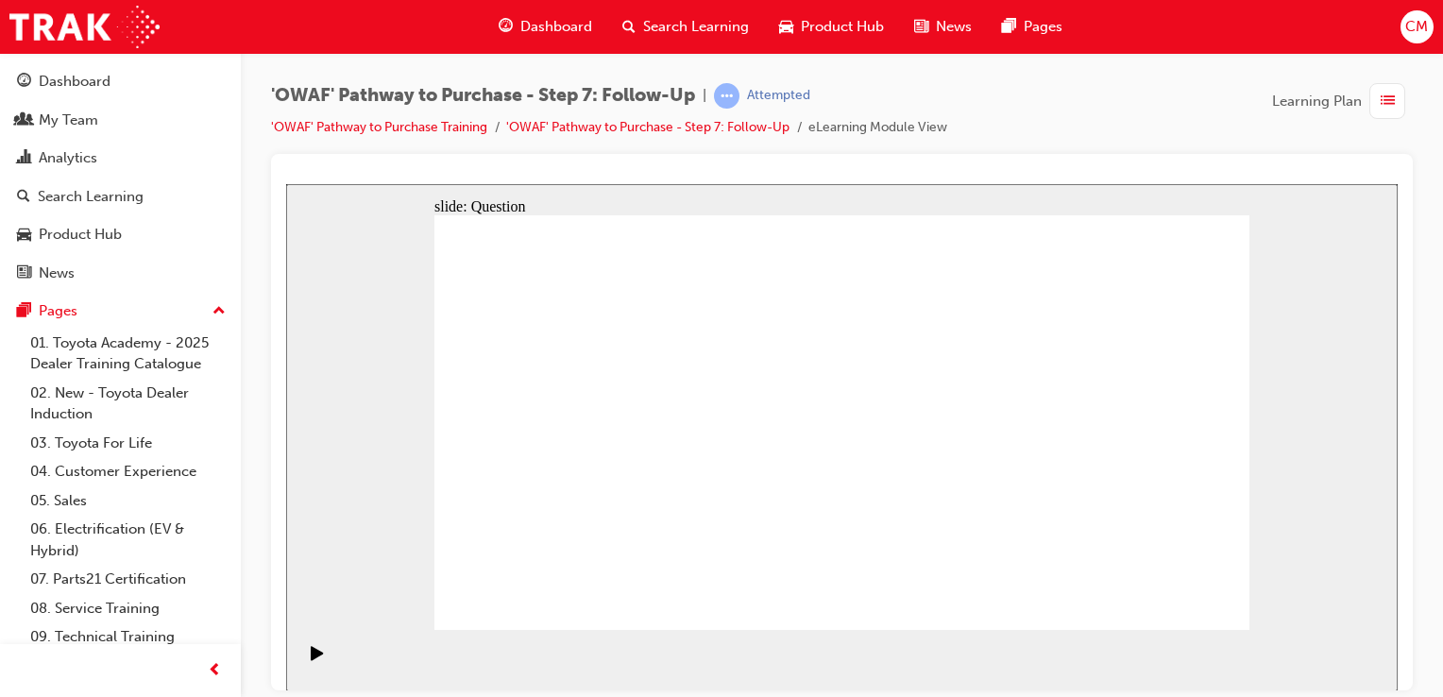
drag, startPoint x: 856, startPoint y: 579, endPoint x: 667, endPoint y: 418, distance: 248.5
drag, startPoint x: 863, startPoint y: 369, endPoint x: 711, endPoint y: 438, distance: 166.9
drag, startPoint x: 723, startPoint y: 529, endPoint x: 866, endPoint y: 367, distance: 215.4
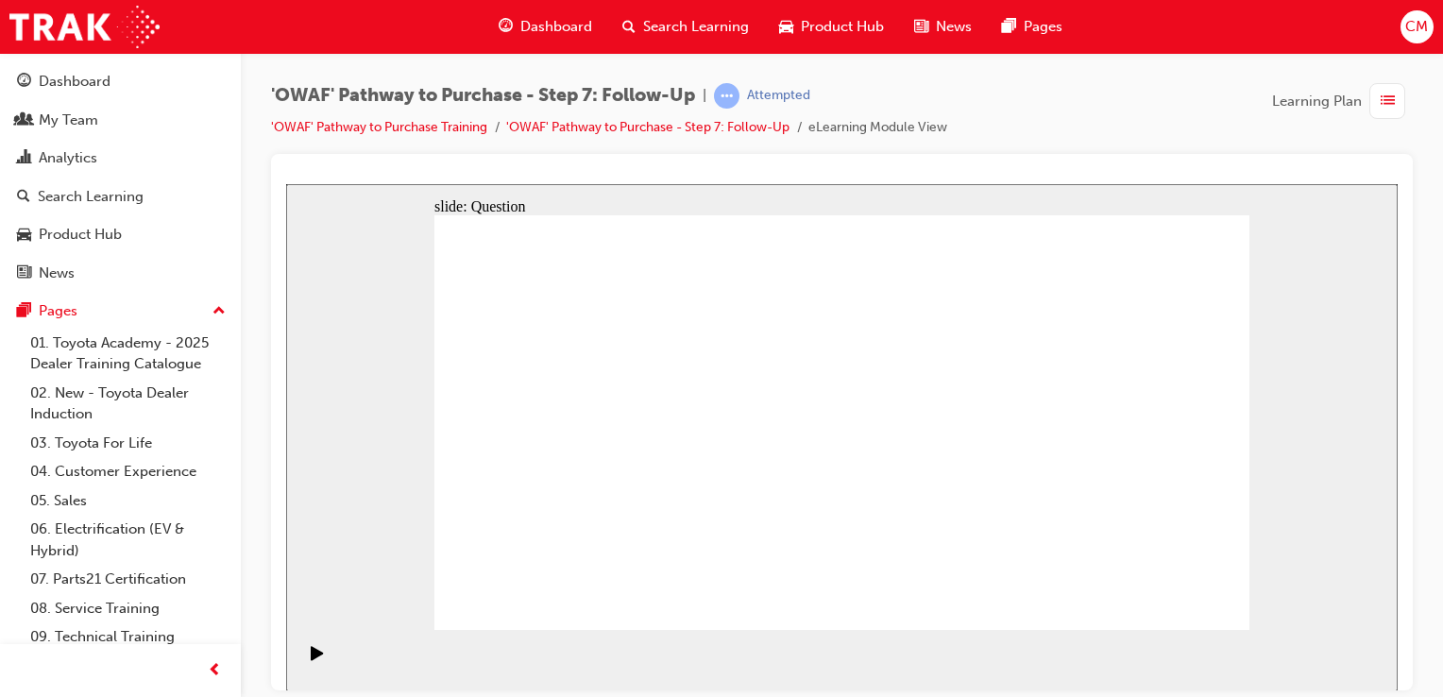
radio input "true"
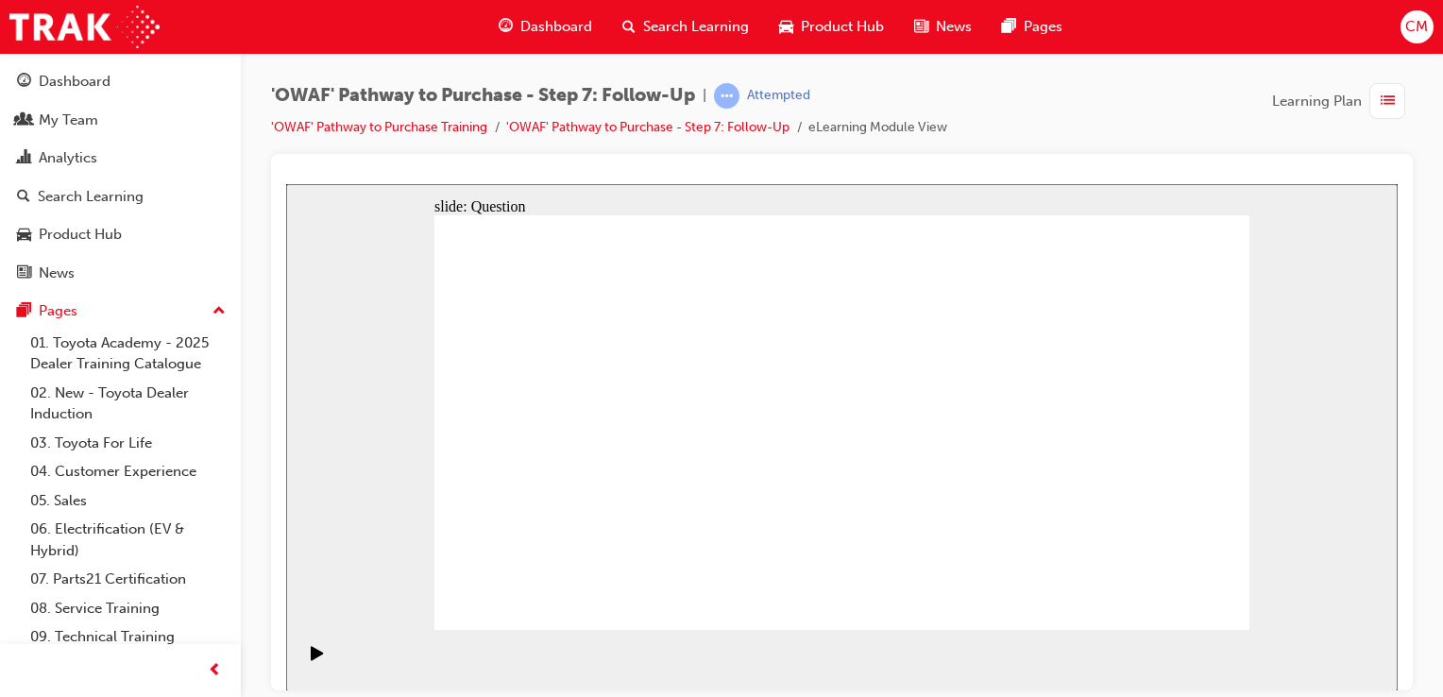
radio input "true"
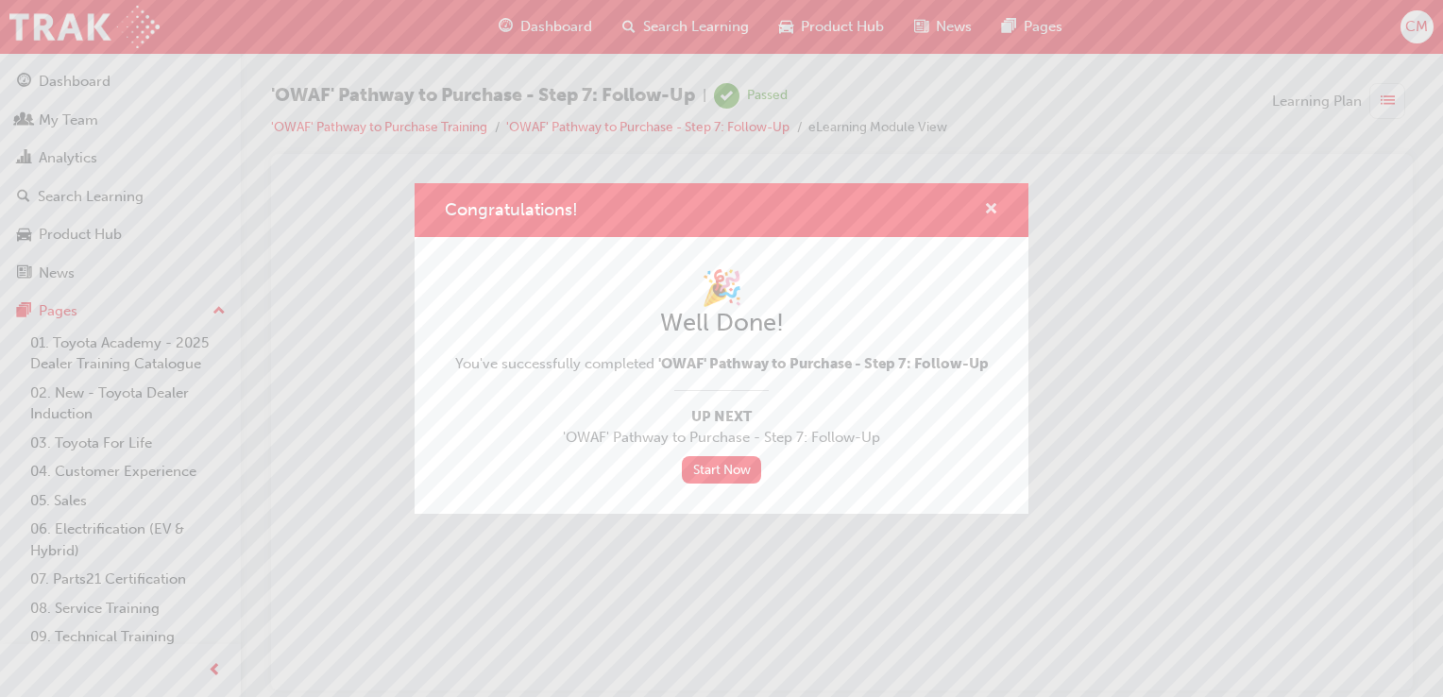
click at [992, 214] on span "cross-icon" at bounding box center [991, 210] width 14 height 17
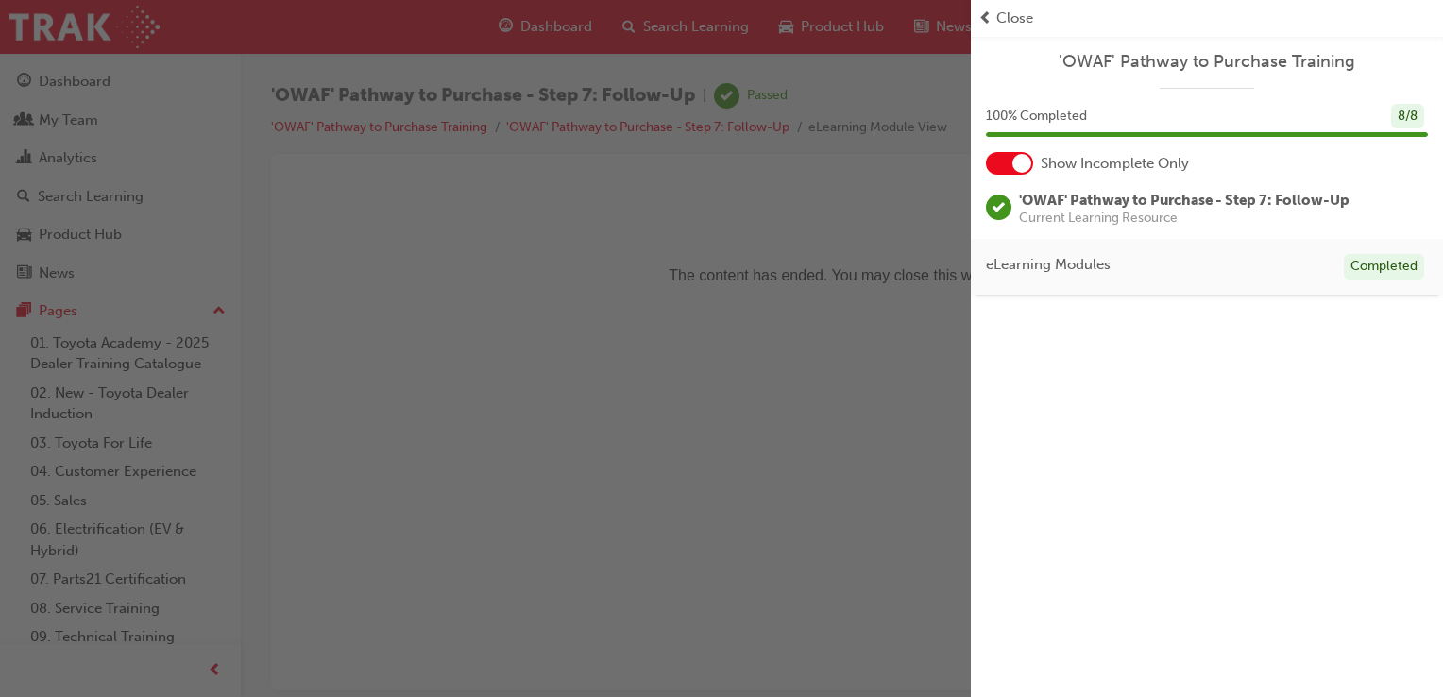
drag, startPoint x: 684, startPoint y: 335, endPoint x: 627, endPoint y: 152, distance: 191.7
click at [684, 335] on div "button" at bounding box center [485, 348] width 971 height 697
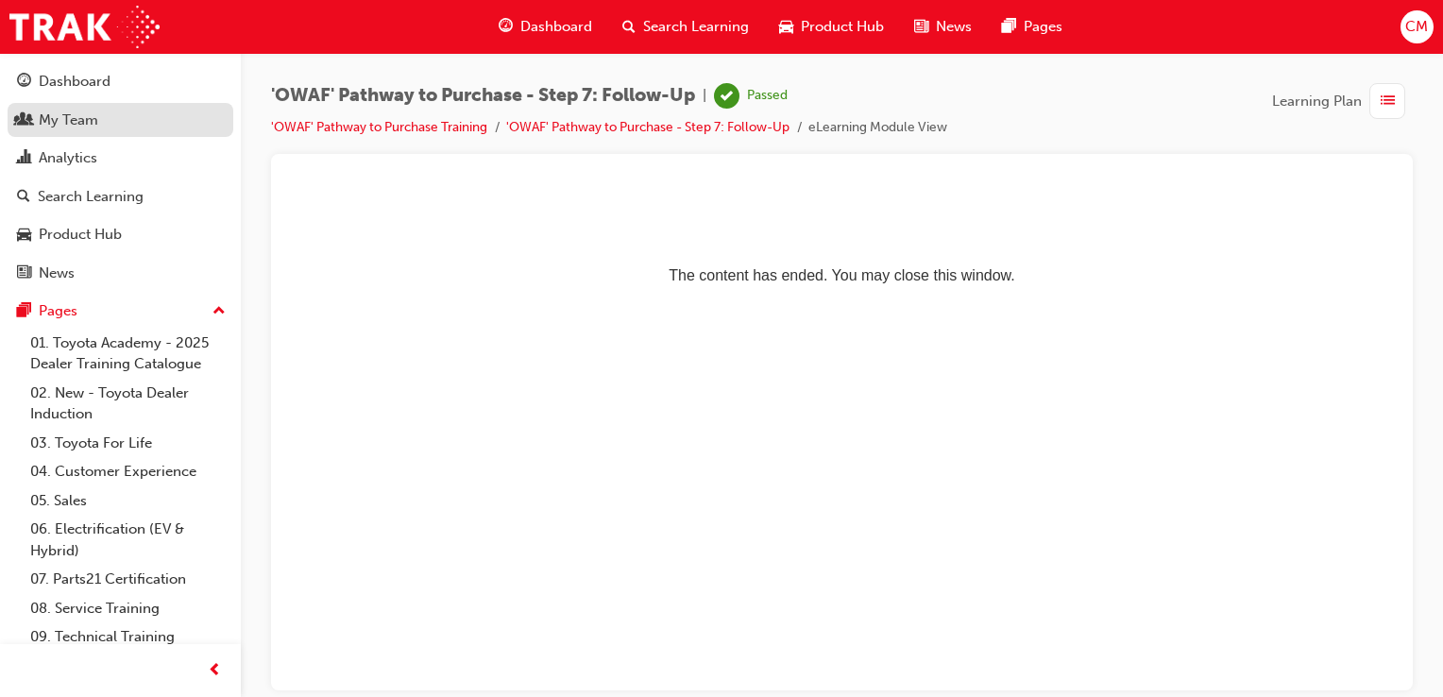
click at [100, 127] on div "My Team" at bounding box center [120, 121] width 207 height 24
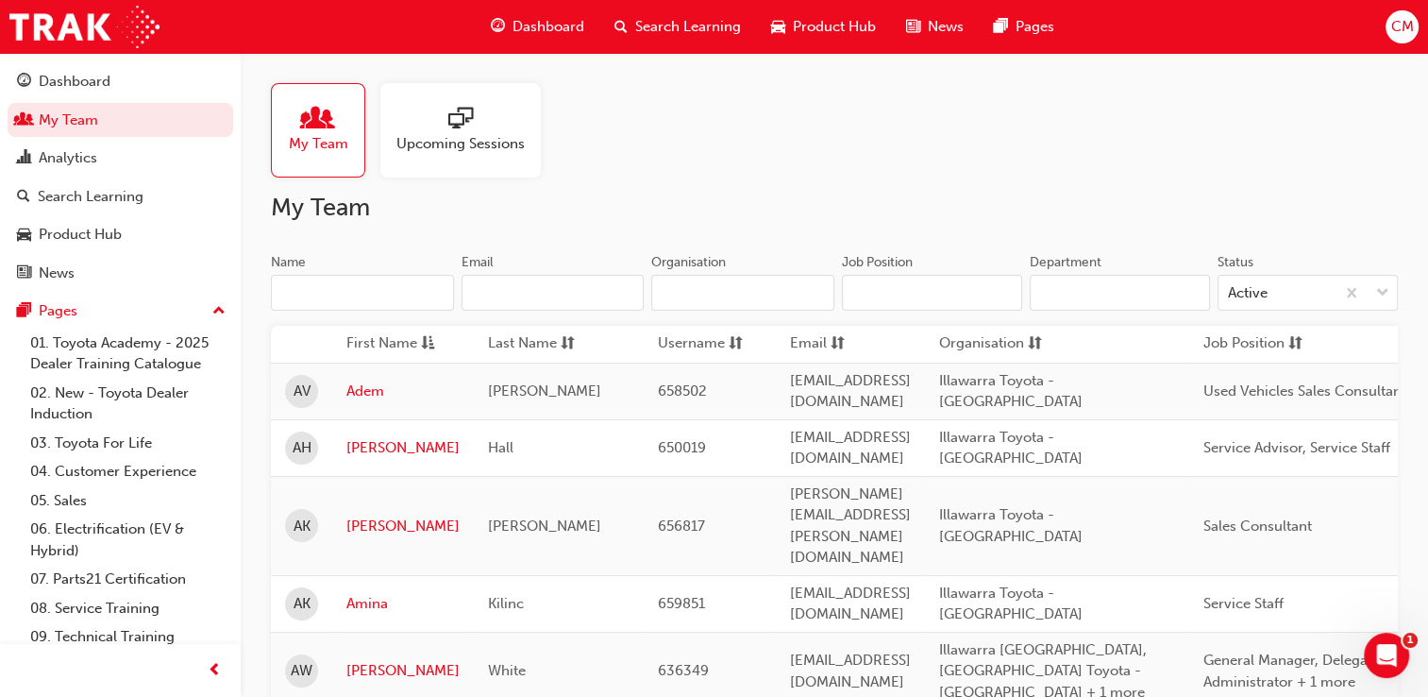
click at [1139, 285] on input "Department" at bounding box center [1120, 293] width 180 height 36
click at [1090, 289] on input "Department" at bounding box center [1120, 293] width 180 height 36
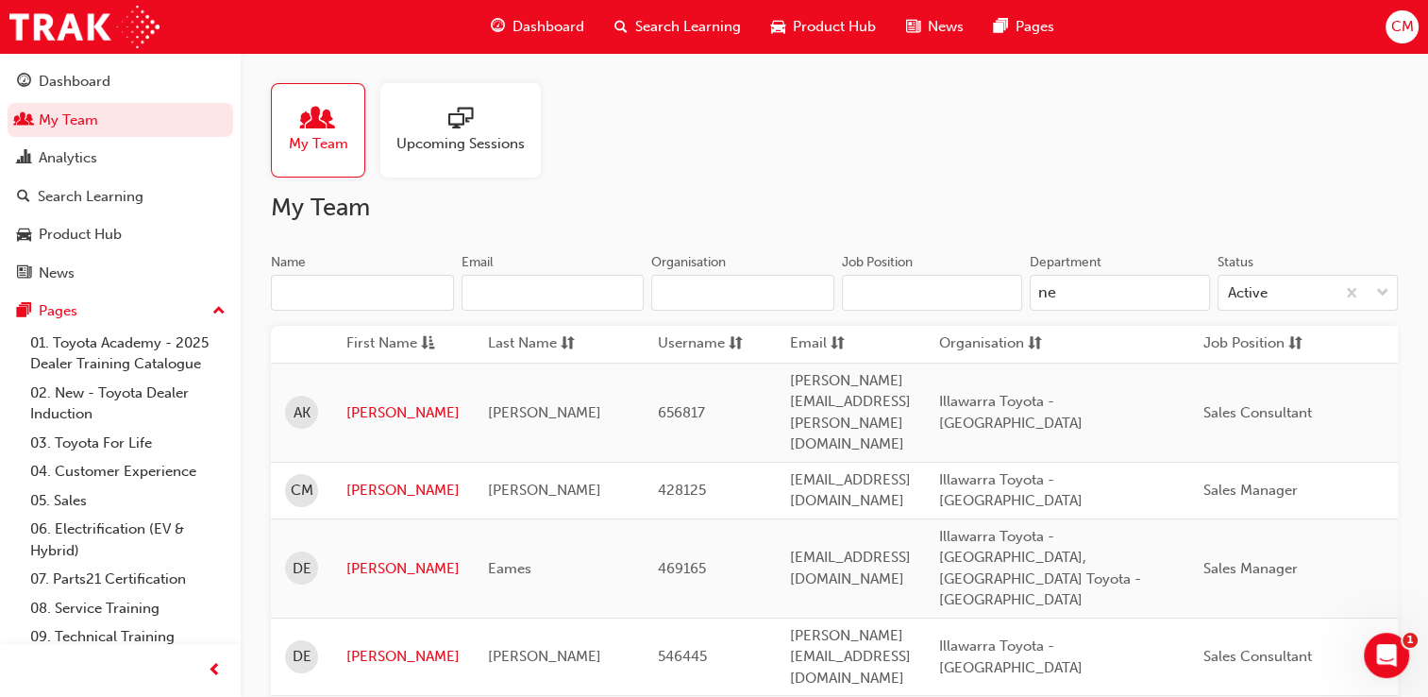
type input "n"
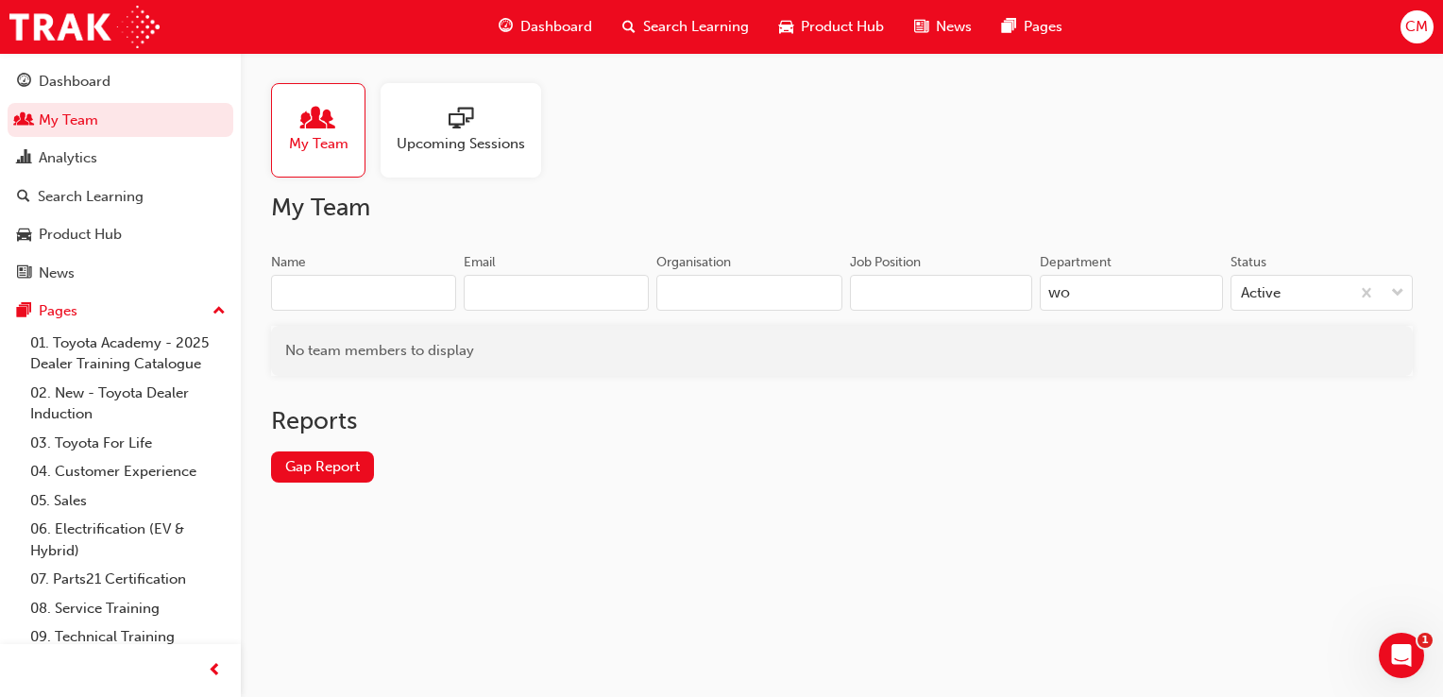
type input "w"
type input "n"
type input "i"
type input "s"
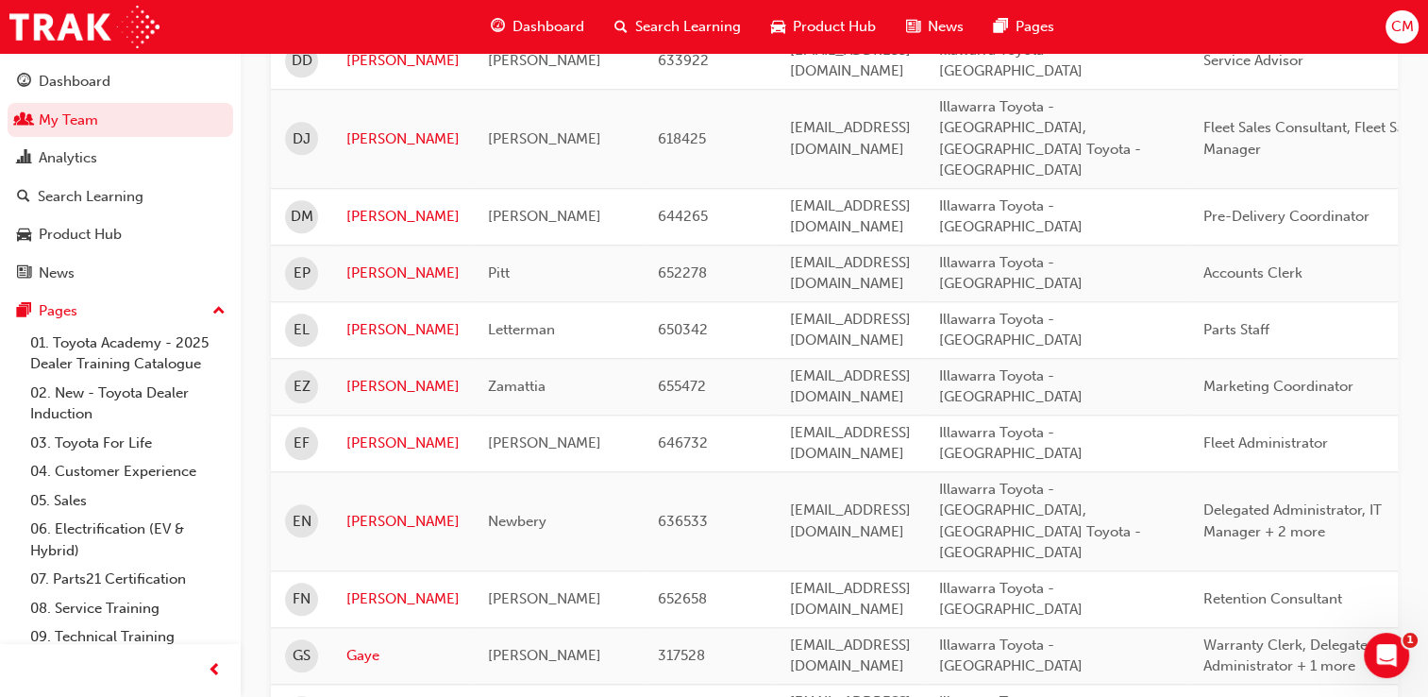
scroll to position [1416, 0]
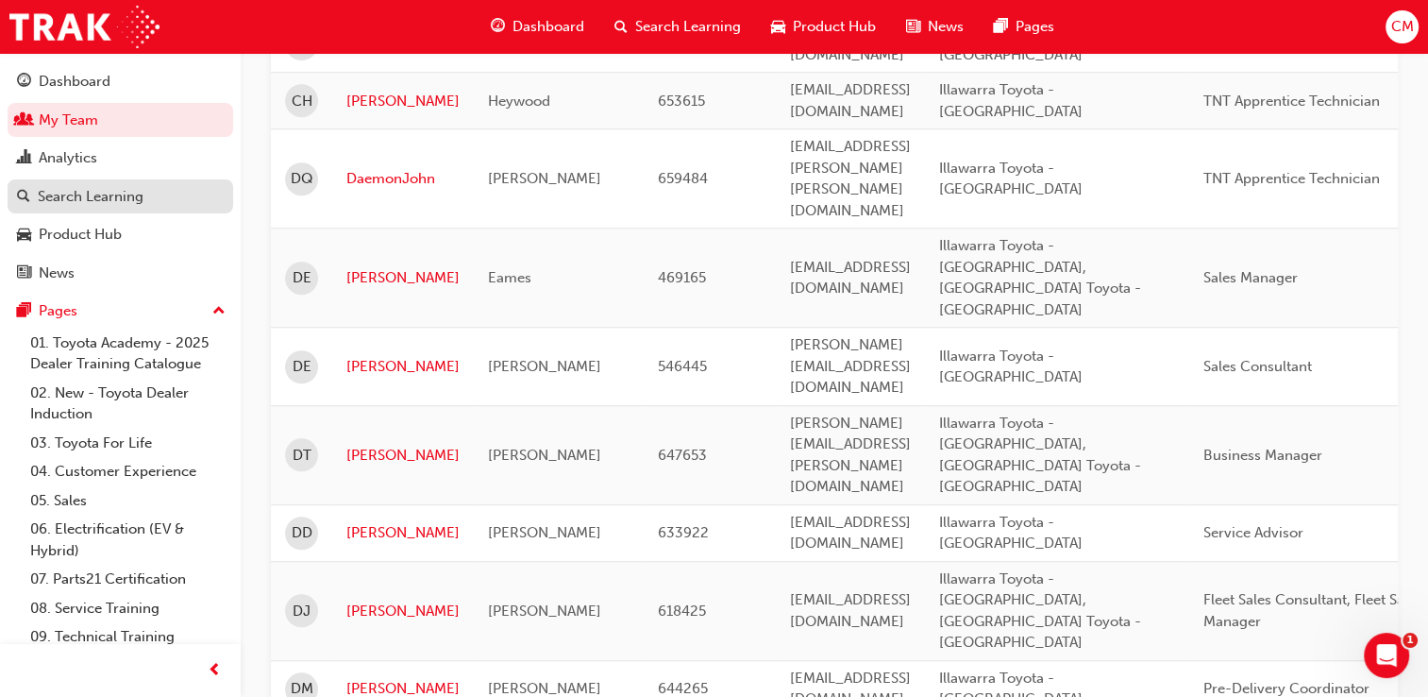
click at [89, 201] on div "Search Learning" at bounding box center [91, 197] width 106 height 22
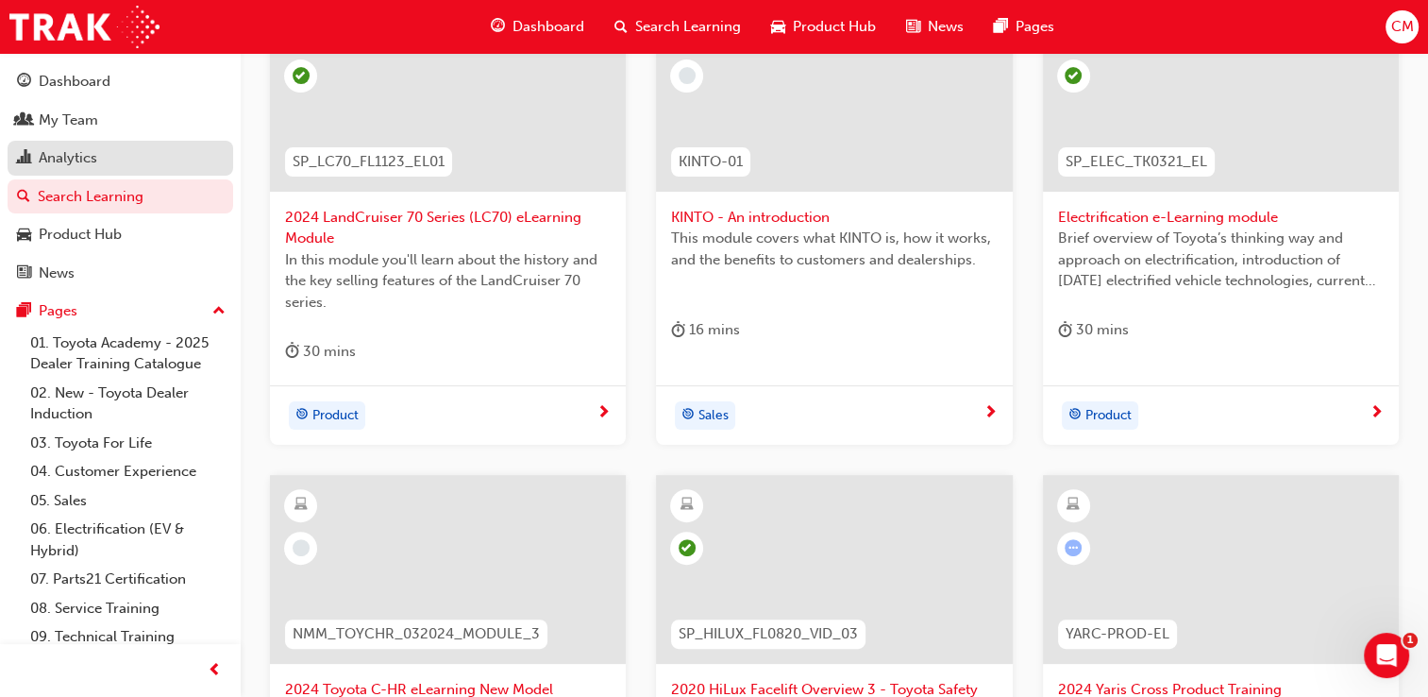
scroll to position [340, 0]
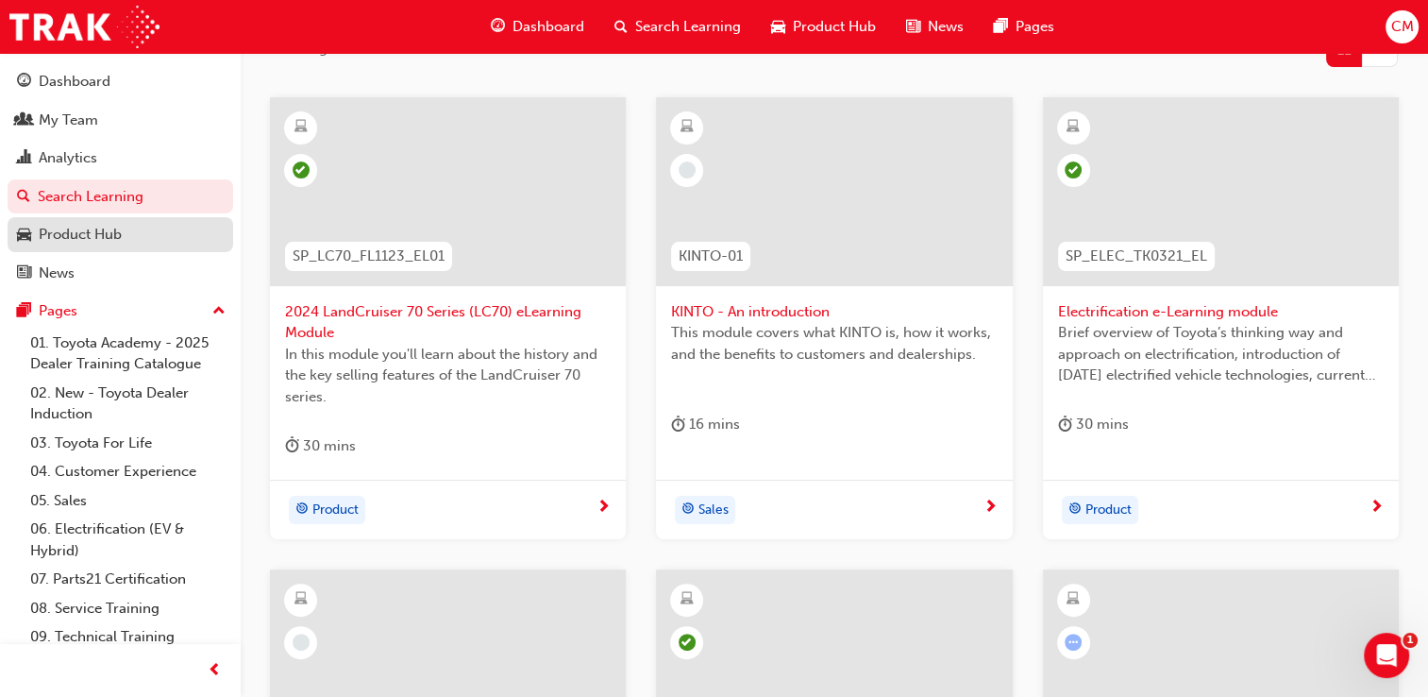
click at [87, 242] on div "Product Hub" at bounding box center [80, 235] width 83 height 22
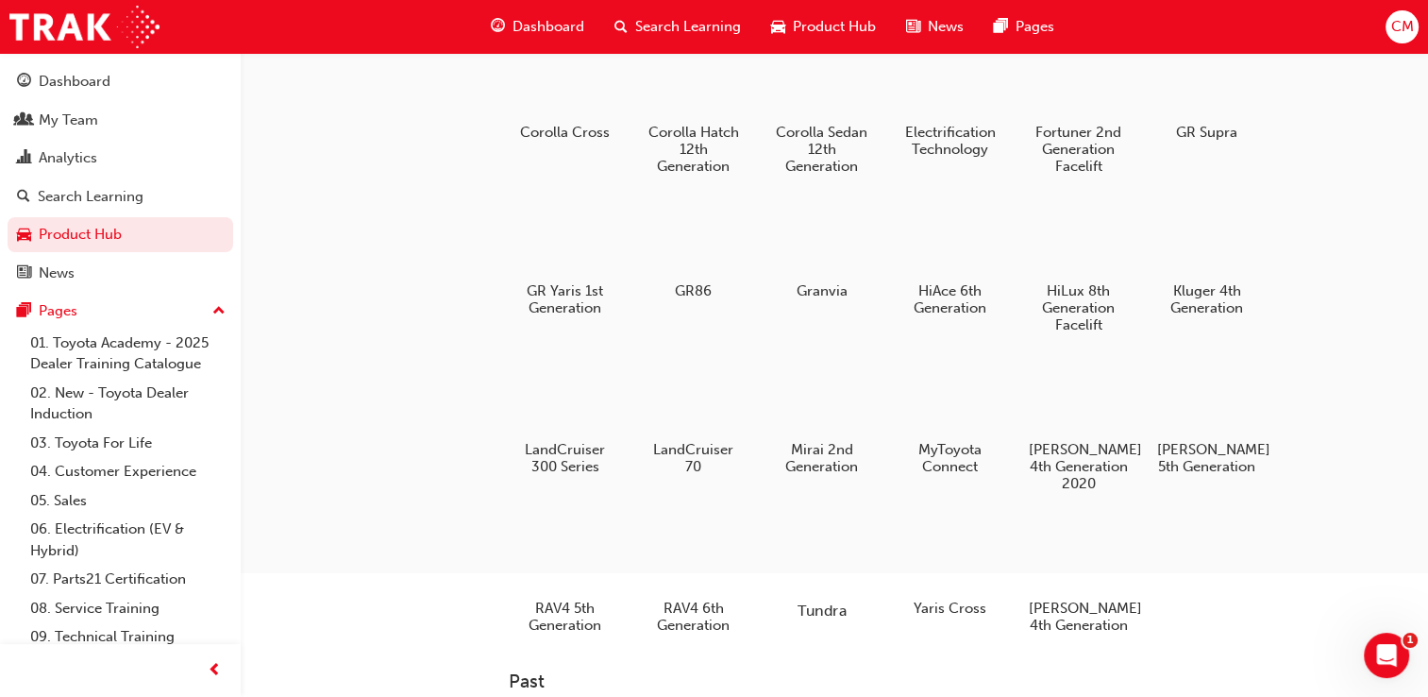
scroll to position [378, 0]
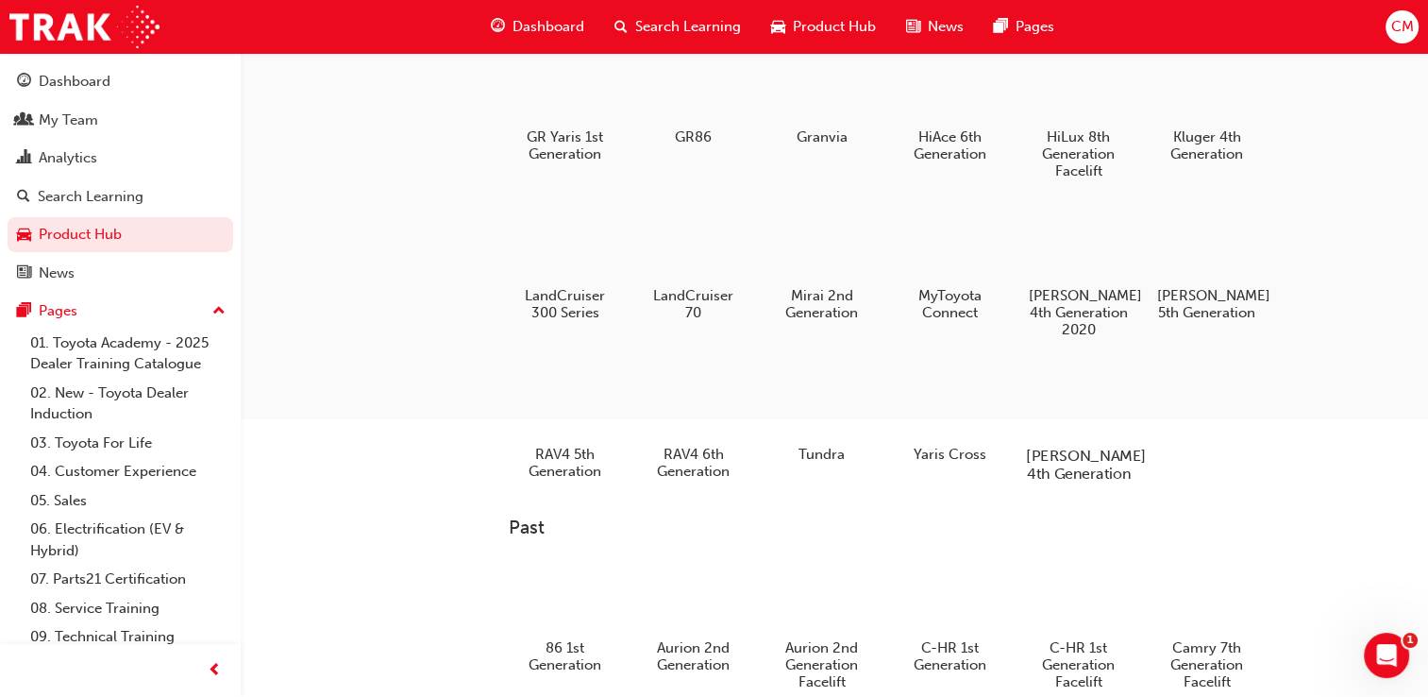
click at [1073, 414] on div at bounding box center [1078, 401] width 105 height 76
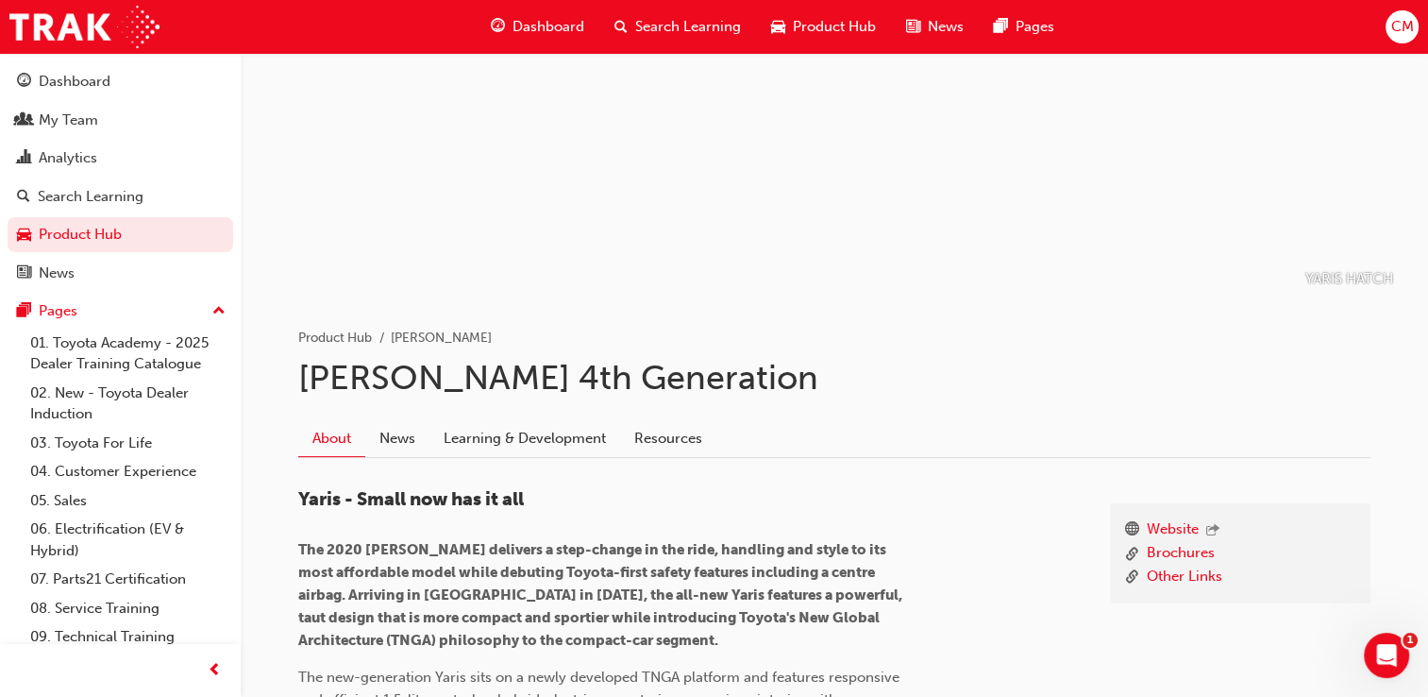
scroll to position [113, 0]
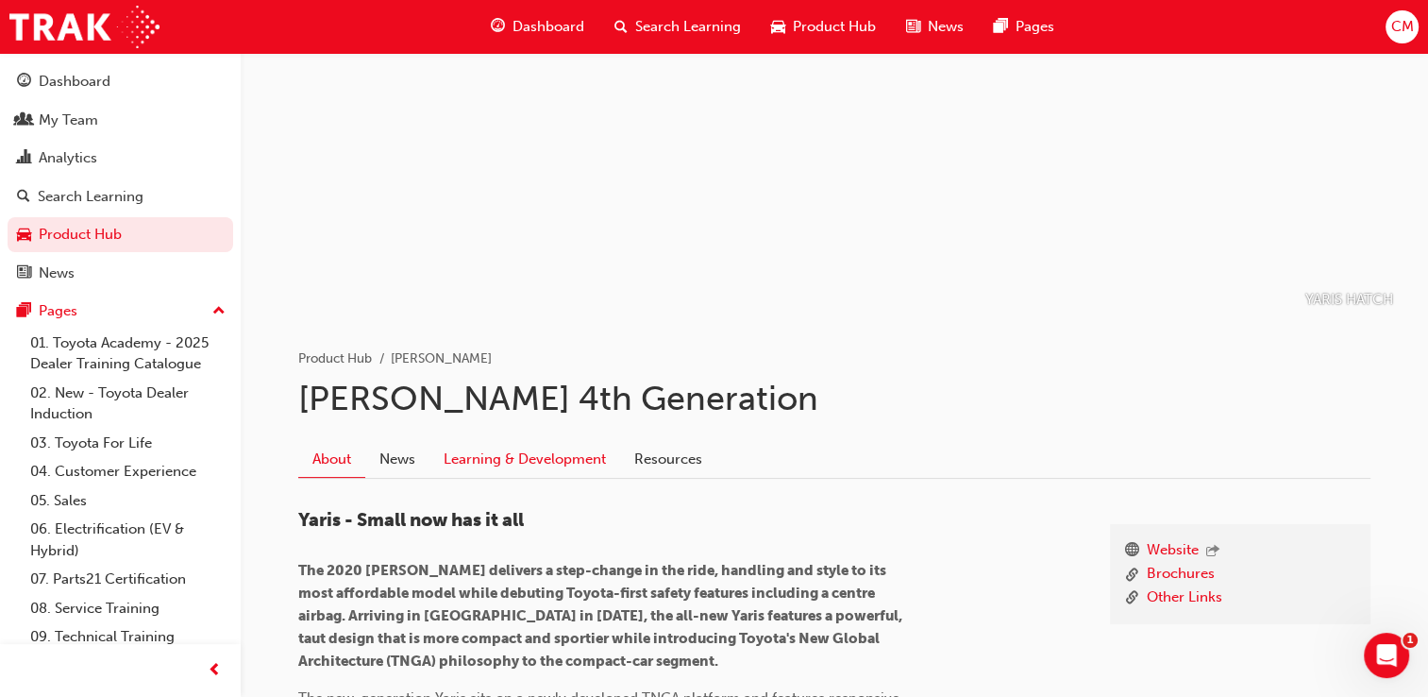
click at [497, 463] on link "Learning & Development" at bounding box center [525, 459] width 191 height 36
